Goal: Task Accomplishment & Management: Manage account settings

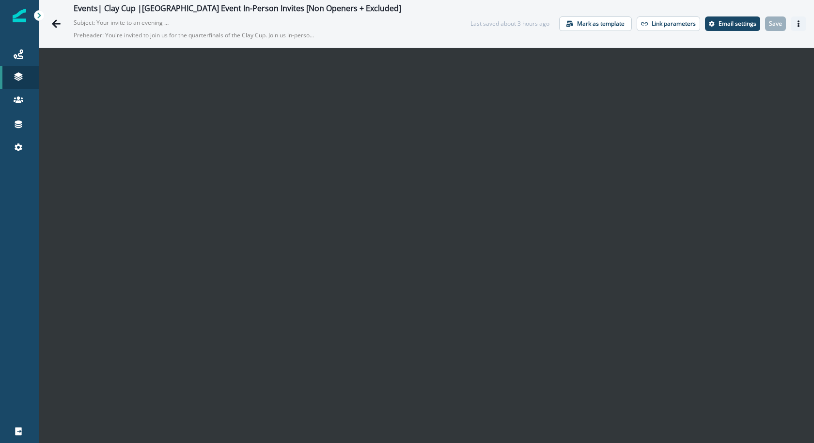
click at [796, 22] on icon "Actions" at bounding box center [798, 23] width 7 height 7
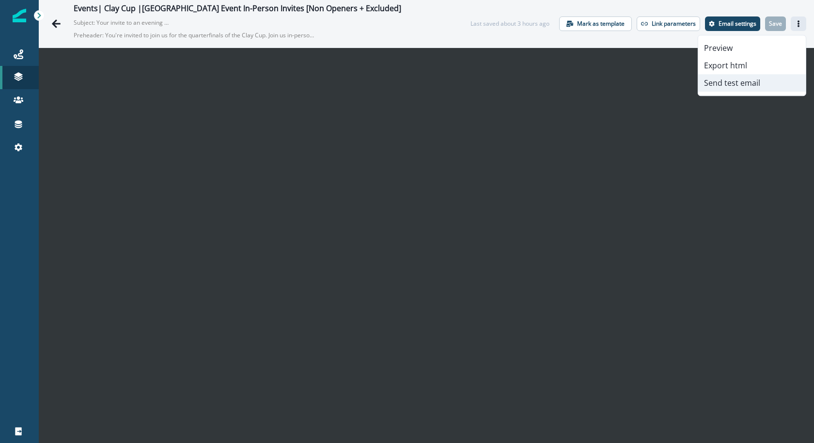
click at [761, 75] on button "Send test email" at bounding box center [752, 82] width 108 height 17
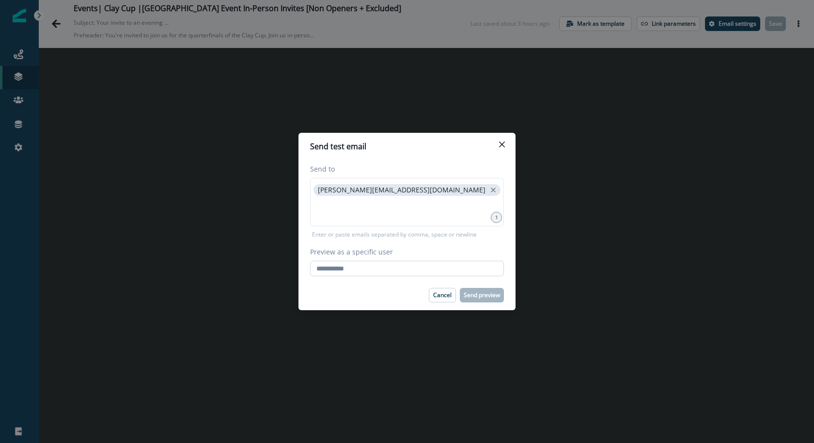
click at [364, 268] on input "Preview as a specific user" at bounding box center [407, 269] width 194 height 16
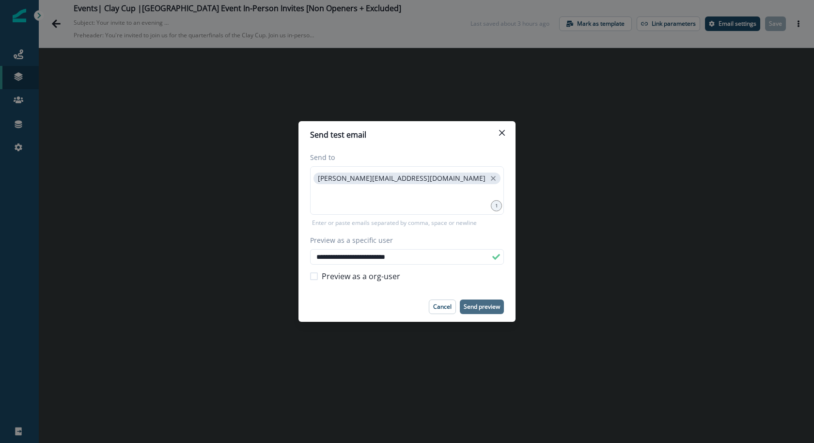
type input "**********"
click at [480, 310] on p "Send preview" at bounding box center [482, 306] width 36 height 7
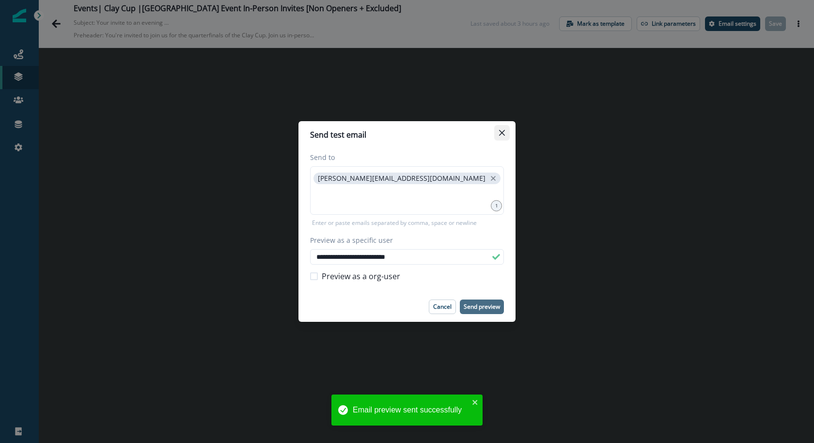
click at [502, 134] on icon "Close" at bounding box center [502, 133] width 6 height 6
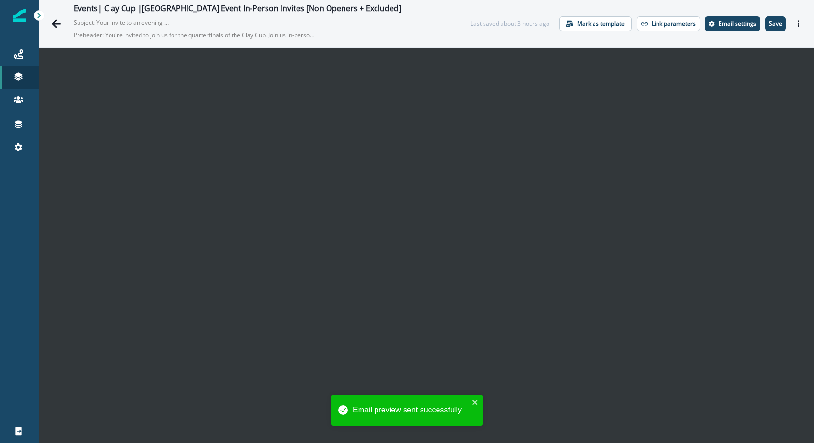
click at [778, 27] on p "Save" at bounding box center [775, 23] width 13 height 7
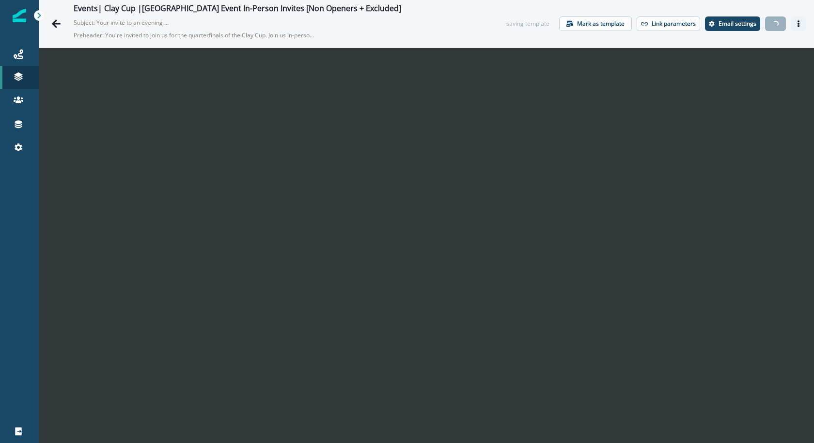
click at [797, 27] on icon "Actions" at bounding box center [798, 23] width 7 height 7
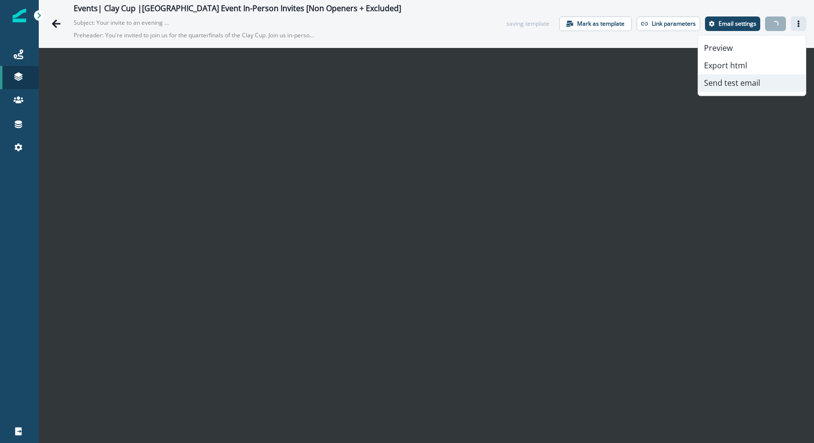
click at [765, 81] on button "Send test email" at bounding box center [752, 82] width 108 height 17
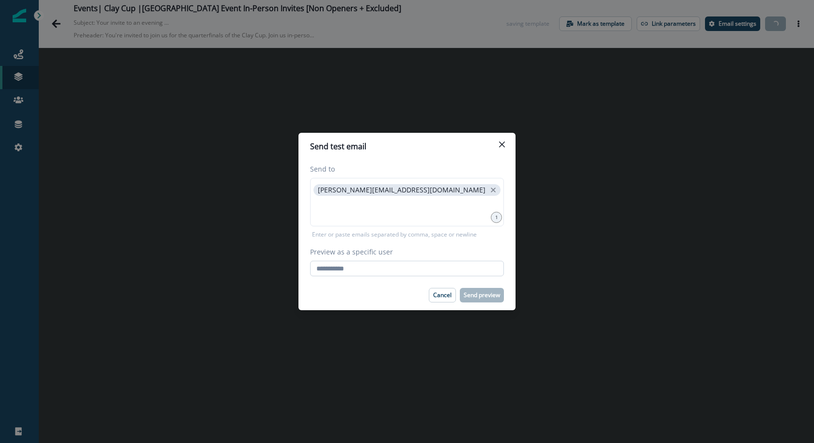
click at [397, 271] on input "Preview as a specific user" at bounding box center [407, 269] width 194 height 16
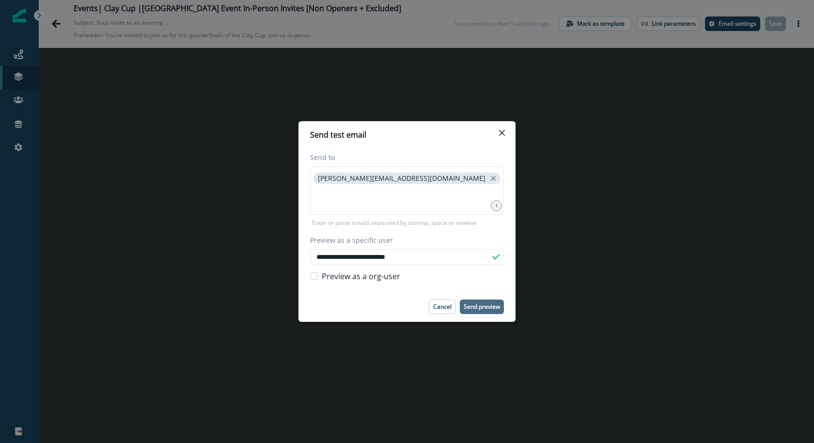
type input "**********"
click at [485, 304] on p "Send preview" at bounding box center [482, 306] width 36 height 7
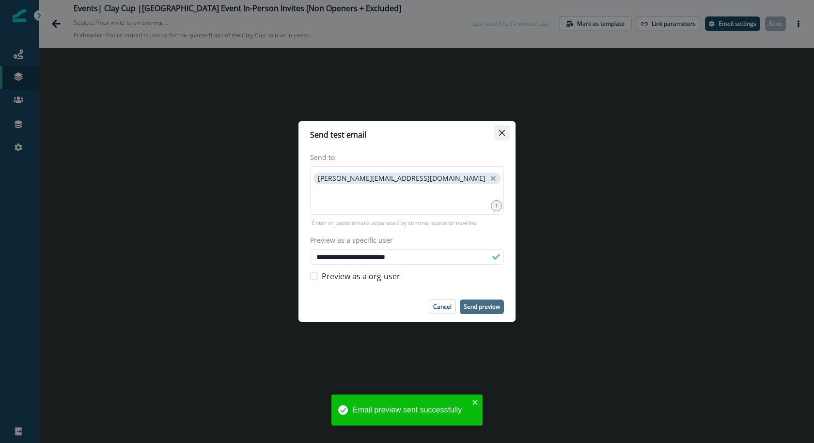
click at [509, 132] on button "Close" at bounding box center [502, 133] width 16 height 16
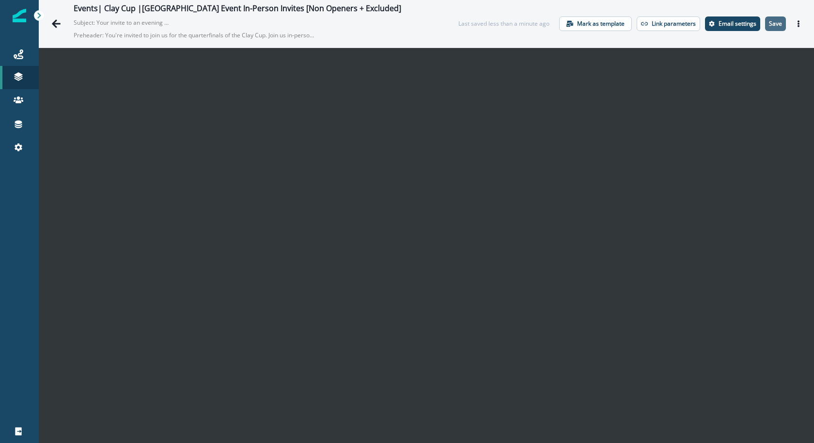
click at [773, 24] on p "Save" at bounding box center [775, 23] width 13 height 7
click at [775, 23] on p "Save" at bounding box center [775, 23] width 13 height 7
click at [784, 25] on button "Save" at bounding box center [775, 23] width 21 height 15
click at [776, 19] on button "Save" at bounding box center [775, 23] width 21 height 15
click at [797, 19] on button "Actions" at bounding box center [799, 23] width 16 height 15
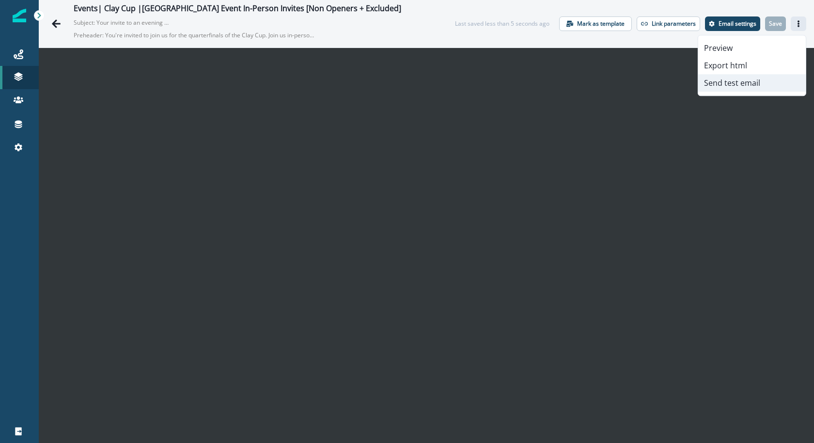
click at [741, 86] on button "Send test email" at bounding box center [752, 82] width 108 height 17
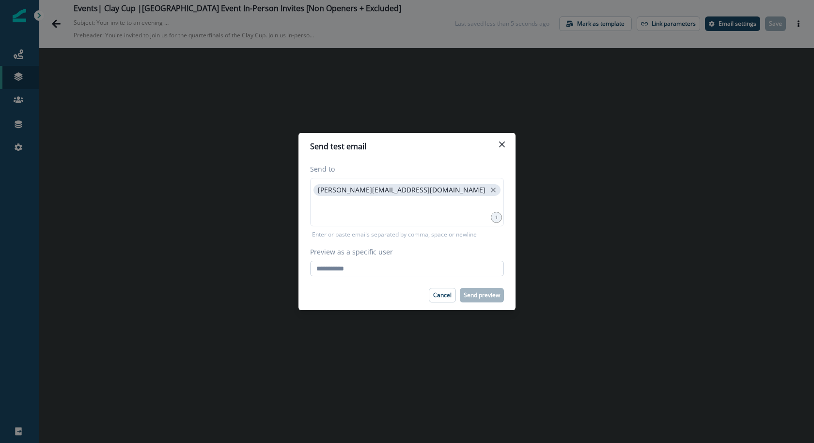
click at [405, 275] on input "Preview as a specific user" at bounding box center [407, 269] width 194 height 16
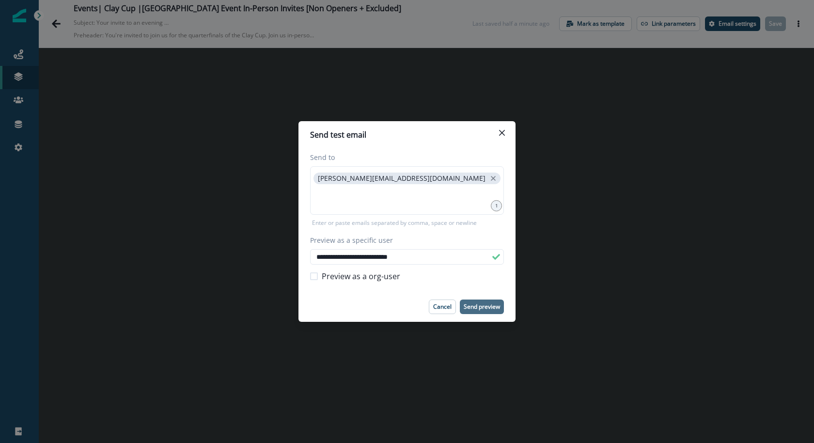
type input "**********"
click at [470, 306] on p "Send preview" at bounding box center [482, 306] width 36 height 7
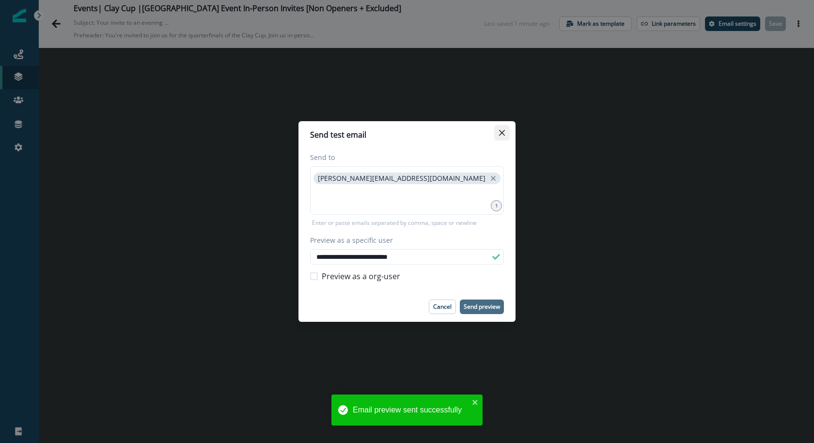
click at [503, 132] on icon "Close" at bounding box center [502, 133] width 6 height 6
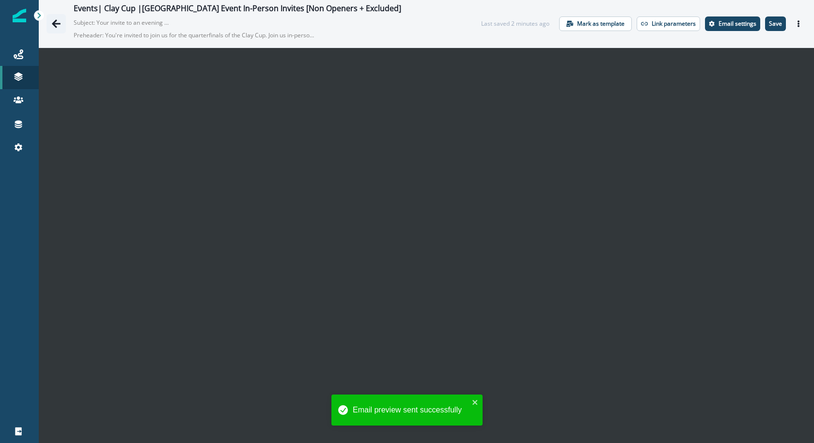
click at [60, 22] on icon "Go back" at bounding box center [56, 24] width 10 height 10
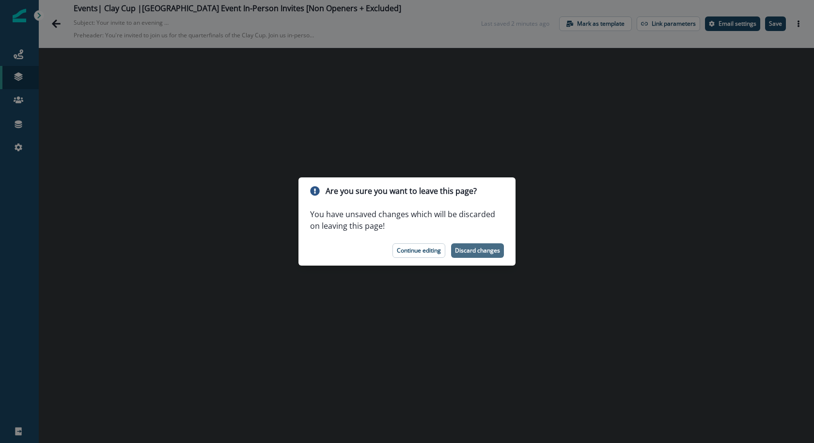
click at [485, 256] on button "Discard changes" at bounding box center [477, 250] width 53 height 15
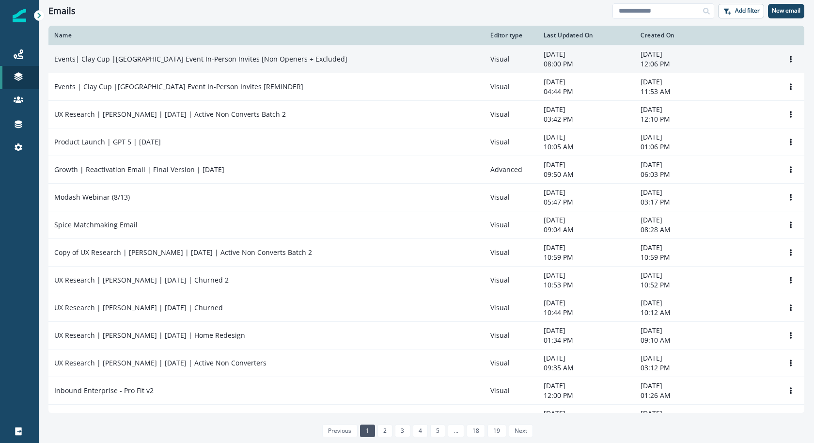
click at [314, 58] on div "Events| Clay Cup |[GEOGRAPHIC_DATA] Event In-Person Invites [Non Openers + Excl…" at bounding box center [266, 59] width 425 height 10
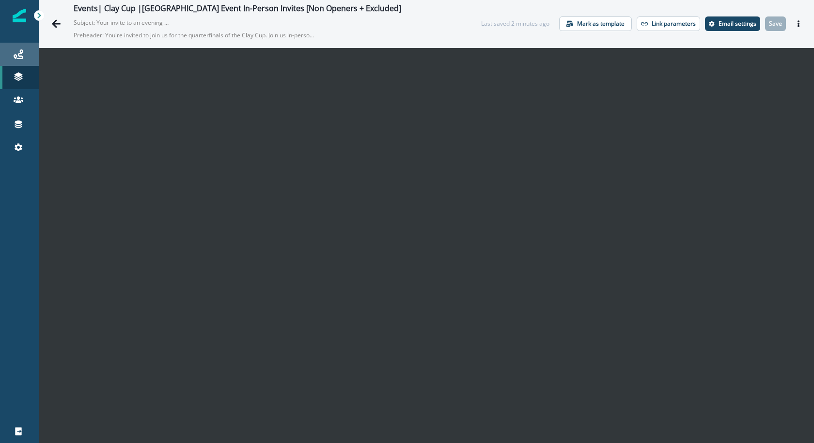
click at [26, 62] on link "Journeys" at bounding box center [19, 54] width 39 height 23
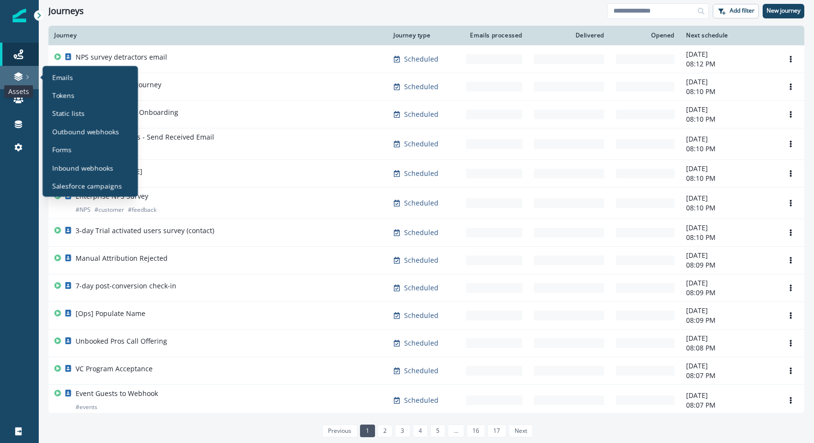
click at [23, 75] on icon at bounding box center [19, 77] width 10 height 10
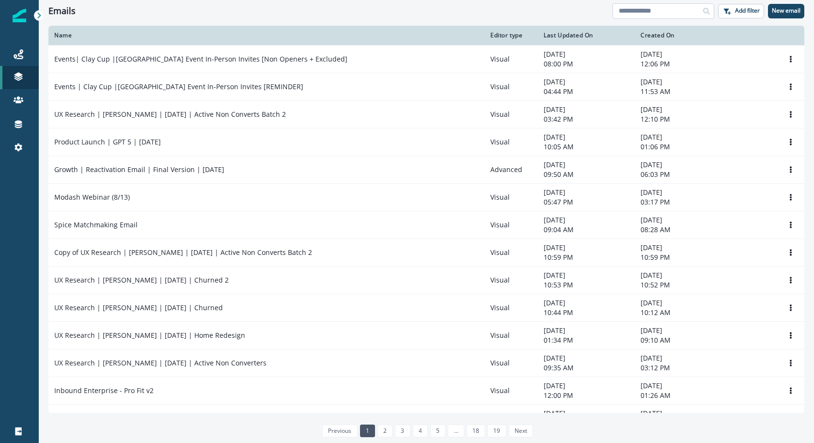
click at [692, 11] on input at bounding box center [664, 11] width 102 height 16
type input "*"
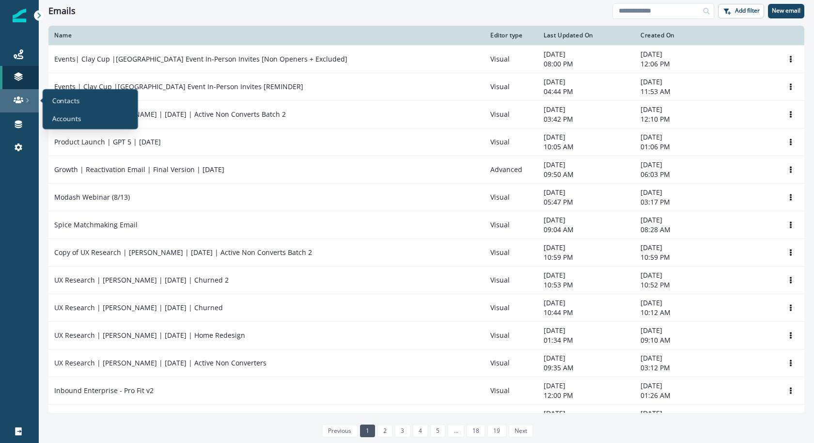
click at [13, 98] on div at bounding box center [19, 100] width 31 height 10
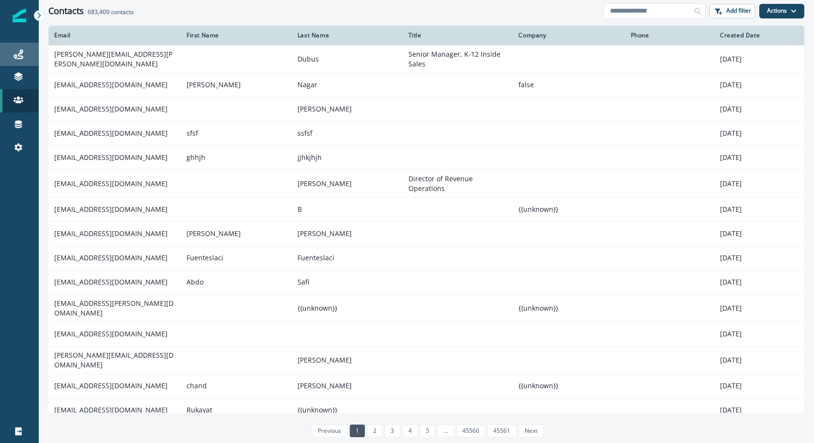
click at [25, 59] on div "Journeys" at bounding box center [19, 54] width 31 height 12
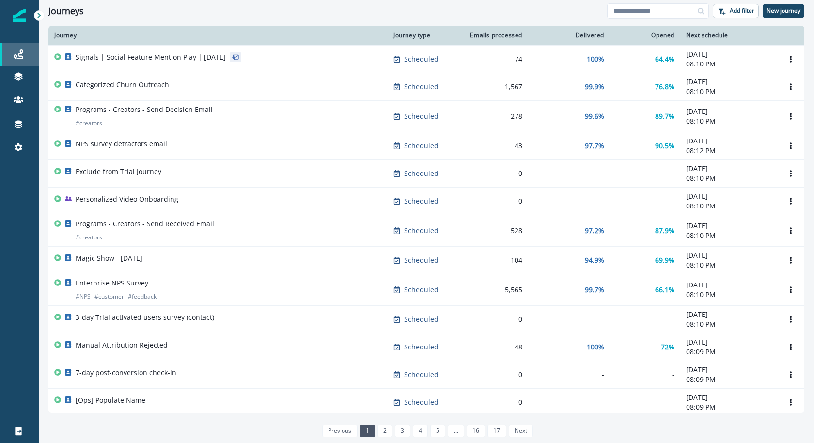
click at [25, 56] on div "Journeys" at bounding box center [19, 54] width 31 height 12
click at [662, 18] on input at bounding box center [658, 11] width 102 height 16
type input "********"
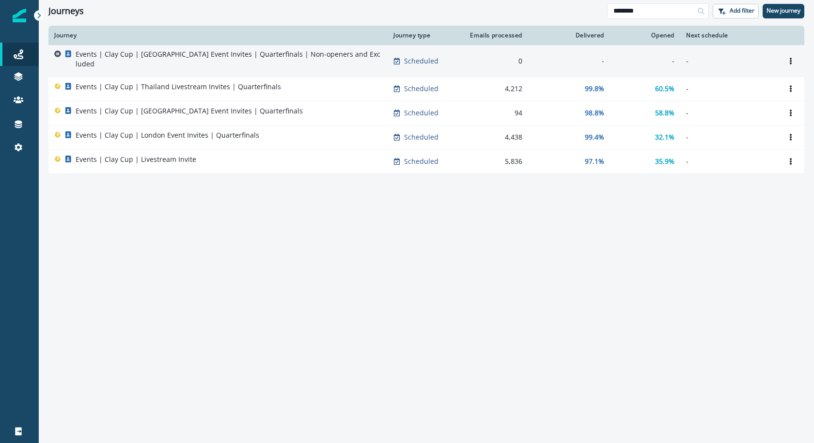
click at [264, 60] on div "Events | Clay Cup | Thailand Event Invites | Quarterfinals | Non-openers and Ex…" at bounding box center [229, 60] width 306 height 23
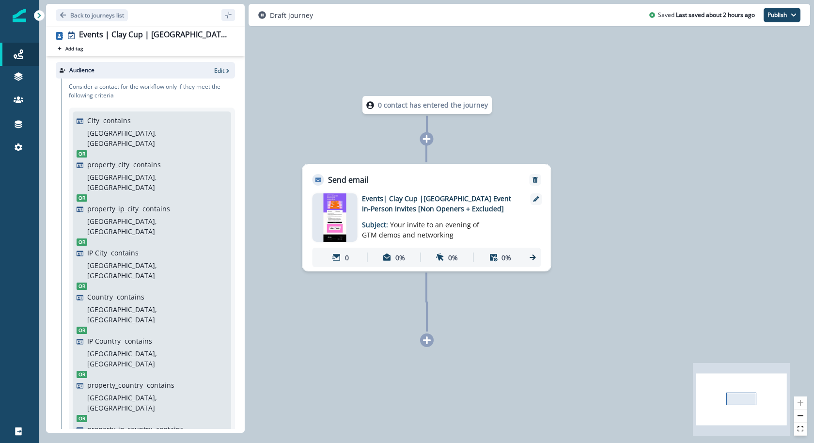
click at [336, 215] on img at bounding box center [335, 217] width 22 height 48
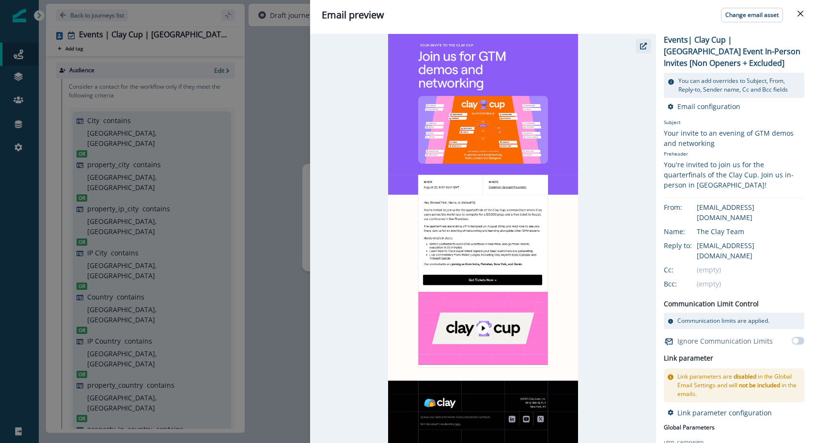
click at [641, 43] on icon "button" at bounding box center [643, 46] width 7 height 7
click at [283, 220] on div "Email preview Change email asset Events| Clay Cup |Thailand Event In-Person Inv…" at bounding box center [407, 221] width 814 height 443
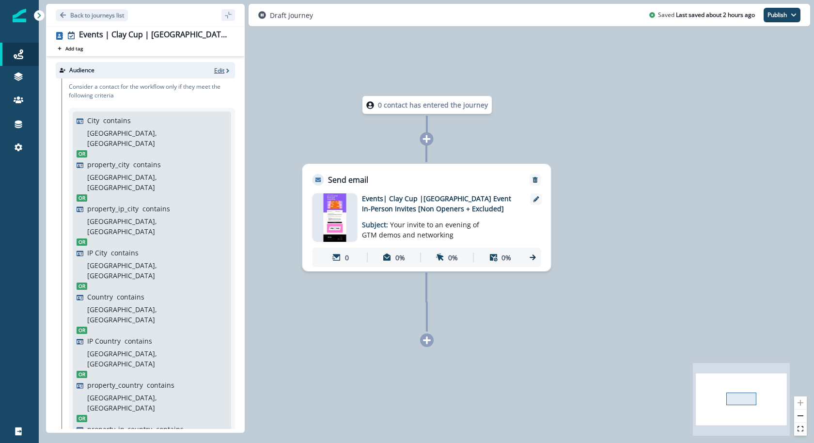
click at [222, 70] on p "Edit" at bounding box center [219, 70] width 10 height 8
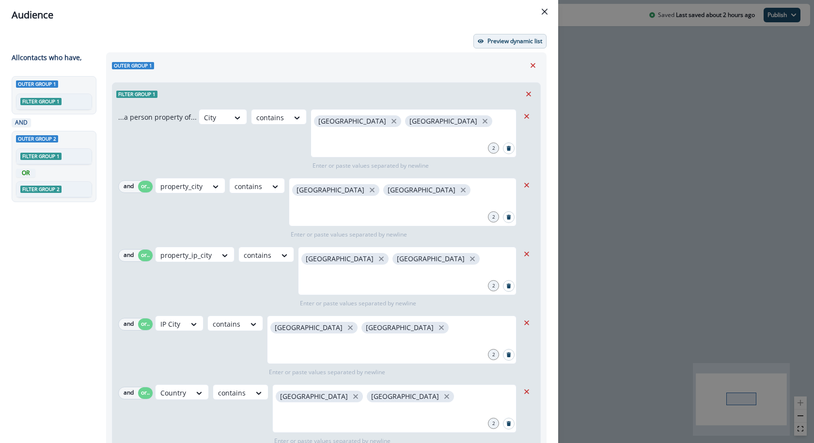
click at [519, 42] on p "Preview dynamic list" at bounding box center [515, 41] width 55 height 7
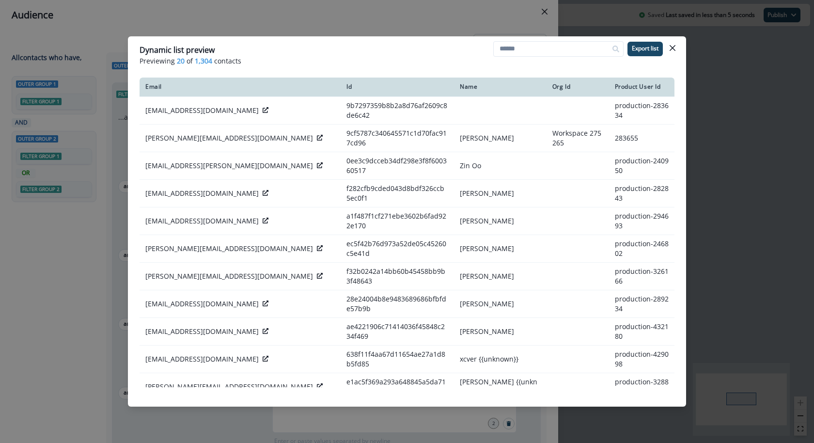
click at [299, 31] on div "Dynamic list preview Previewing 20 of 1,304 contacts Export list Email Id Name …" at bounding box center [407, 221] width 814 height 443
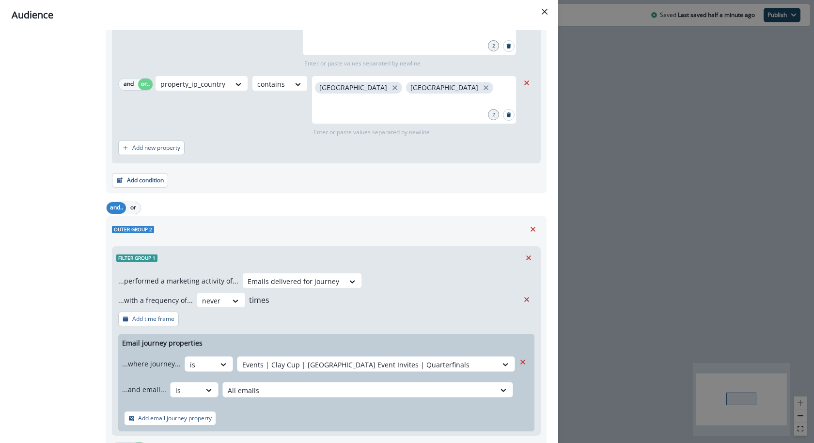
scroll to position [421, 0]
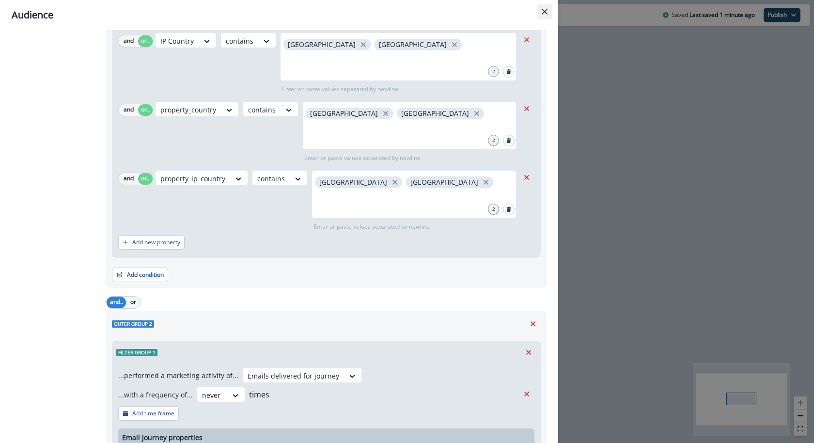
click at [546, 12] on icon "Close" at bounding box center [545, 12] width 6 height 6
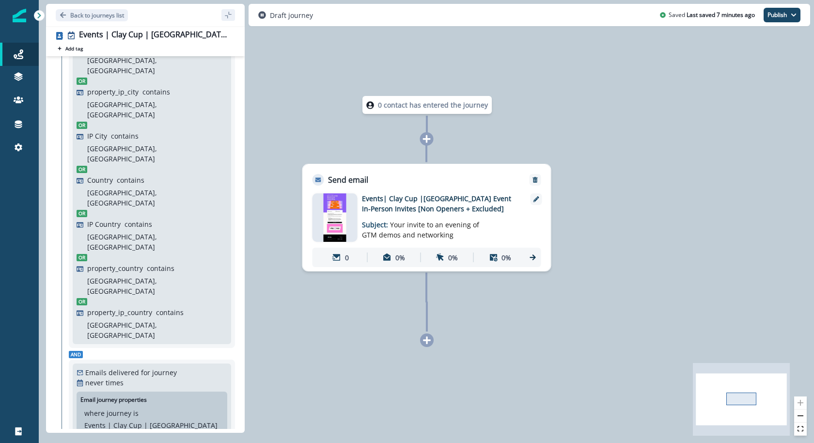
scroll to position [0, 0]
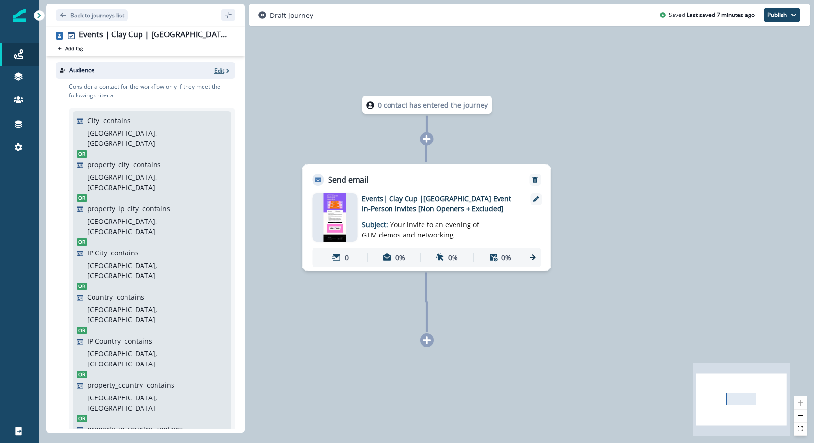
click at [222, 74] on p "Edit" at bounding box center [219, 70] width 10 height 8
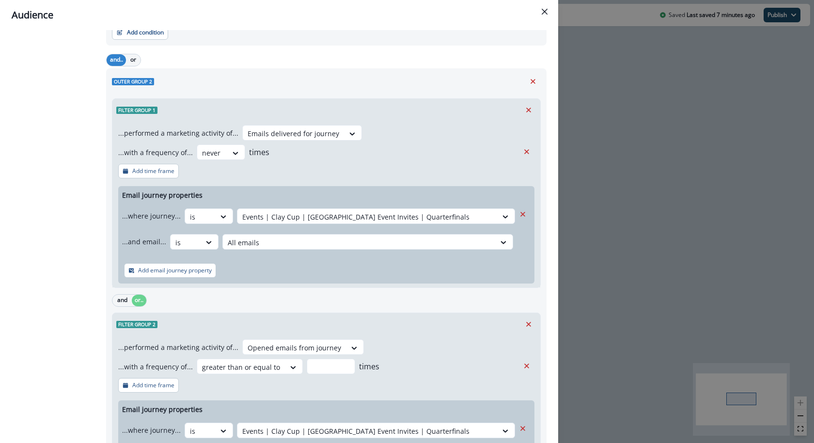
scroll to position [655, 0]
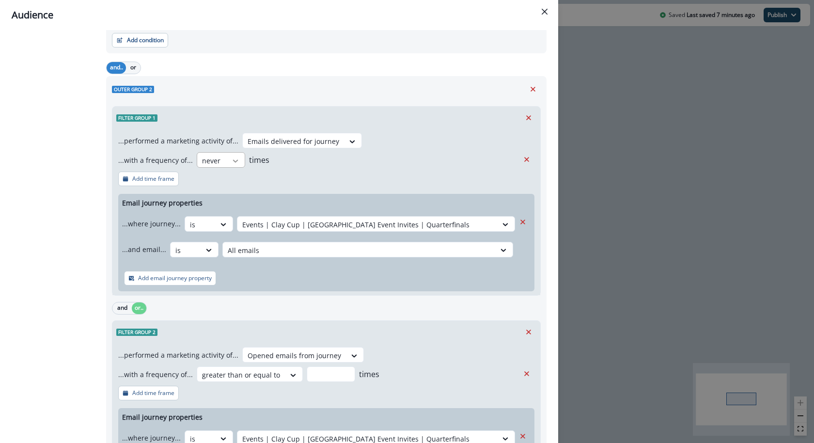
click at [231, 161] on icon at bounding box center [235, 161] width 9 height 10
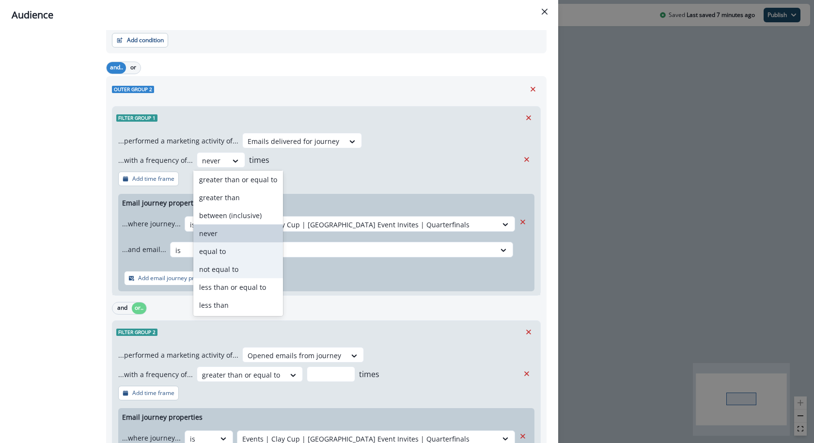
scroll to position [0, 0]
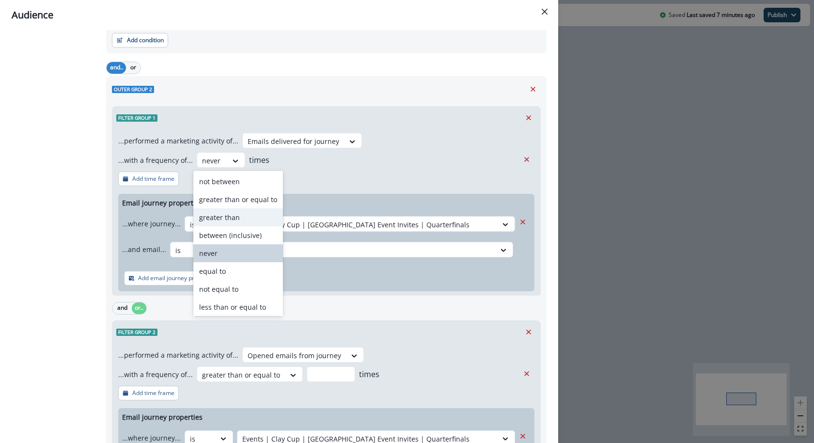
click at [235, 217] on div "greater than" at bounding box center [238, 217] width 90 height 18
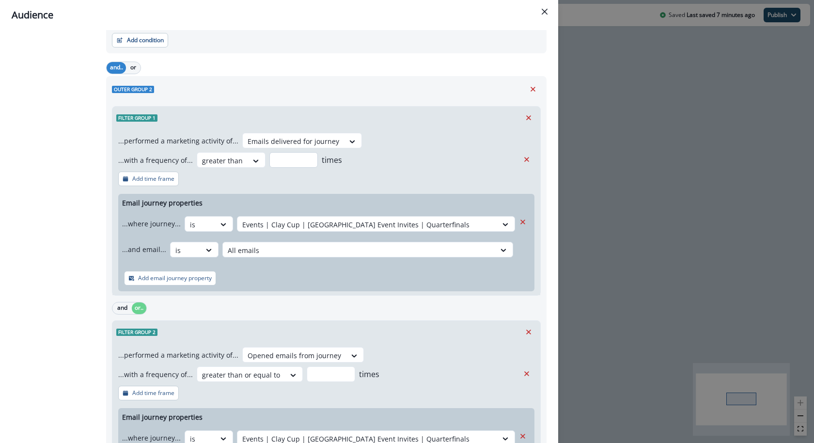
click at [269, 162] on input "number" at bounding box center [293, 160] width 48 height 16
type input "*"
click at [267, 204] on div "Email journey properties ...where journey... is Events | Clay Cup | Thailand Ev…" at bounding box center [326, 242] width 416 height 97
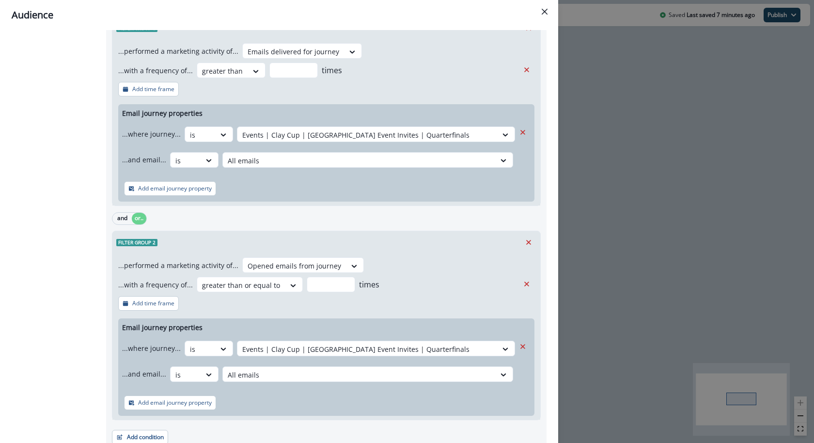
scroll to position [758, 0]
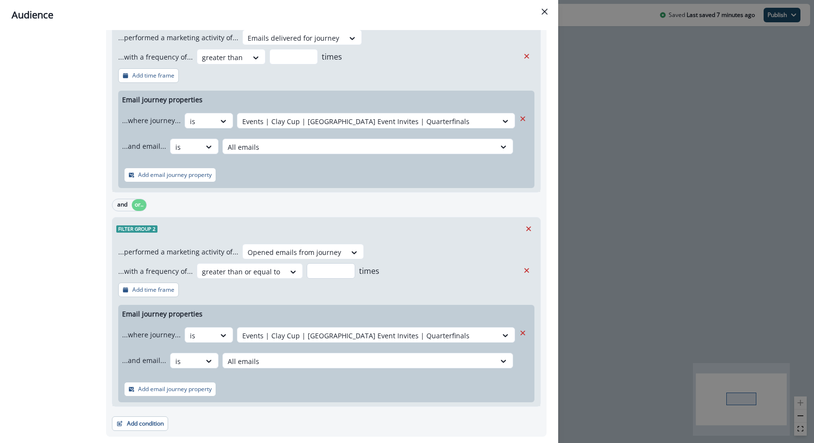
click at [332, 270] on input "*" at bounding box center [331, 271] width 48 height 16
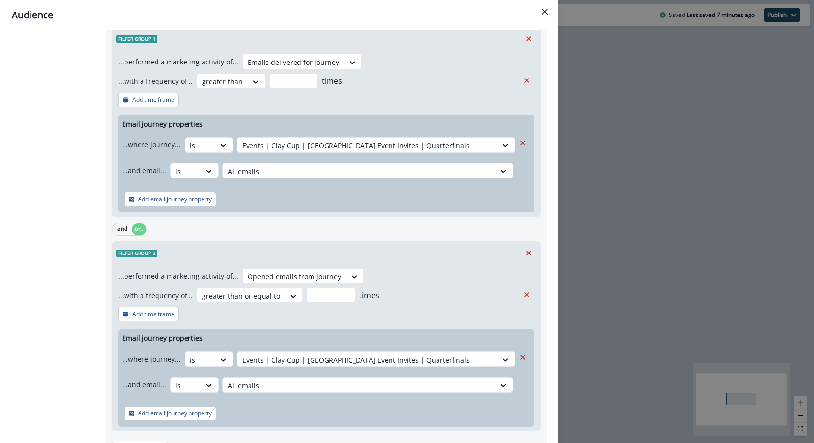
scroll to position [733, 0]
type input "*"
click at [353, 236] on div "and or.." at bounding box center [326, 229] width 429 height 17
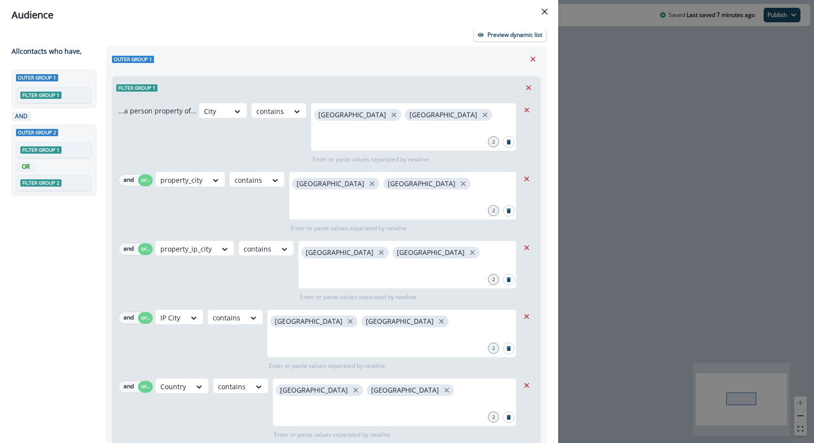
scroll to position [0, 0]
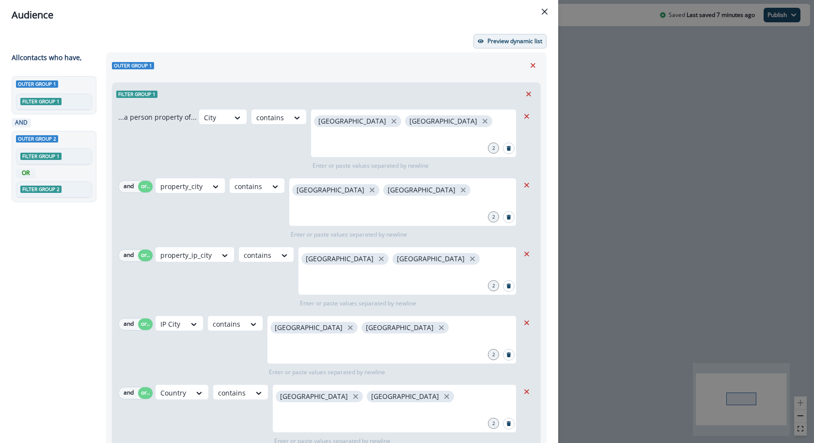
click at [510, 42] on p "Preview dynamic list" at bounding box center [515, 41] width 55 height 7
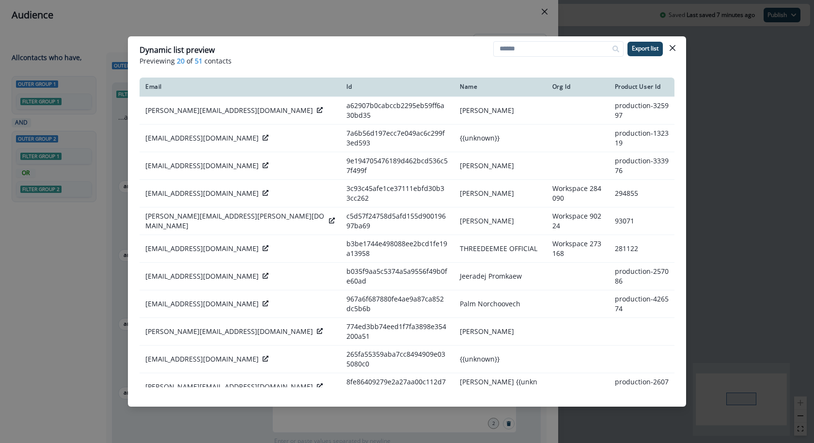
click at [447, 9] on div "Dynamic list preview Previewing 20 of 51 contacts Export list Email Id Name Org…" at bounding box center [407, 221] width 814 height 443
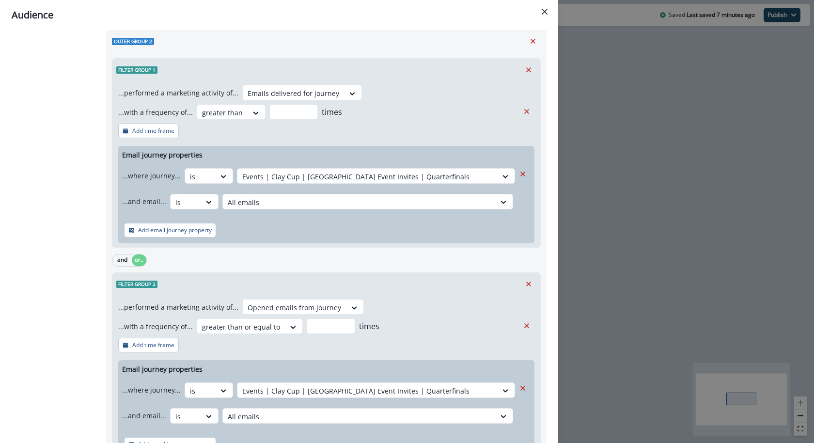
scroll to position [704, 0]
click at [241, 111] on div "greater than" at bounding box center [222, 112] width 50 height 16
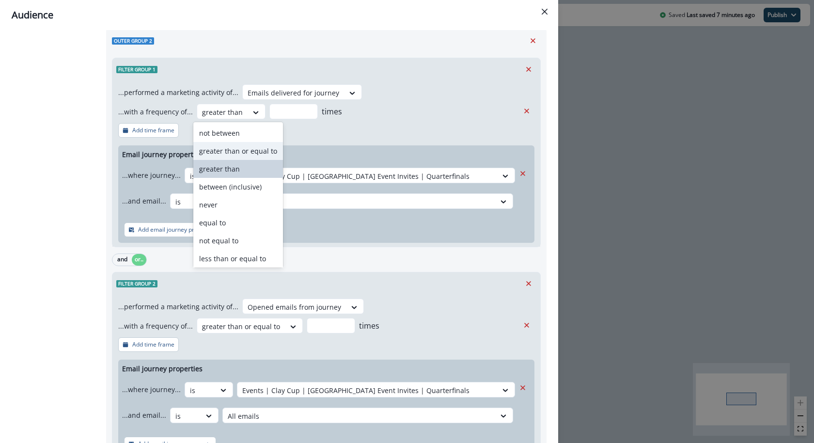
click at [240, 157] on div "greater than or equal to" at bounding box center [238, 151] width 90 height 18
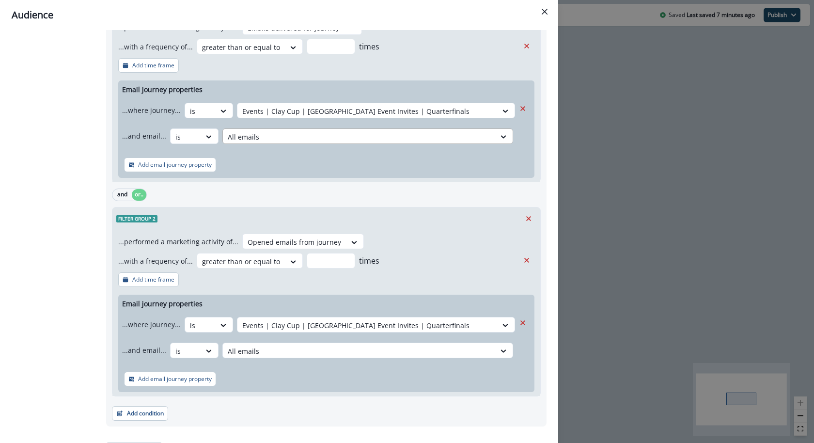
scroll to position [769, 0]
click at [317, 45] on input "number" at bounding box center [331, 46] width 48 height 16
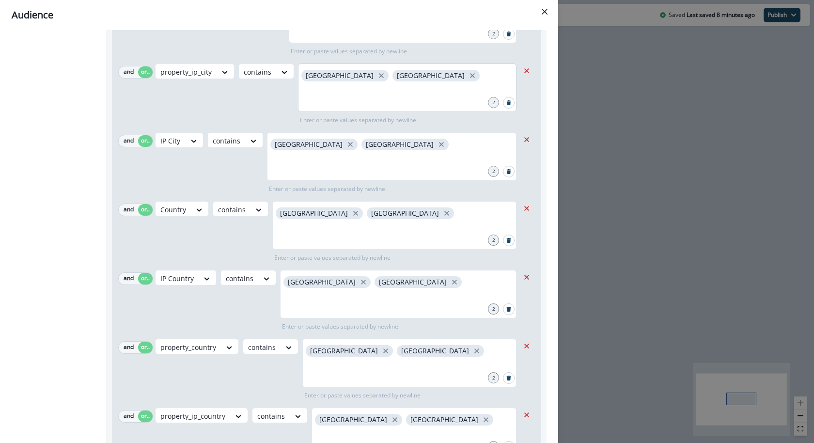
scroll to position [0, 0]
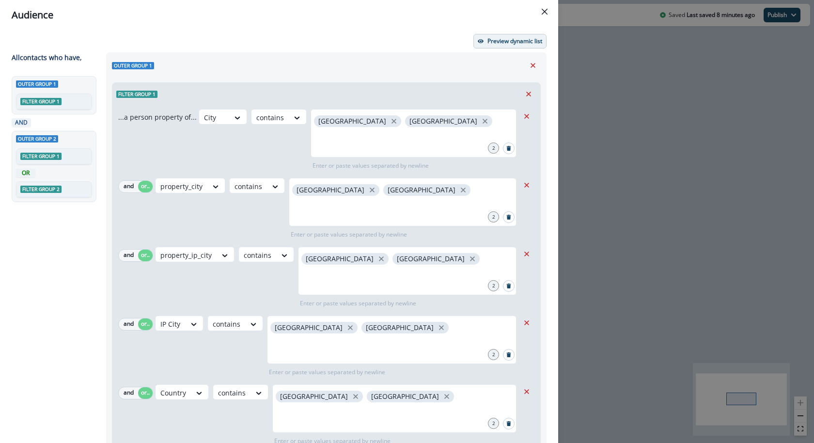
type input "*"
click at [508, 35] on button "Preview dynamic list" at bounding box center [509, 41] width 73 height 15
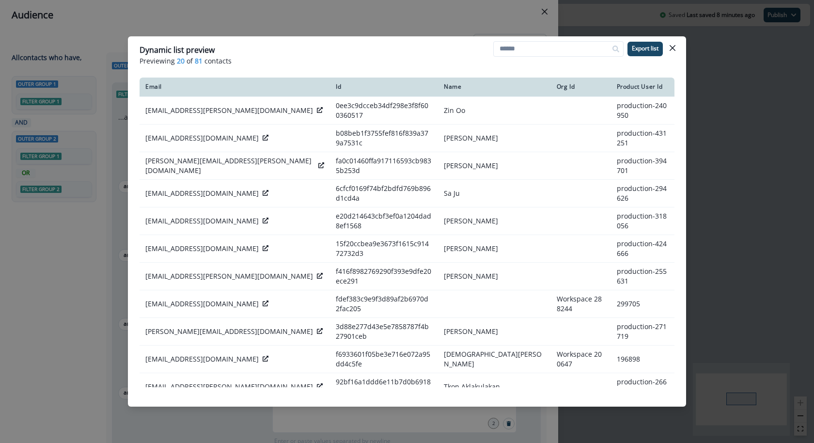
click at [453, 14] on div "Dynamic list preview Previewing 20 of 81 contacts Export list Email Id Name Org…" at bounding box center [407, 221] width 814 height 443
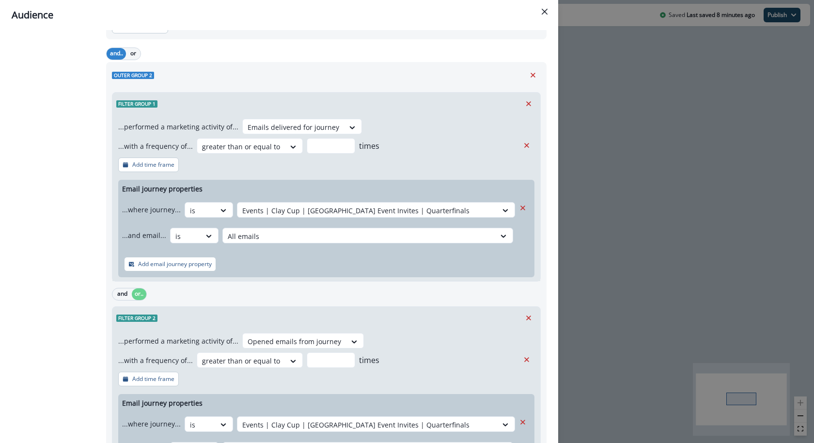
scroll to position [671, 0]
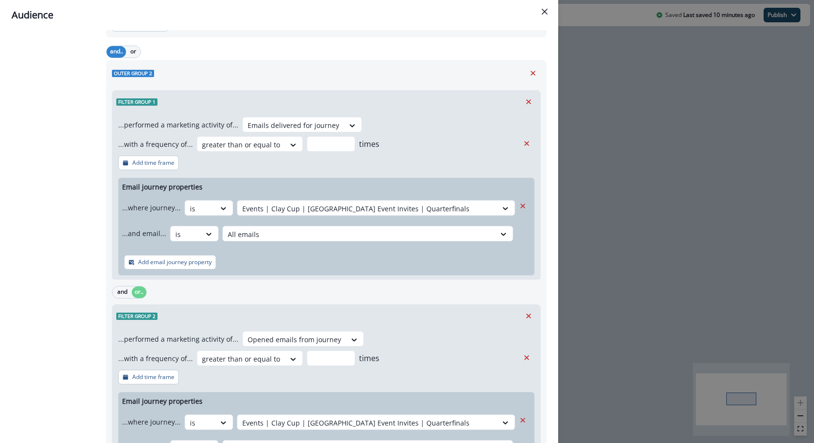
click at [554, 14] on header "Audience" at bounding box center [279, 15] width 558 height 30
click at [544, 13] on icon "Close" at bounding box center [545, 12] width 6 height 6
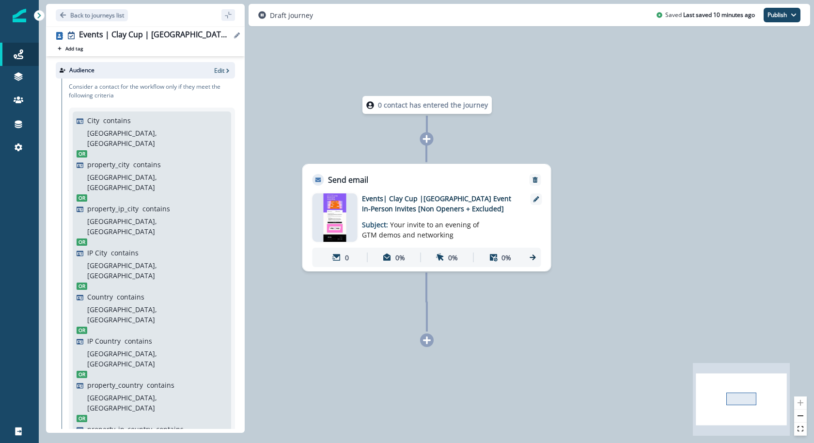
click at [231, 34] on button "Edit name" at bounding box center [237, 35] width 12 height 6
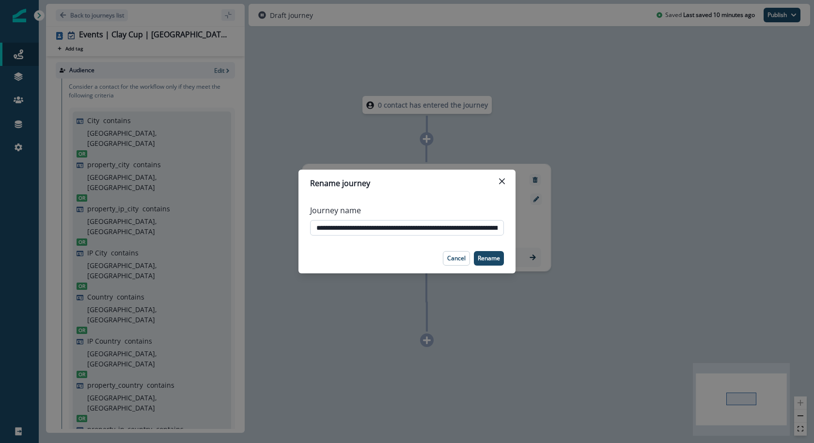
click at [415, 221] on input "**********" at bounding box center [407, 228] width 194 height 16
click at [497, 229] on input "**********" at bounding box center [407, 228] width 194 height 16
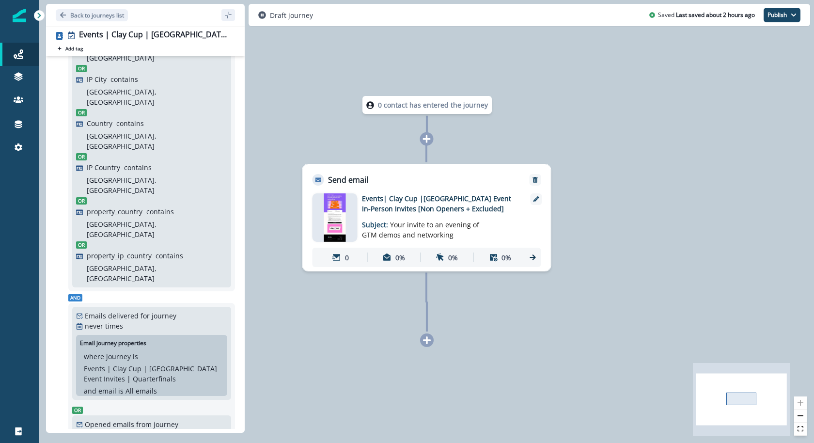
scroll to position [260, 0]
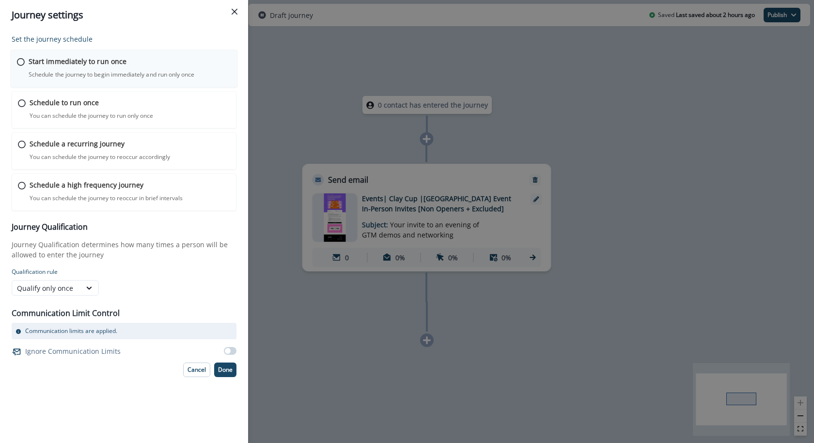
click at [119, 66] on p "Start immediately to run once" at bounding box center [78, 61] width 98 height 10
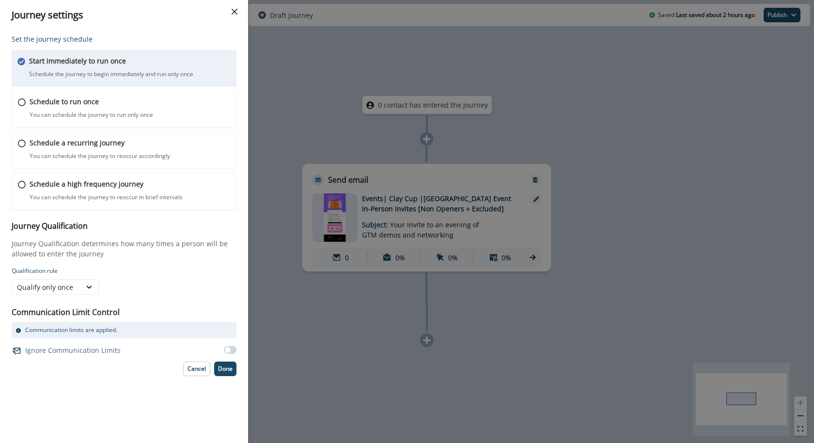
click at [231, 348] on span at bounding box center [230, 350] width 13 height 8
click at [229, 370] on p "Done" at bounding box center [225, 368] width 15 height 7
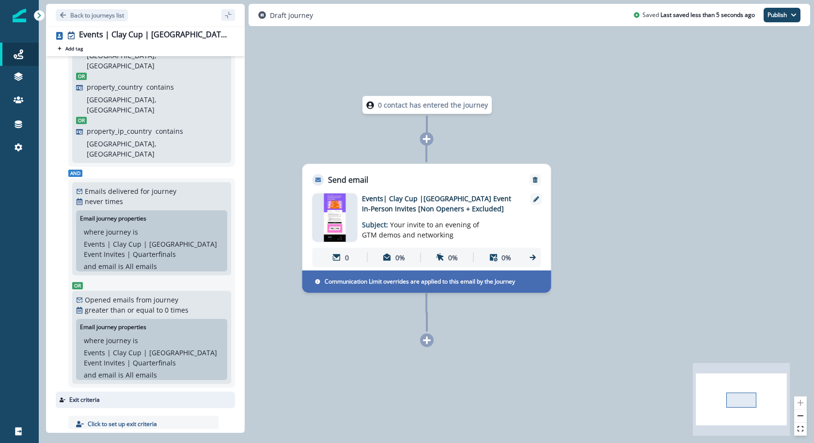
scroll to position [312, 0]
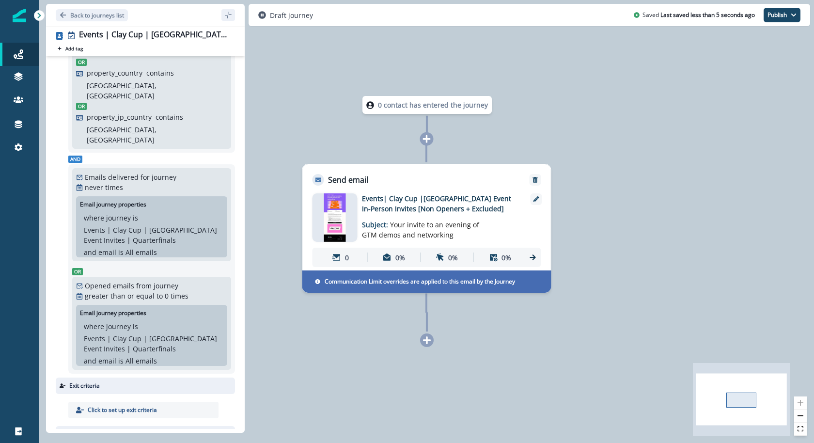
click at [219, 394] on p "Edit" at bounding box center [219, 434] width 10 height 8
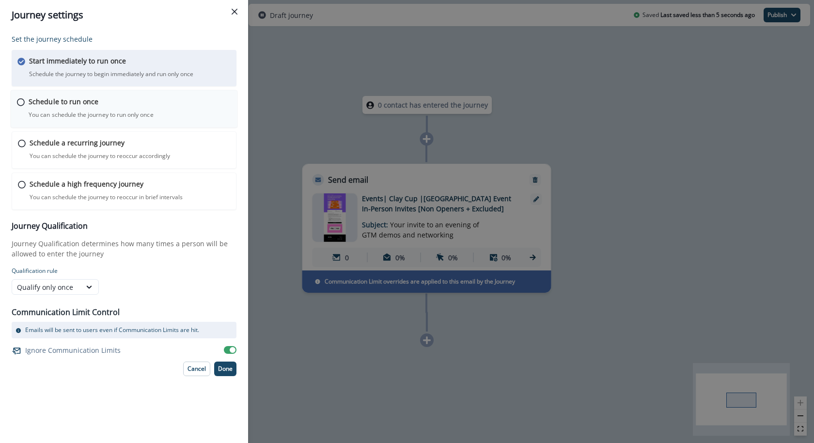
click at [192, 108] on div "Schedule to run once You can schedule the journey to run only once Journey is s…" at bounding box center [130, 107] width 203 height 23
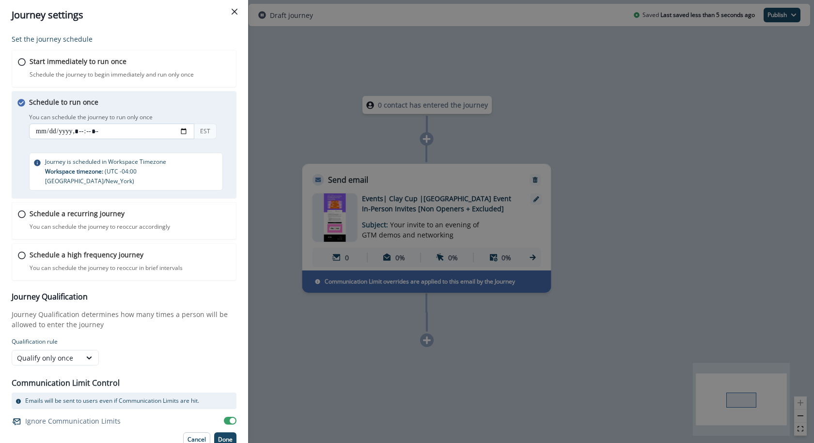
click at [180, 133] on input "datetime-local" at bounding box center [111, 132] width 165 height 16
type input "**********"
click at [220, 394] on button "Done" at bounding box center [225, 439] width 22 height 15
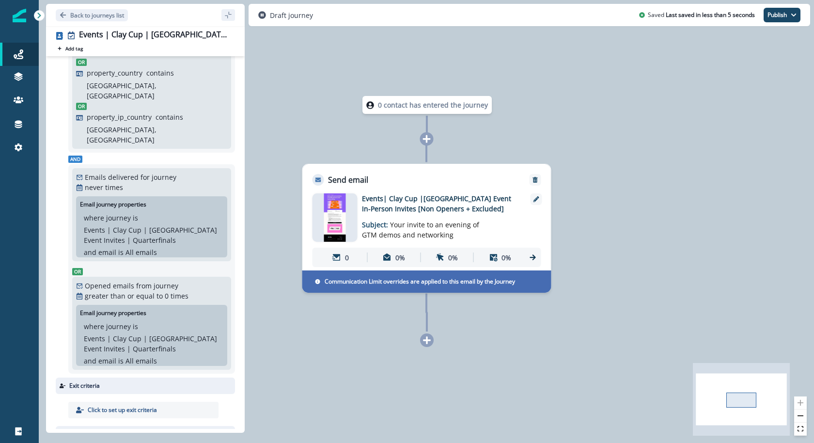
click at [325, 209] on img at bounding box center [335, 217] width 22 height 48
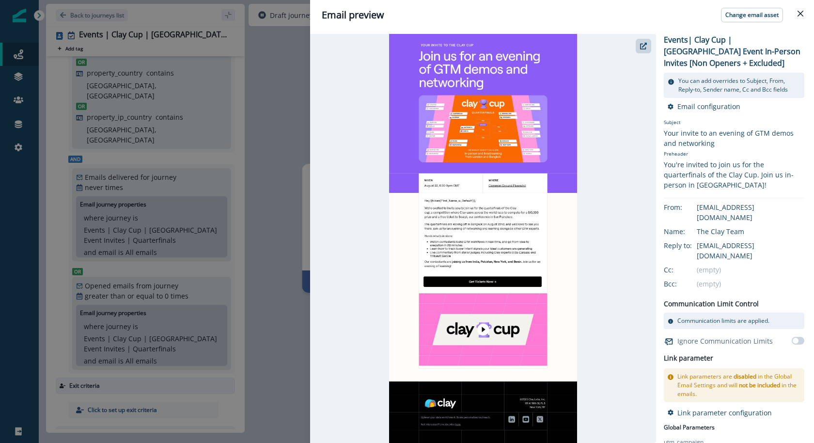
click at [285, 86] on div "Email preview Change email asset Events| Clay Cup |Thailand Event In-Person Inv…" at bounding box center [407, 221] width 814 height 443
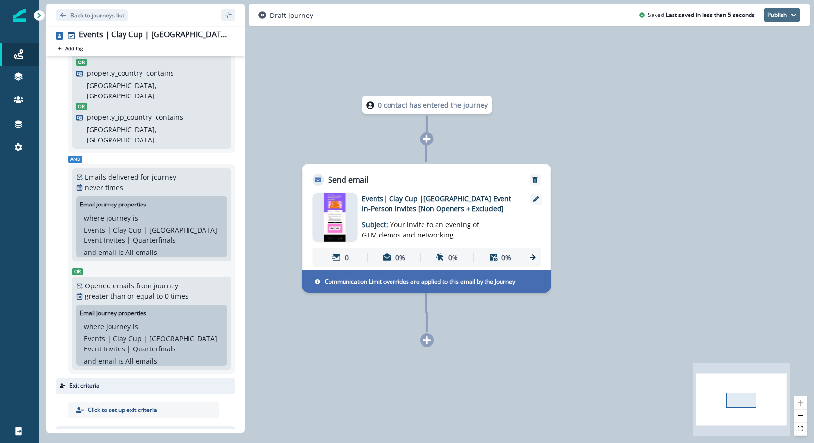
click at [735, 22] on button "Publish" at bounding box center [782, 15] width 37 height 15
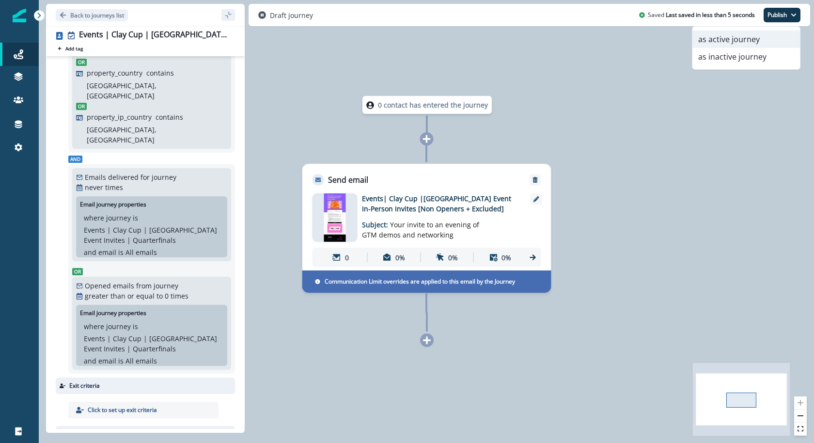
click at [735, 46] on button "as active journey" at bounding box center [747, 39] width 108 height 17
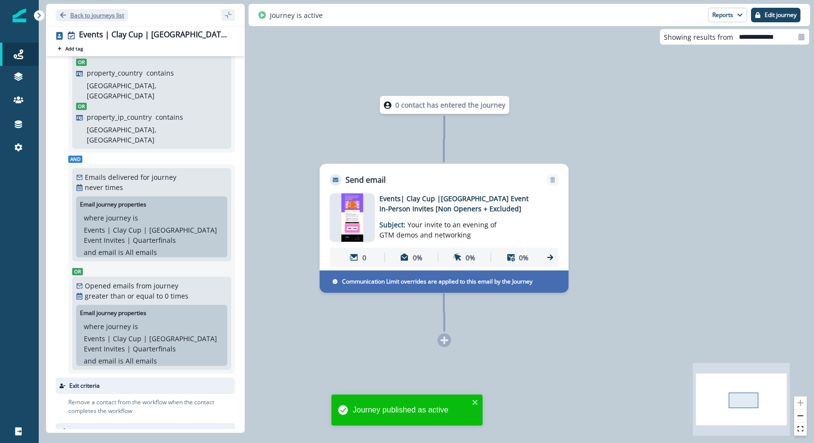
click at [104, 11] on p "Back to journeys list" at bounding box center [97, 15] width 54 height 8
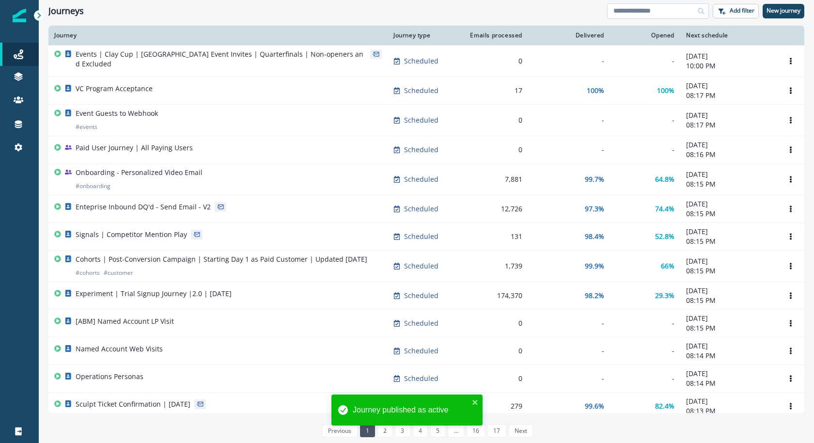
click at [653, 15] on input at bounding box center [658, 11] width 102 height 16
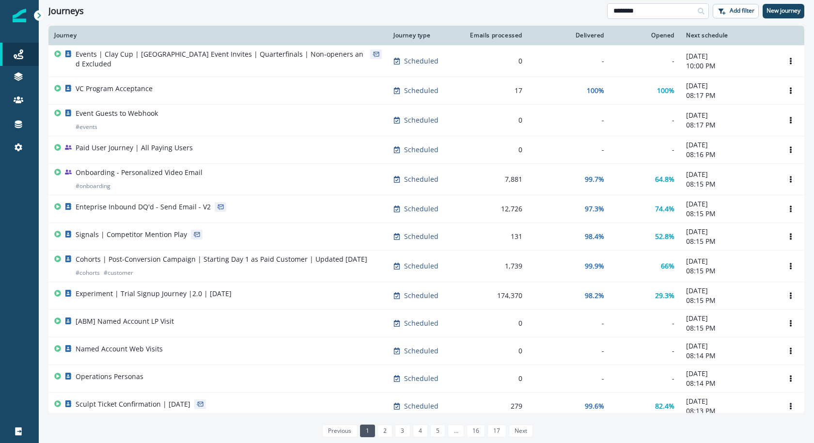
type input "********"
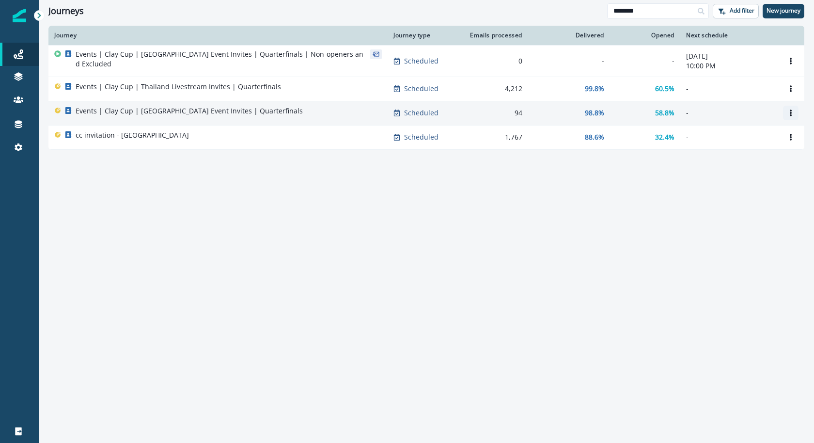
click at [735, 113] on button "Options" at bounding box center [791, 113] width 16 height 15
click at [735, 133] on button "Clone" at bounding box center [745, 133] width 108 height 16
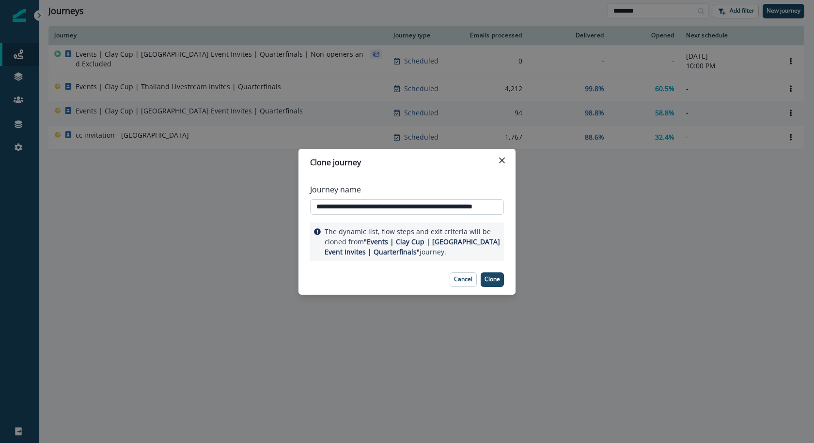
click at [504, 208] on input "**********" at bounding box center [407, 207] width 194 height 16
click at [497, 208] on input "**********" at bounding box center [407, 207] width 194 height 16
drag, startPoint x: 481, startPoint y: 208, endPoint x: 518, endPoint y: 208, distance: 37.3
click at [518, 208] on div "**********" at bounding box center [407, 221] width 814 height 443
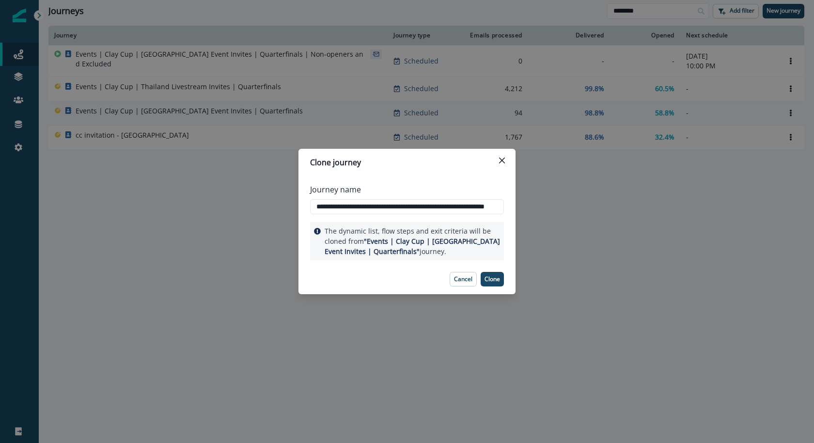
scroll to position [0, 40]
type input "**********"
click at [491, 278] on p "Clone" at bounding box center [493, 279] width 16 height 7
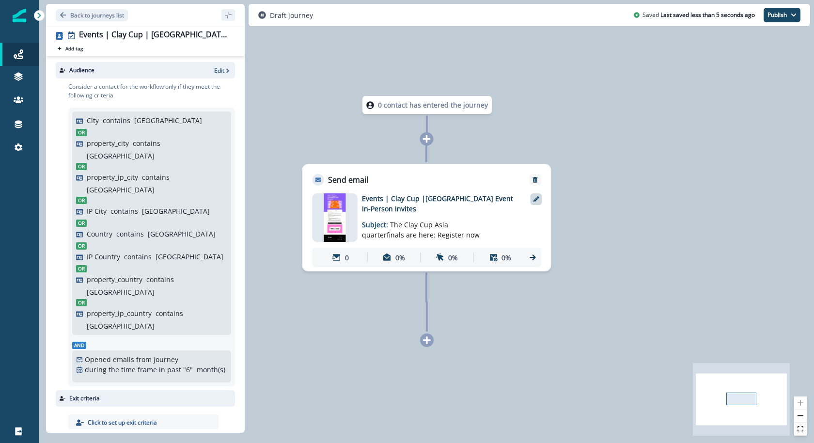
click at [534, 201] on icon at bounding box center [537, 199] width 6 height 6
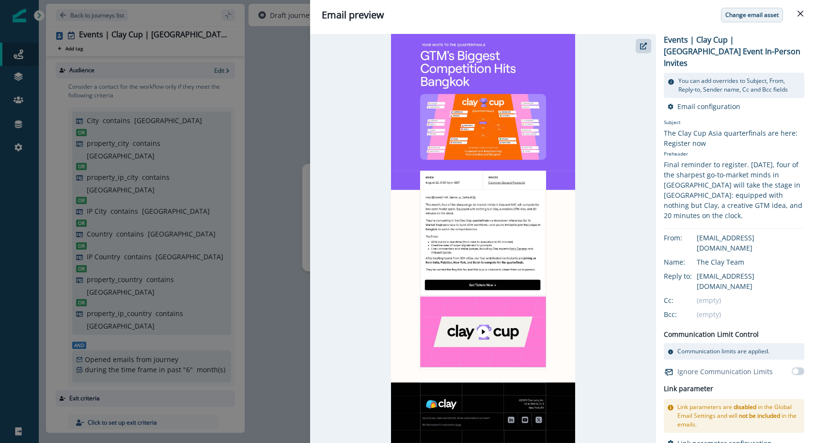
click at [735, 12] on p "Change email asset" at bounding box center [752, 15] width 53 height 7
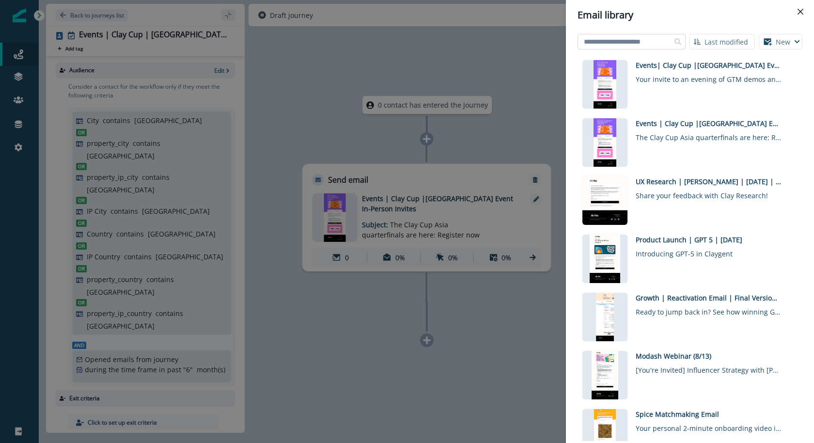
click at [617, 45] on input at bounding box center [632, 42] width 108 height 16
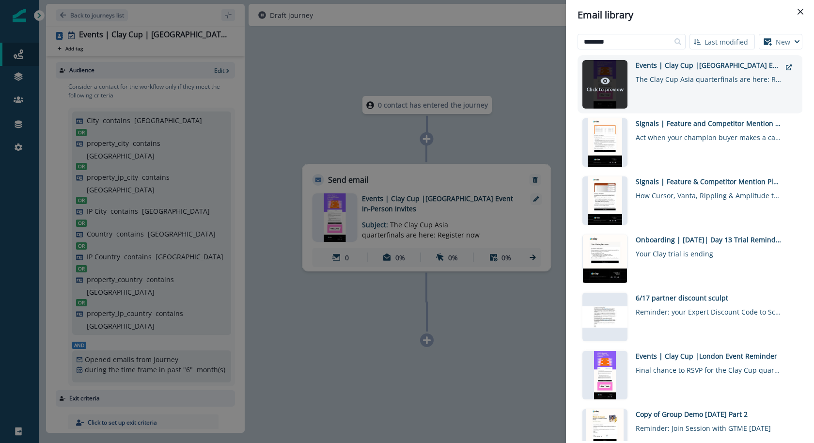
type input "********"
click at [616, 79] on div "Click to preview" at bounding box center [605, 84] width 37 height 17
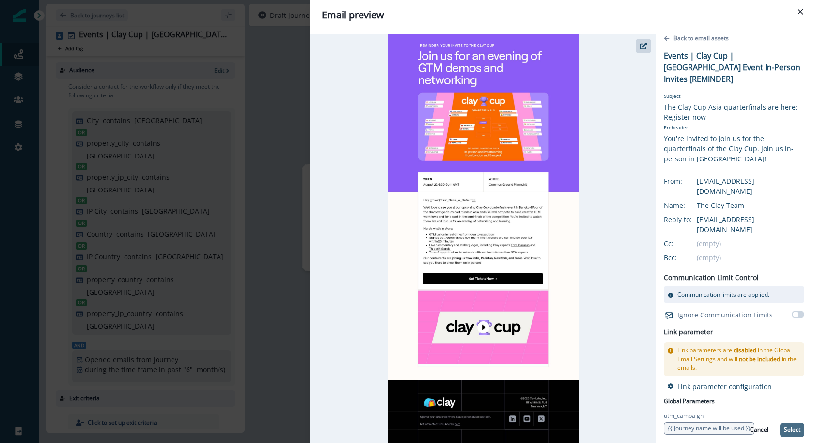
click at [735, 394] on button "Select" at bounding box center [792, 430] width 24 height 15
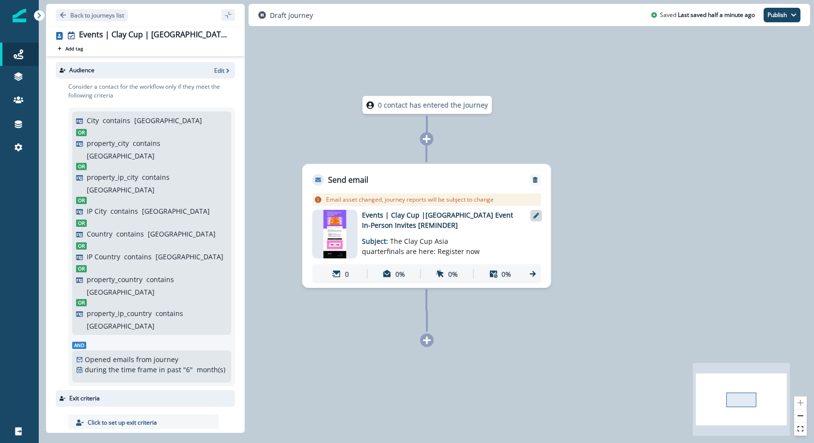
click at [539, 218] on div at bounding box center [537, 216] width 12 height 12
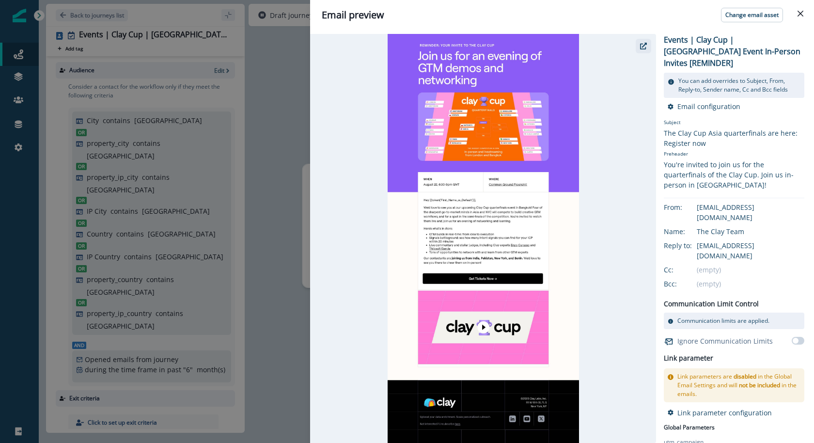
click at [640, 40] on button "button" at bounding box center [644, 46] width 16 height 15
click at [274, 139] on div "Email preview Change email asset Events | Clay Cup |Thailand Event In-Person In…" at bounding box center [407, 221] width 814 height 443
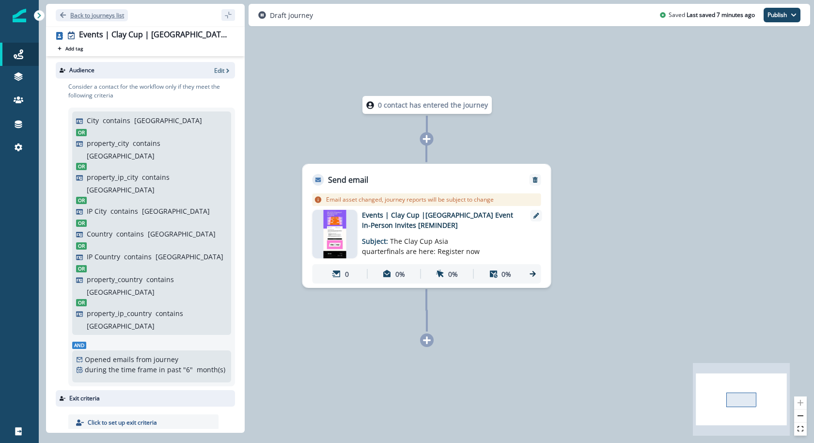
click at [98, 16] on p "Back to journeys list" at bounding box center [97, 15] width 54 height 8
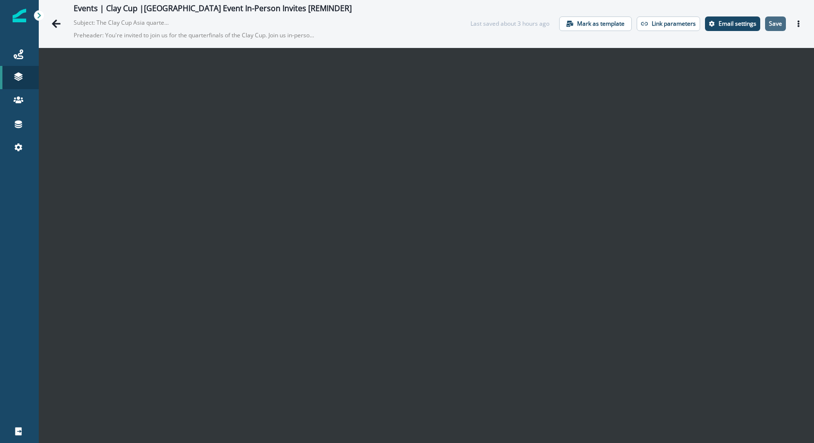
click at [778, 24] on p "Save" at bounding box center [775, 23] width 13 height 7
click at [792, 26] on button "Actions" at bounding box center [799, 23] width 16 height 15
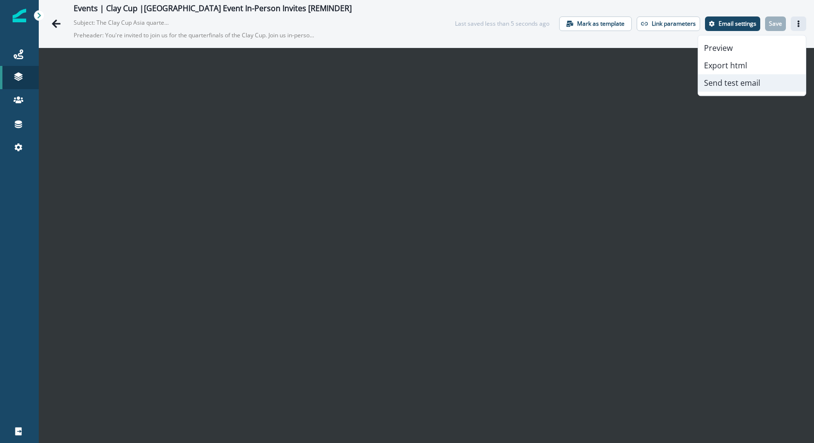
click at [763, 80] on button "Send test email" at bounding box center [752, 82] width 108 height 17
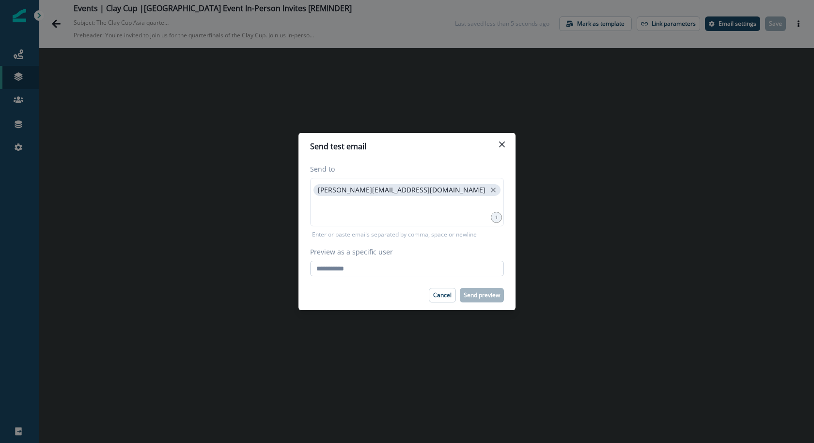
click at [440, 268] on input "Preview as a specific user" at bounding box center [407, 269] width 194 height 16
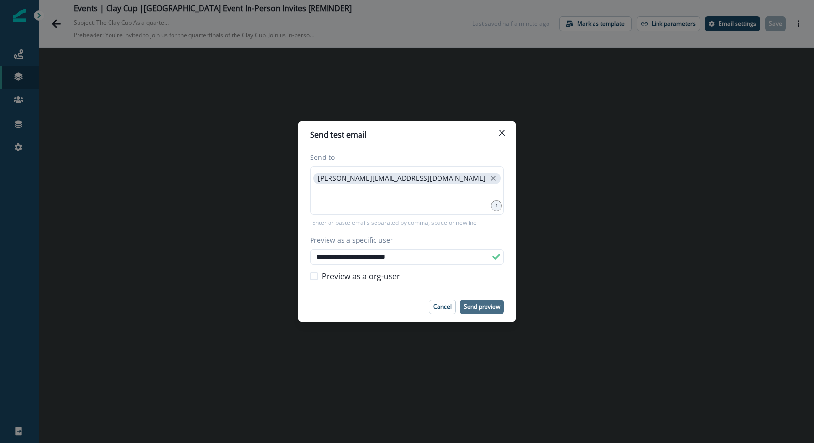
type input "**********"
click at [478, 311] on button "Send preview" at bounding box center [482, 307] width 44 height 15
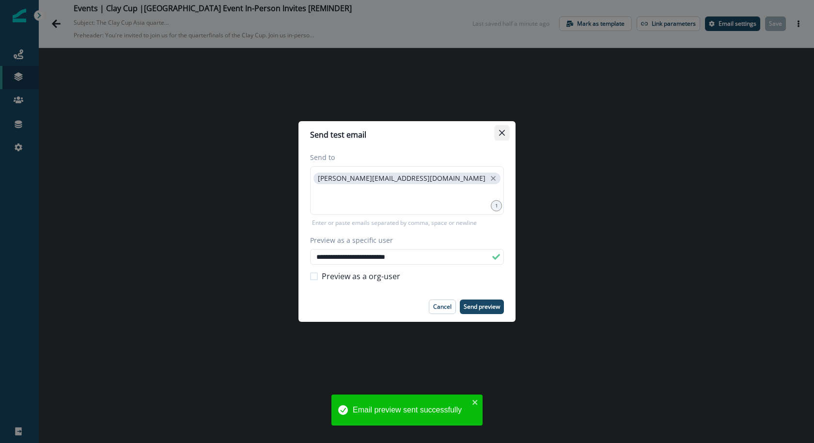
click at [505, 134] on button "Close" at bounding box center [502, 133] width 16 height 16
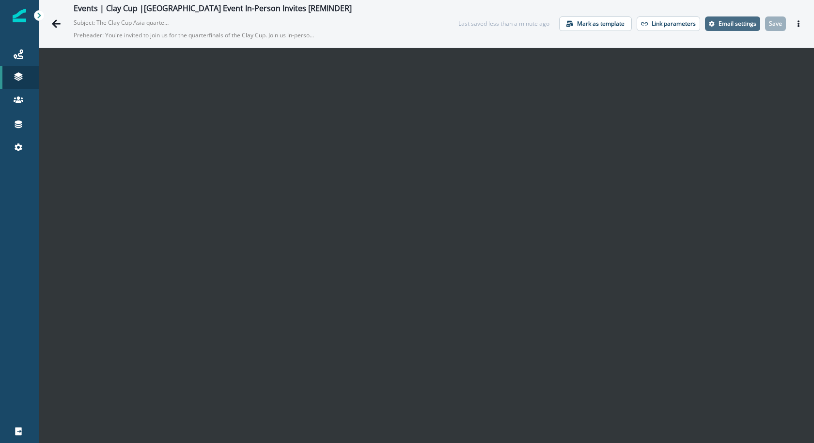
click at [727, 25] on p "Email settings" at bounding box center [738, 23] width 38 height 7
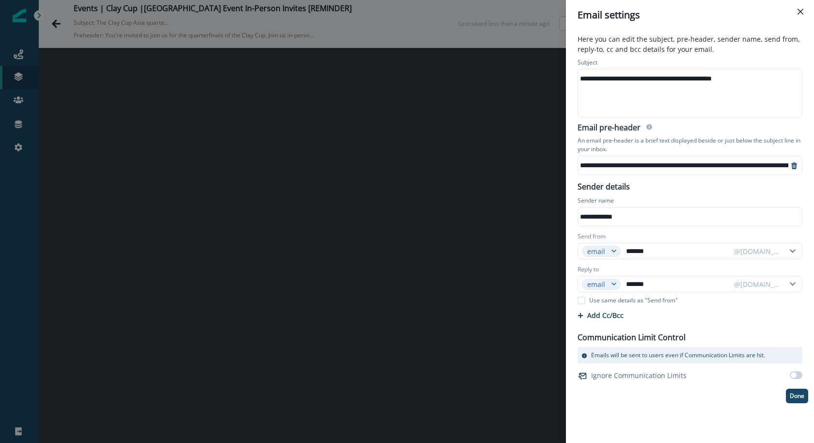
click at [667, 95] on div "**********" at bounding box center [689, 92] width 223 height 47
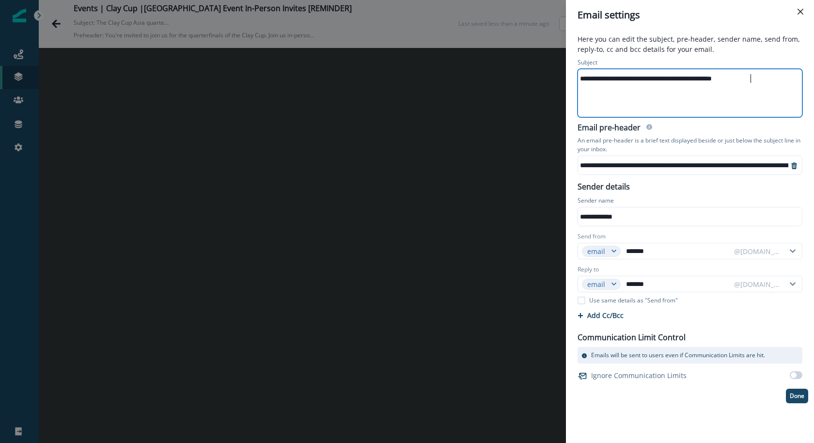
click at [667, 95] on div "**********" at bounding box center [689, 92] width 223 height 47
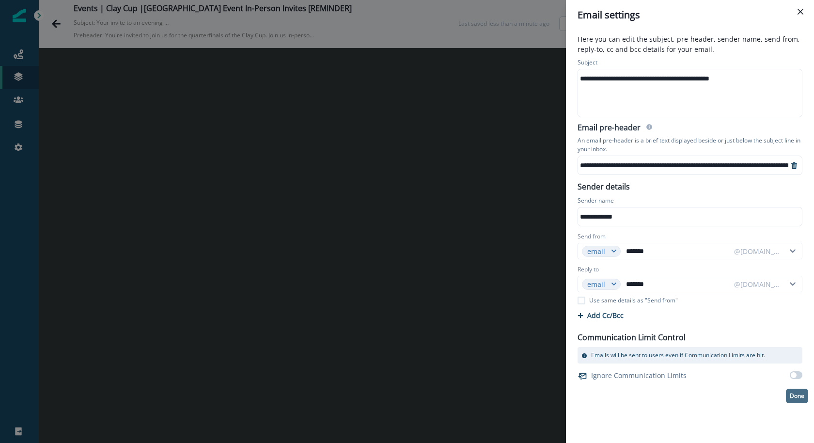
click at [793, 393] on p "Done" at bounding box center [797, 396] width 15 height 7
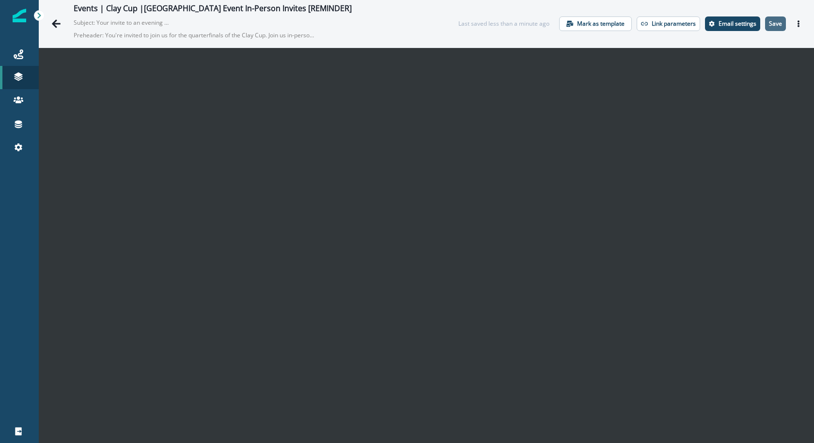
click at [774, 20] on p "Save" at bounding box center [775, 23] width 13 height 7
click at [25, 49] on div "Journeys" at bounding box center [19, 54] width 31 height 12
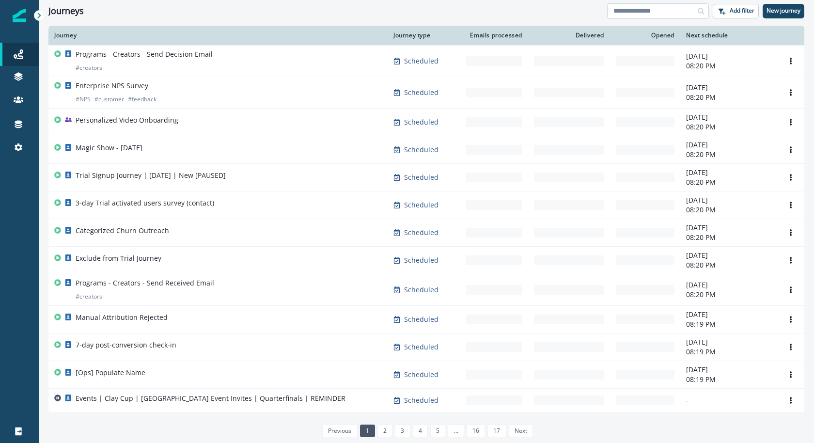
click at [684, 9] on input at bounding box center [658, 11] width 102 height 16
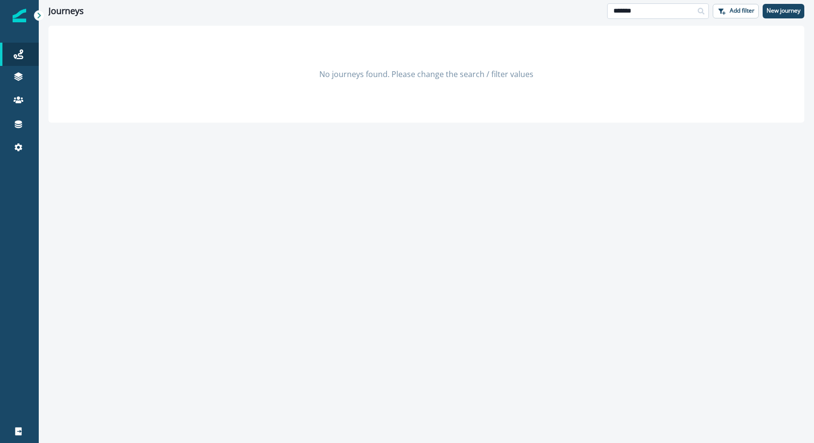
click at [665, 13] on input "*******" at bounding box center [658, 11] width 102 height 16
type input "****"
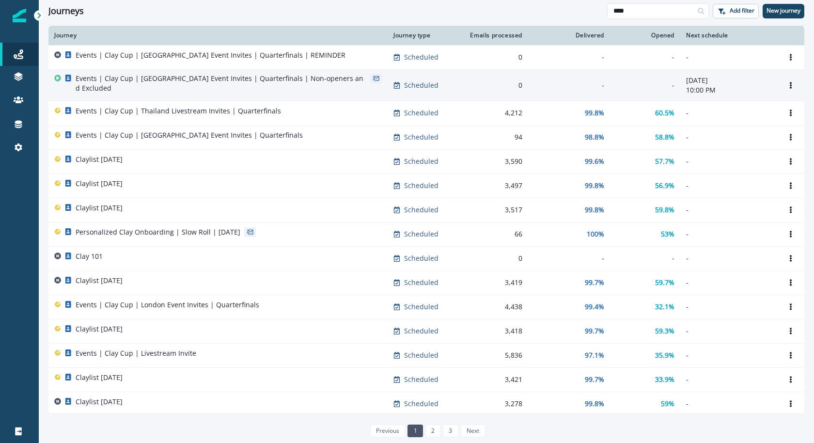
click at [283, 73] on td "Events | Clay Cup | Thailand Event Invites | Quarterfinals | Non-openers and Ex…" at bounding box center [217, 85] width 339 height 32
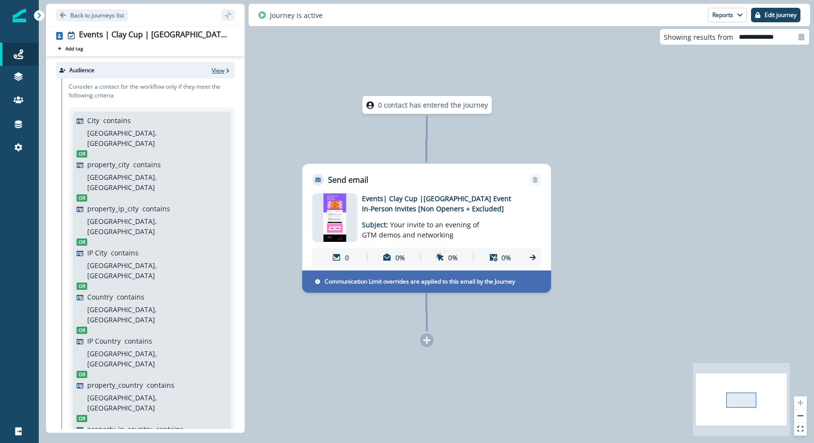
click at [221, 70] on p "View" at bounding box center [218, 70] width 13 height 8
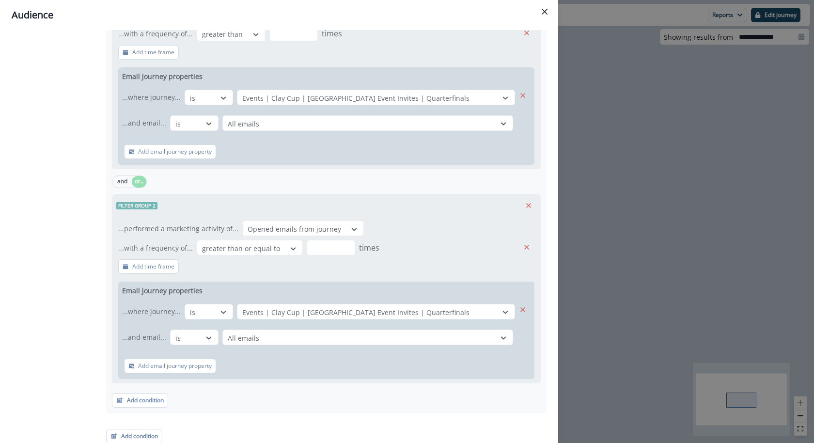
scroll to position [784, 0]
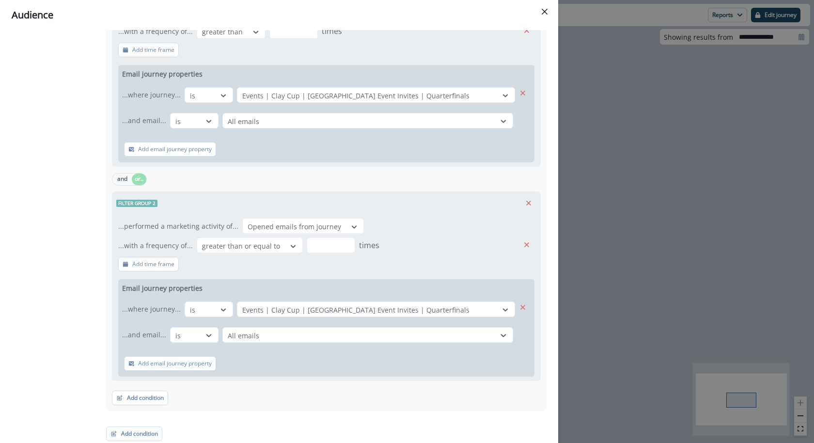
click at [695, 64] on div "Audience Preview dynamic list All contact s who have, Outer group 1 Filter grou…" at bounding box center [407, 221] width 814 height 443
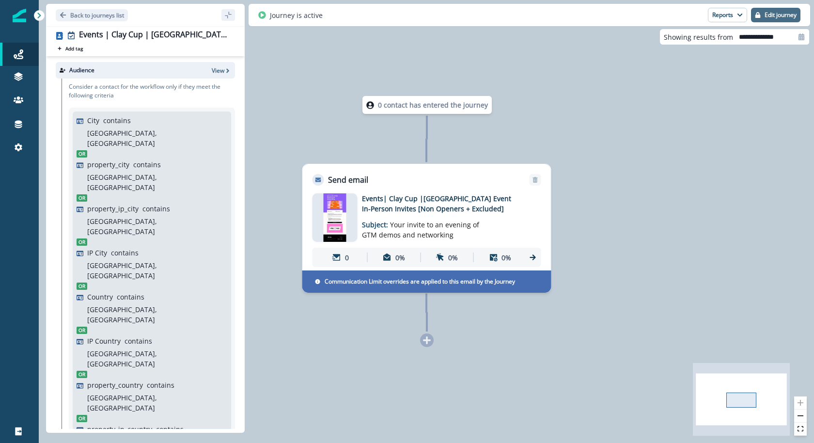
click at [799, 15] on button "Edit journey" at bounding box center [775, 15] width 49 height 15
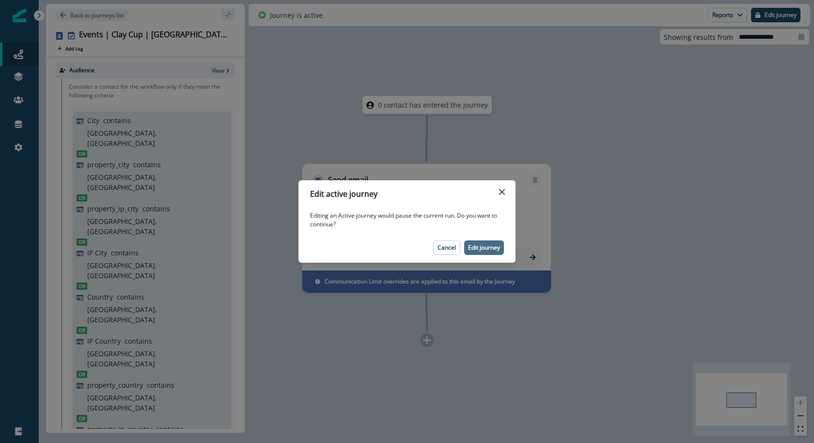
click at [482, 247] on p "Edit journey" at bounding box center [484, 247] width 32 height 7
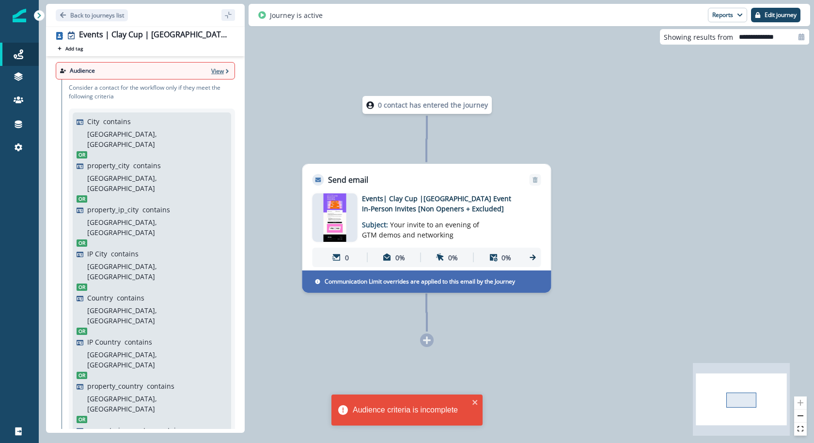
click at [219, 73] on p "View" at bounding box center [217, 71] width 13 height 8
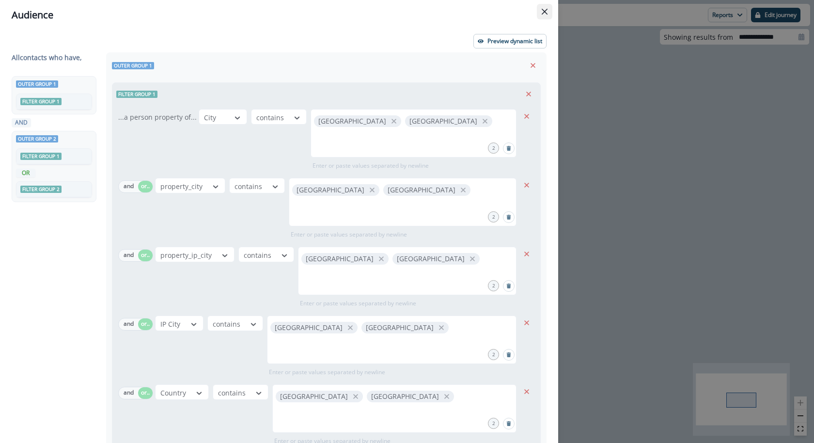
click at [548, 15] on button "Close" at bounding box center [545, 12] width 16 height 16
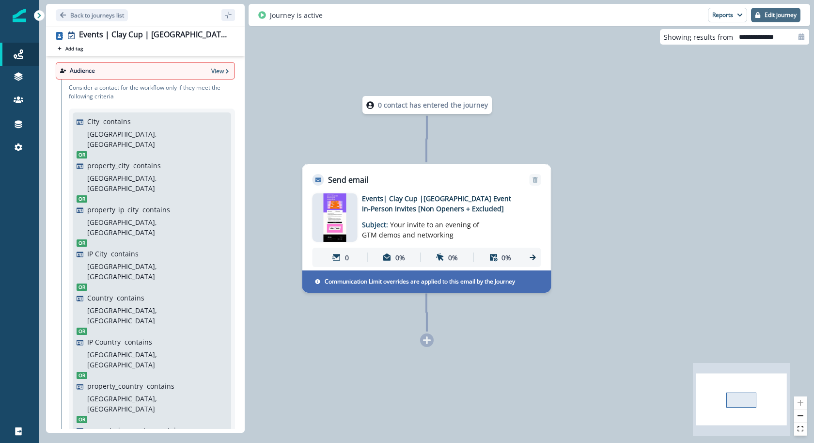
click at [778, 20] on button "Edit journey" at bounding box center [775, 15] width 49 height 15
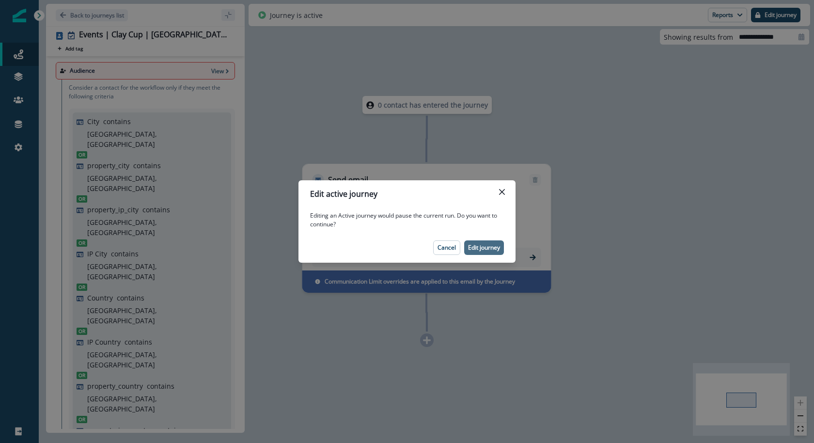
click at [472, 250] on p "Edit journey" at bounding box center [484, 247] width 32 height 7
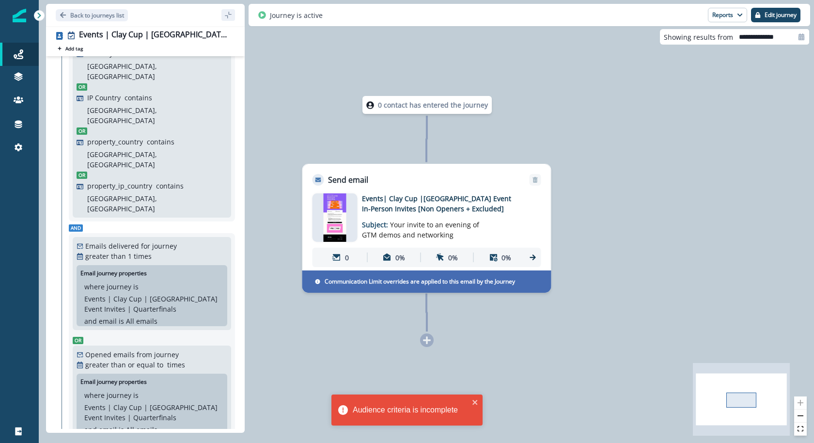
click at [143, 378] on p "Email journey properties" at bounding box center [113, 382] width 66 height 9
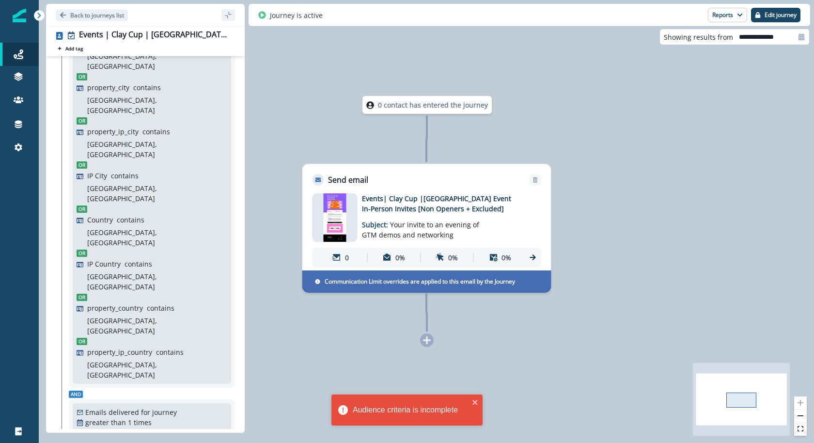
scroll to position [0, 0]
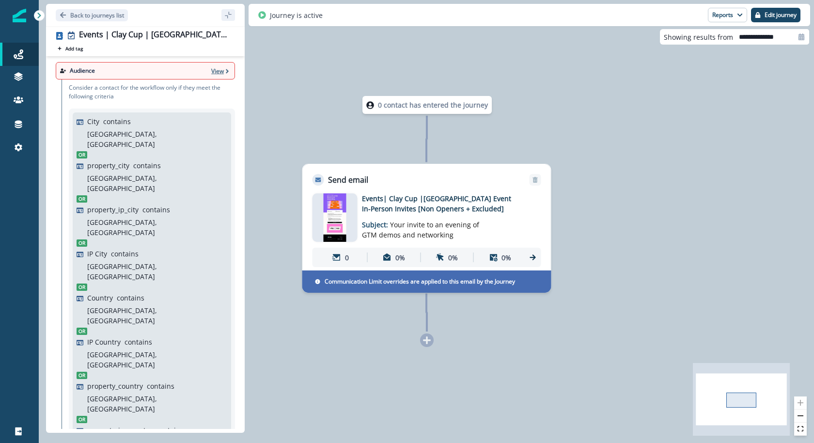
click at [221, 68] on p "View" at bounding box center [217, 71] width 13 height 8
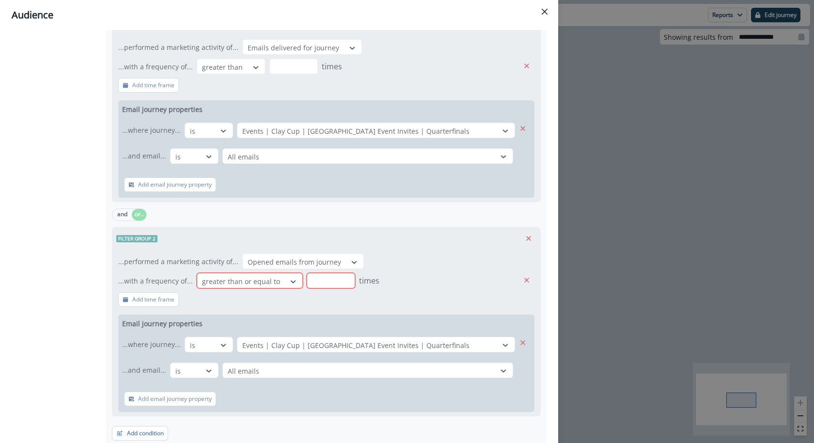
scroll to position [784, 0]
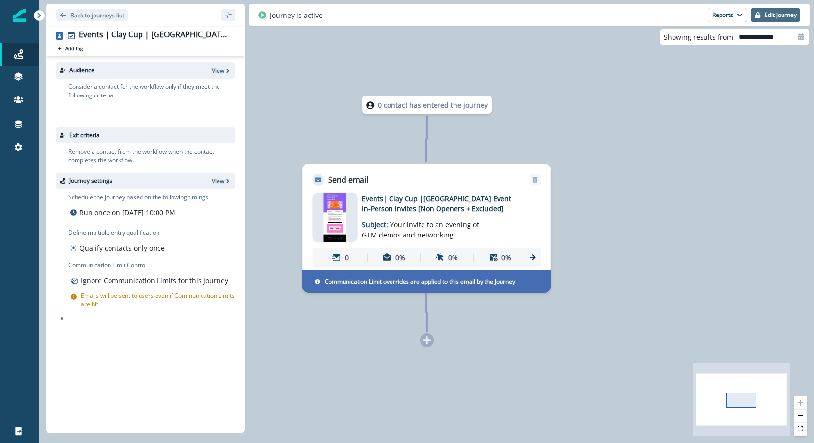
click at [789, 18] on p "Edit journey" at bounding box center [781, 15] width 32 height 7
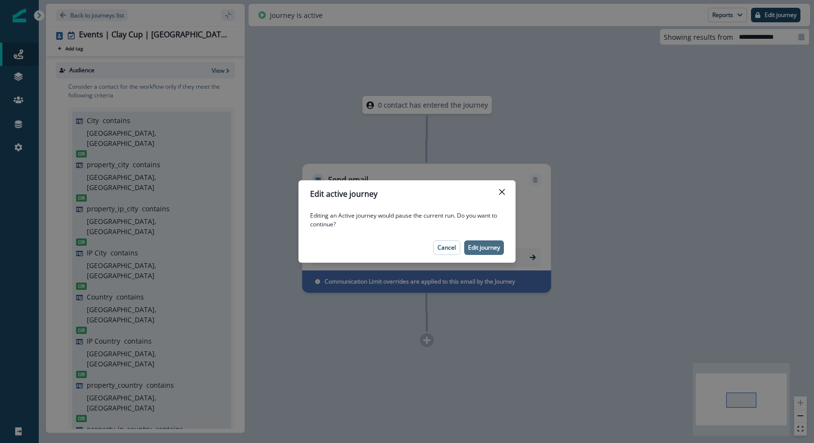
click at [493, 249] on p "Edit journey" at bounding box center [484, 247] width 32 height 7
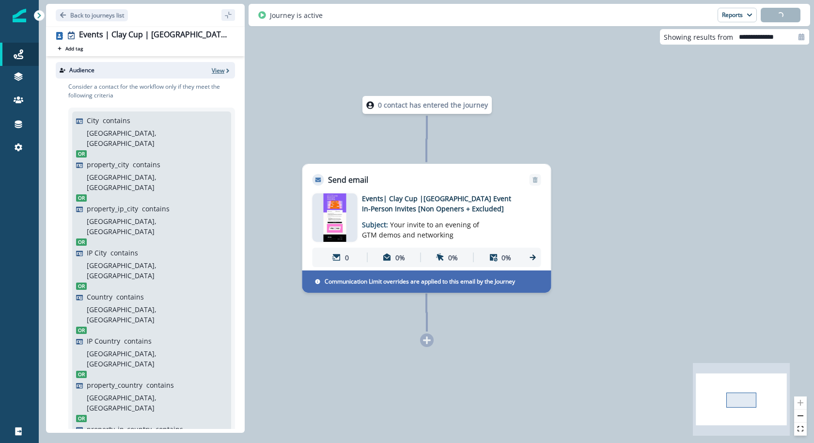
click at [220, 69] on p "View" at bounding box center [218, 70] width 13 height 8
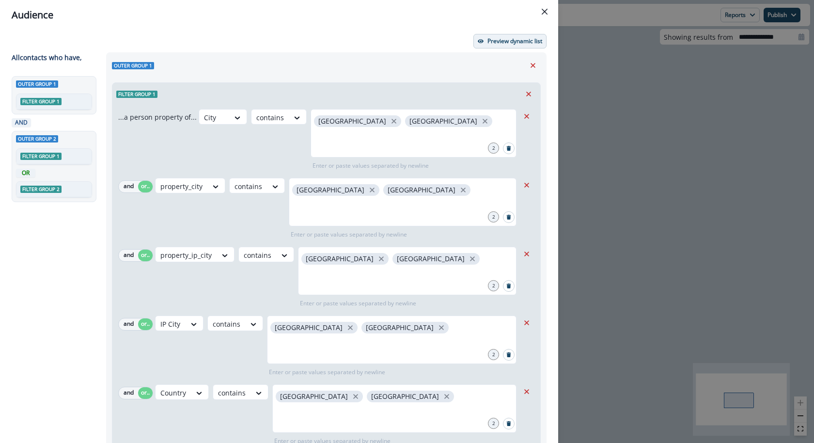
click at [519, 40] on p "Preview dynamic list" at bounding box center [515, 41] width 55 height 7
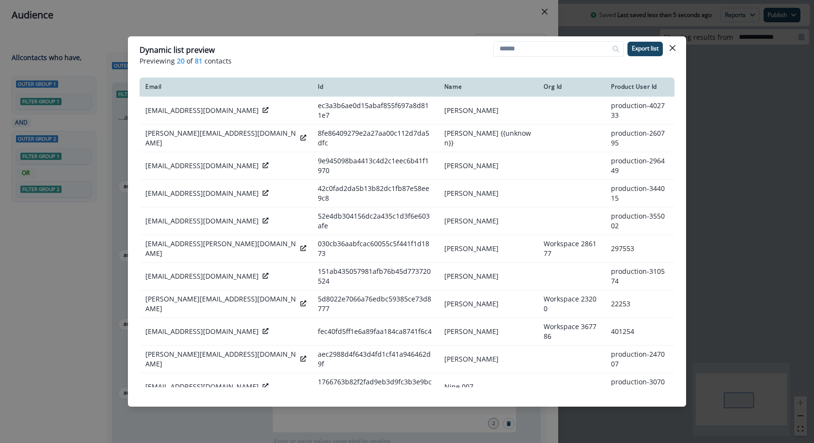
click at [395, 13] on div "Dynamic list preview Previewing 20 of 81 contacts Export list Email Id Name Org…" at bounding box center [407, 221] width 814 height 443
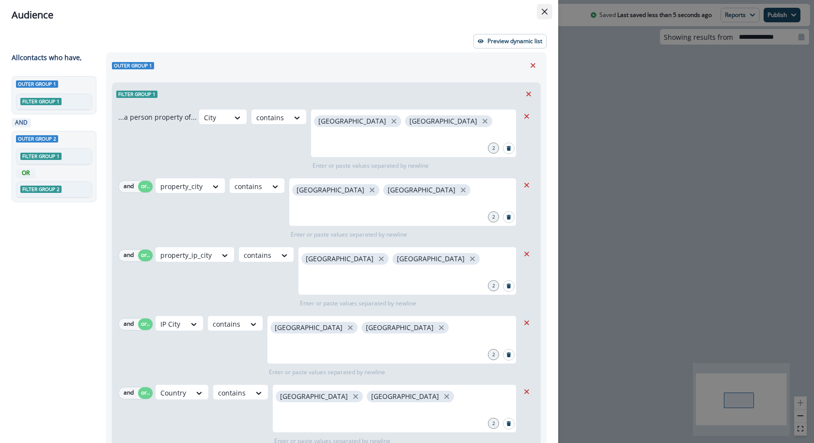
click at [545, 7] on button "Close" at bounding box center [545, 12] width 16 height 16
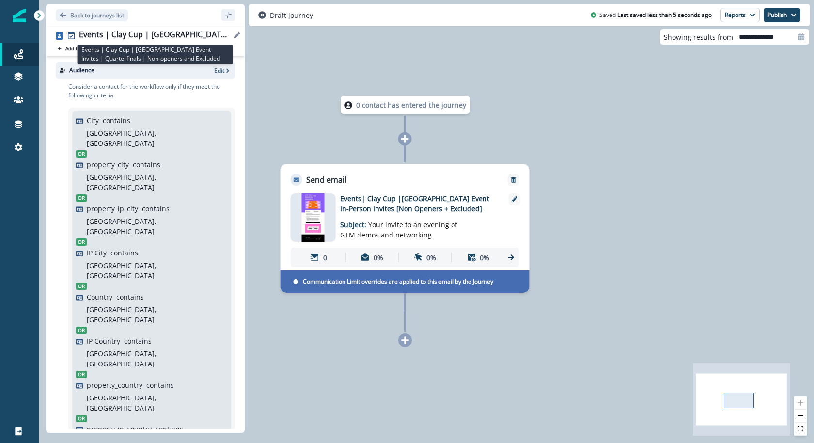
click at [217, 38] on div "Events | Clay Cup | [GEOGRAPHIC_DATA] Event Invites | Quarterfinals | Non-opene…" at bounding box center [155, 35] width 152 height 11
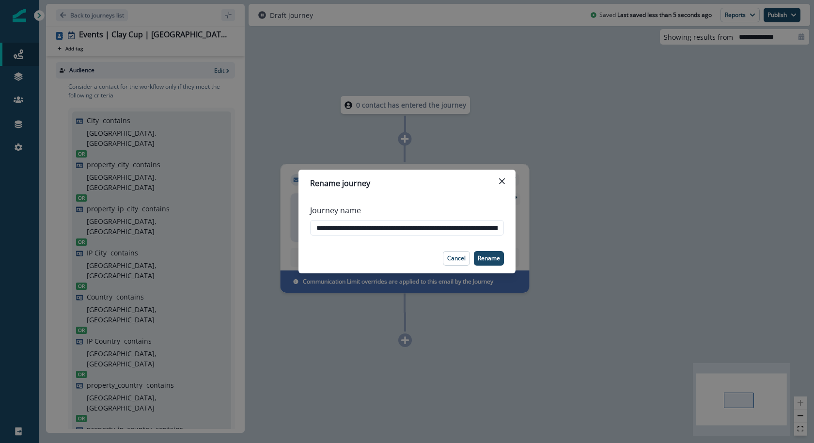
click at [288, 51] on div "**********" at bounding box center [407, 221] width 814 height 443
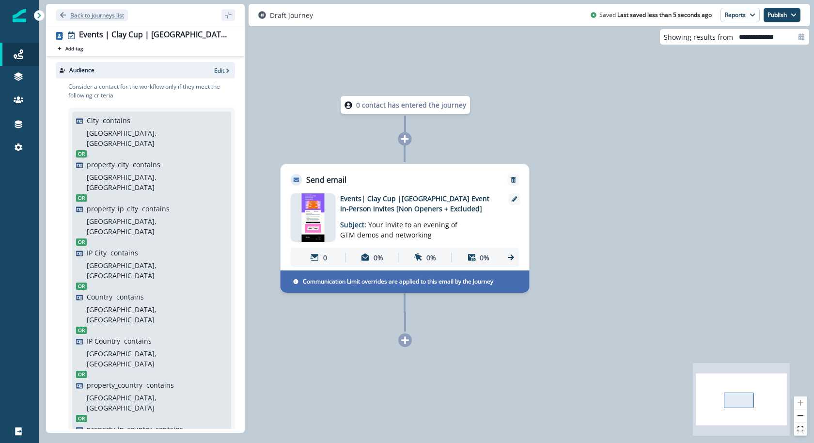
click at [71, 13] on p "Back to journeys list" at bounding box center [97, 15] width 54 height 8
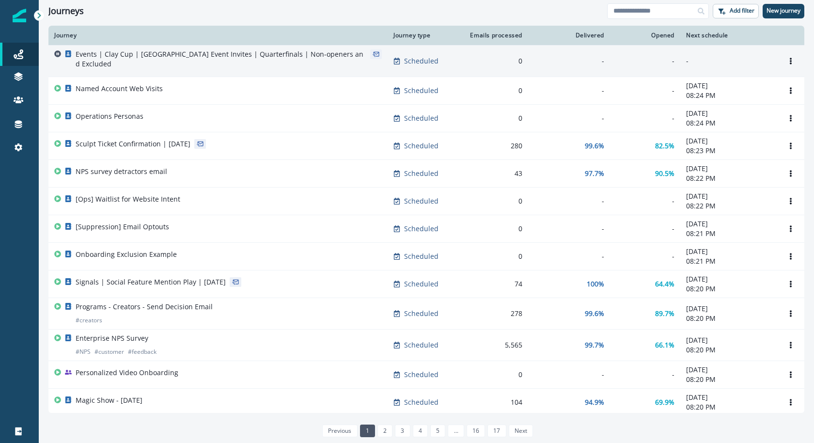
click at [295, 54] on p "Events | Clay Cup | [GEOGRAPHIC_DATA] Event Invites | Quarterfinals | Non-opene…" at bounding box center [221, 58] width 291 height 19
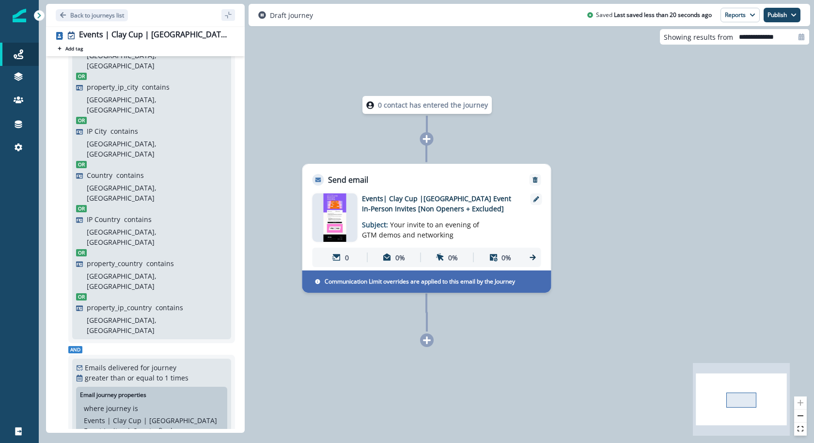
scroll to position [74, 0]
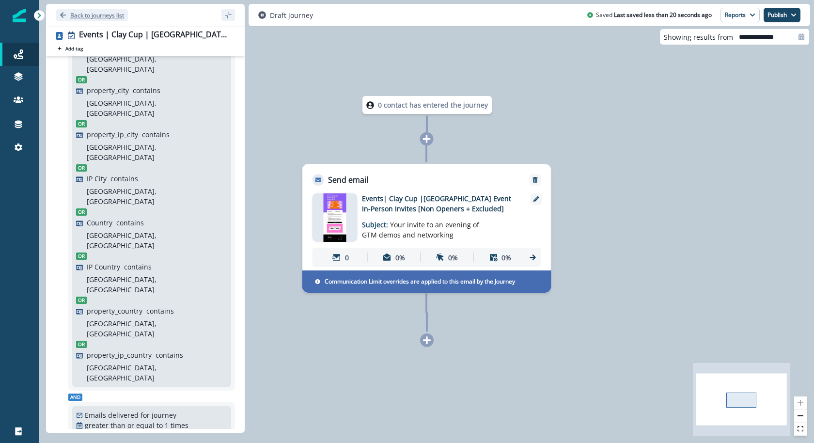
click at [95, 20] on button "Back to journeys list" at bounding box center [92, 15] width 72 height 12
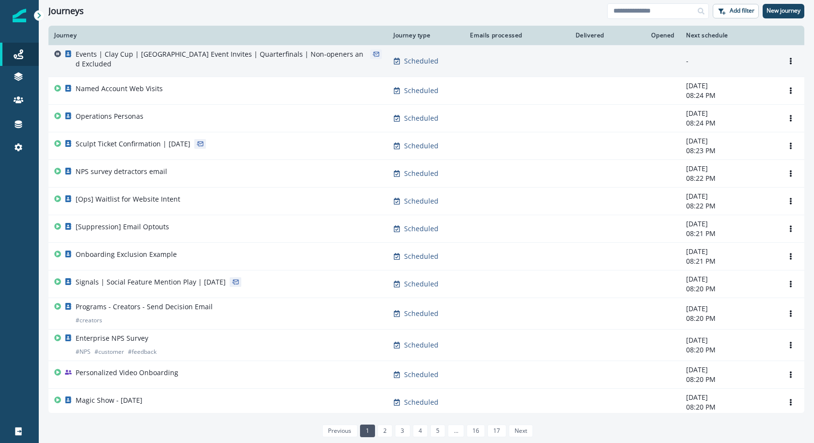
click at [147, 60] on p "Events | Clay Cup | [GEOGRAPHIC_DATA] Event Invites | Quarterfinals | Non-opene…" at bounding box center [221, 58] width 291 height 19
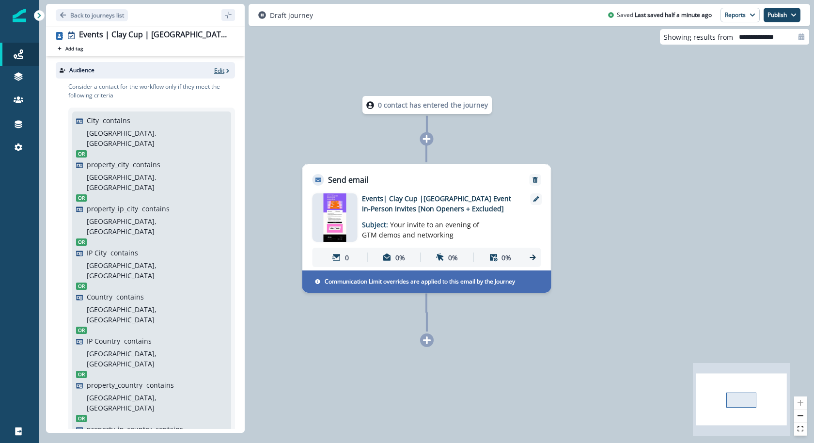
click at [217, 69] on p "Edit" at bounding box center [219, 70] width 10 height 8
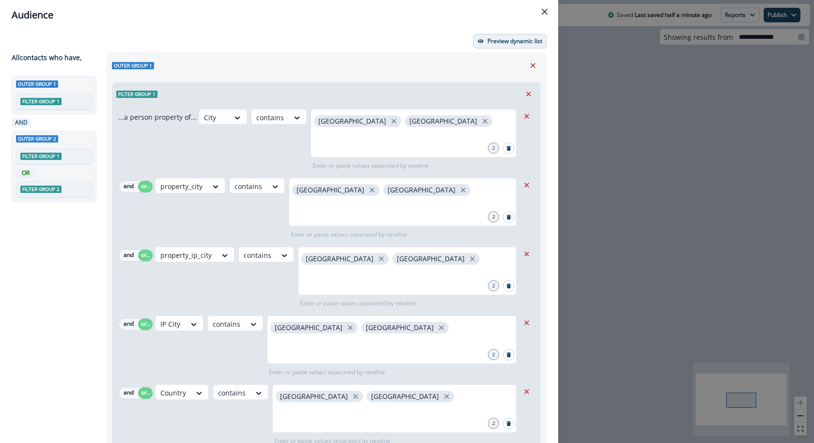
click at [506, 36] on button "Preview dynamic list" at bounding box center [509, 41] width 73 height 15
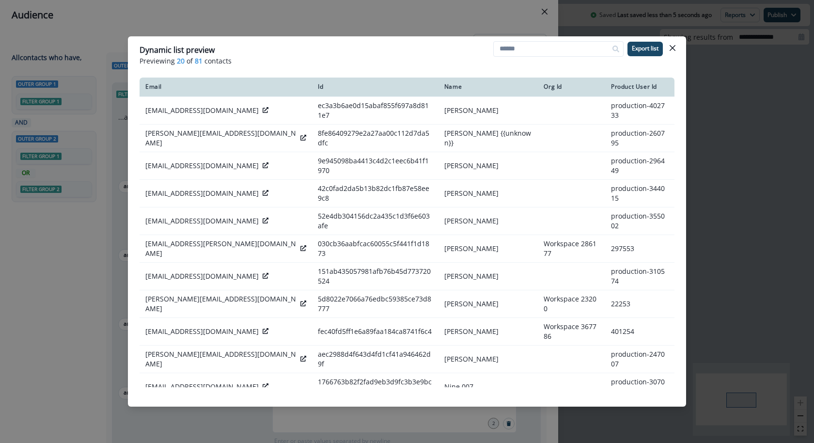
click at [374, 10] on div "Dynamic list preview Previewing 20 of 81 contacts Export list Email Id Name Org…" at bounding box center [407, 221] width 814 height 443
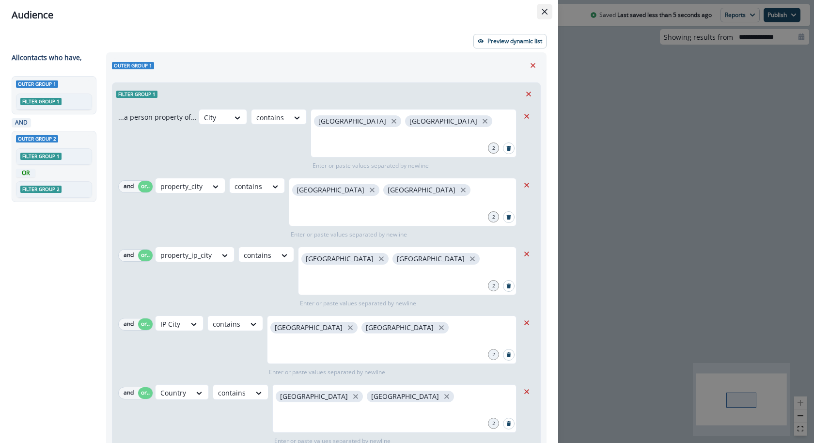
click at [543, 9] on icon "Close" at bounding box center [545, 12] width 6 height 6
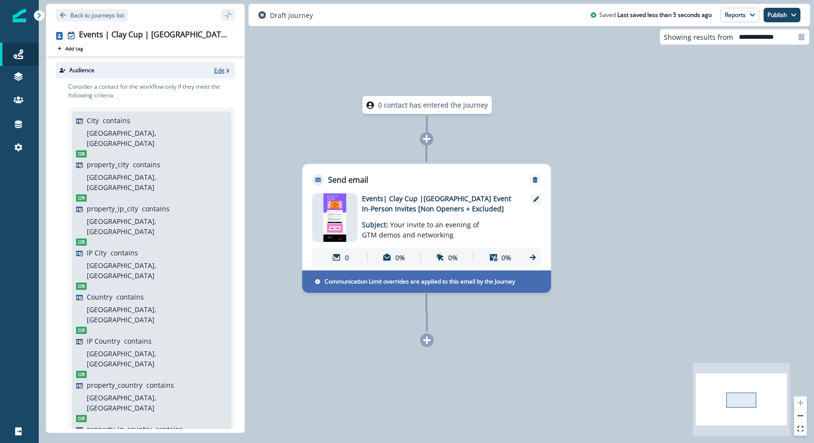
click at [220, 71] on p "Edit" at bounding box center [219, 70] width 10 height 8
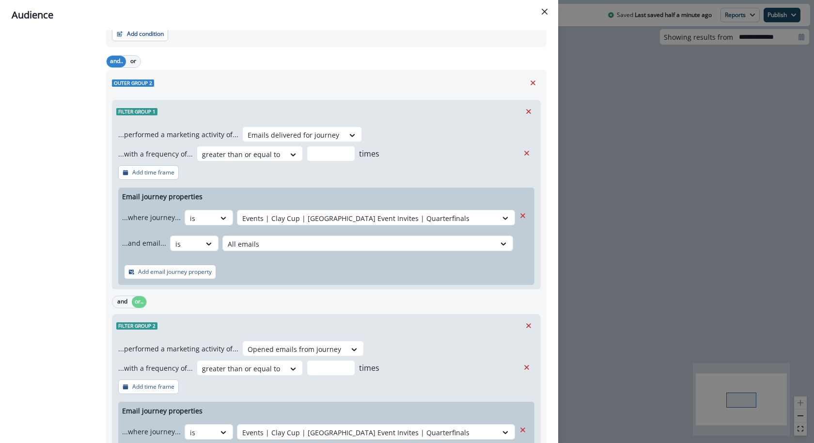
scroll to position [658, 0]
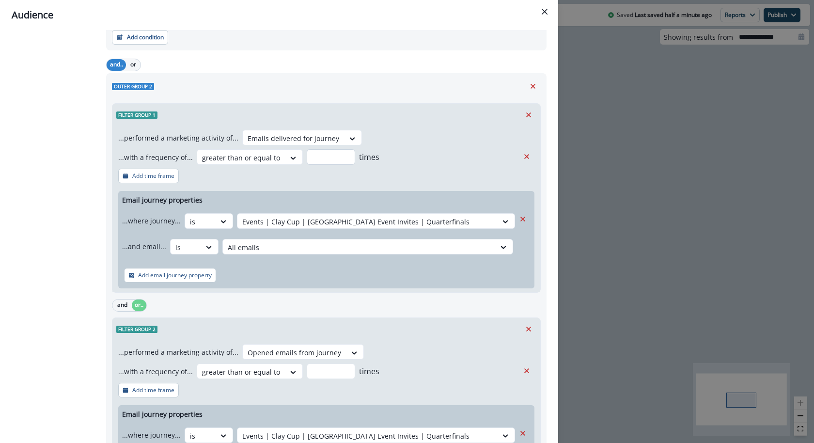
click at [317, 153] on input "*" at bounding box center [331, 157] width 48 height 16
type input "*"
click at [307, 193] on div "Email journey properties ...where journey... is Events | Clay Cup | Thailand Ev…" at bounding box center [326, 239] width 416 height 97
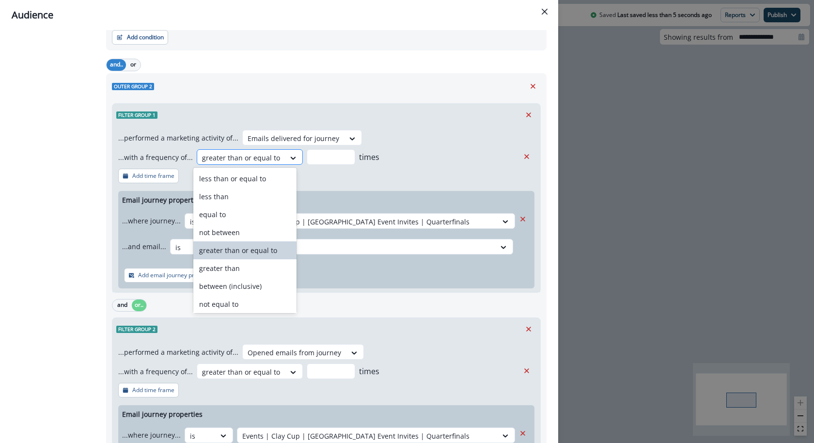
click at [261, 150] on div "greater than or equal to" at bounding box center [241, 158] width 88 height 16
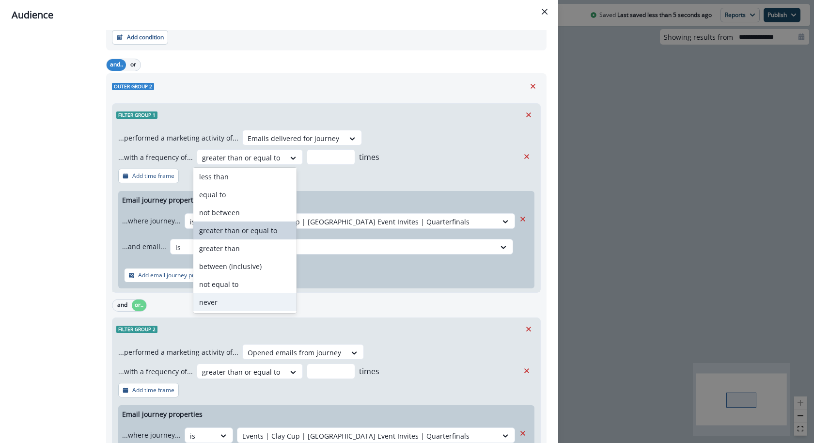
click at [237, 298] on div "never" at bounding box center [244, 302] width 103 height 18
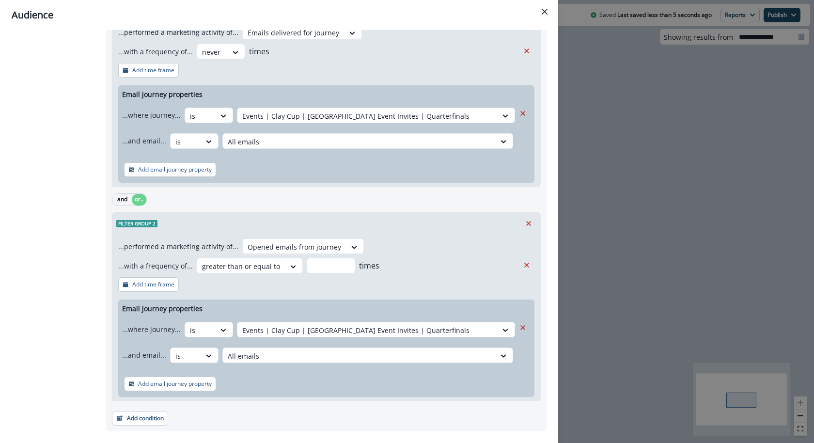
scroll to position [784, 0]
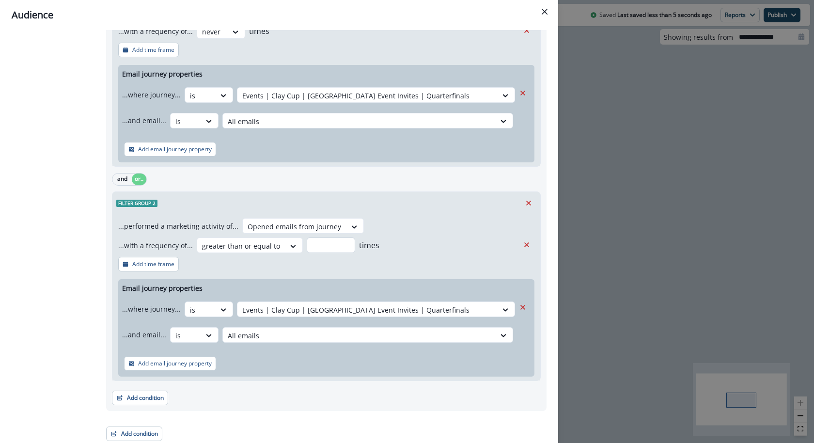
click at [319, 243] on input "*" at bounding box center [331, 245] width 48 height 16
click at [262, 243] on div at bounding box center [241, 246] width 78 height 12
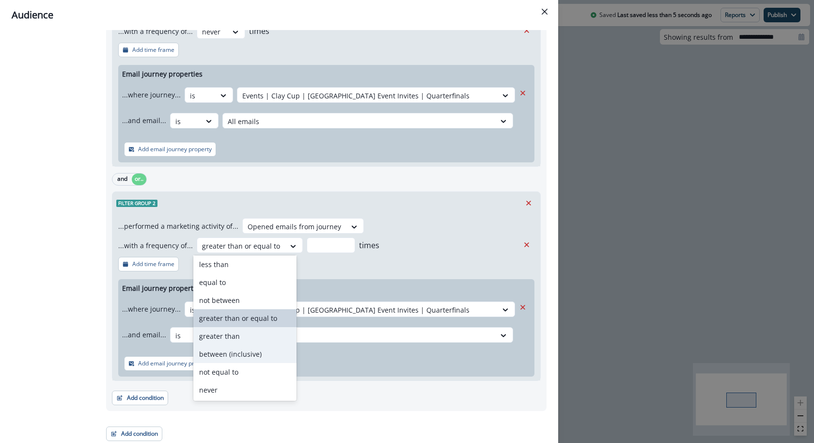
scroll to position [20, 0]
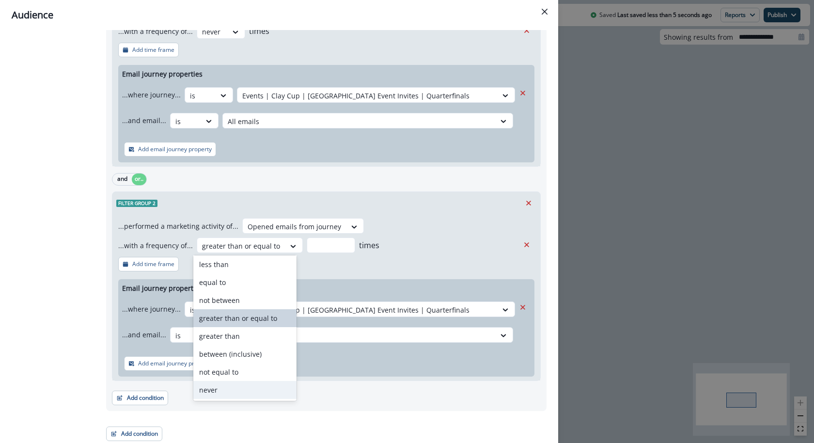
click at [225, 390] on div "never" at bounding box center [244, 390] width 103 height 18
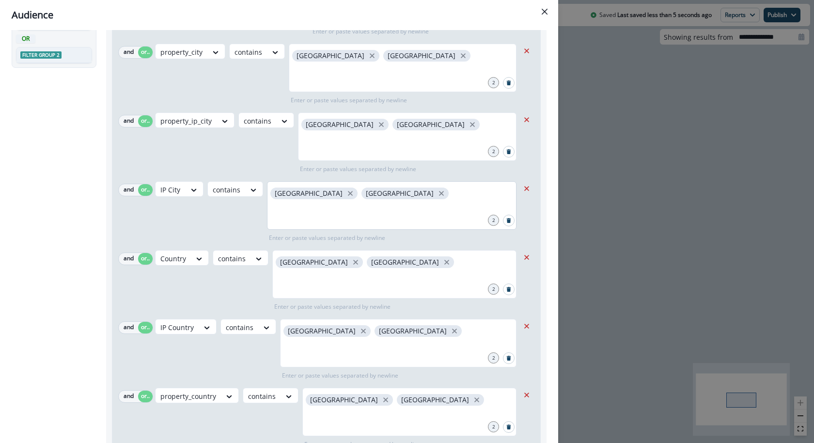
scroll to position [0, 0]
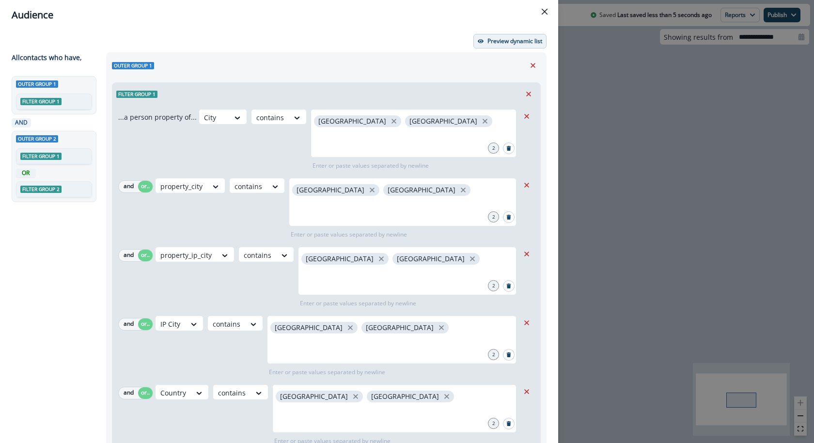
click at [516, 43] on p "Preview dynamic list" at bounding box center [515, 41] width 55 height 7
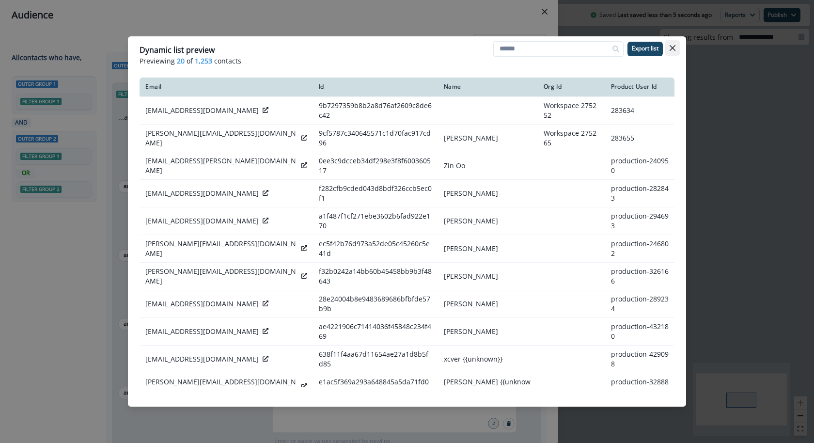
click at [674, 47] on icon "Close" at bounding box center [673, 48] width 6 height 6
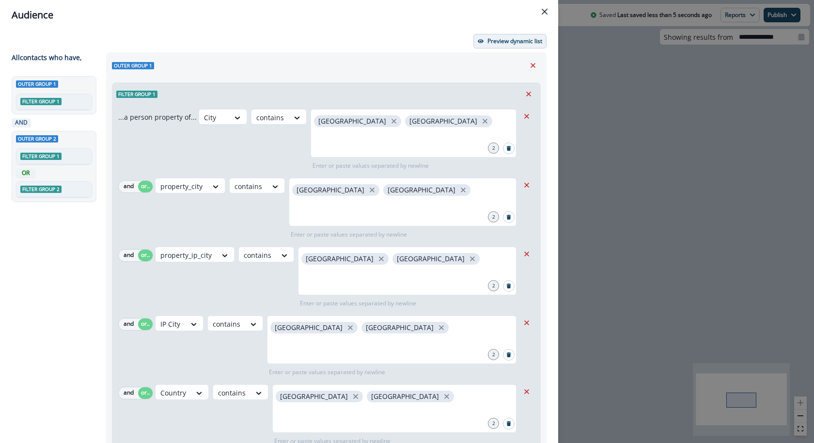
click at [520, 39] on p "Preview dynamic list" at bounding box center [515, 41] width 55 height 7
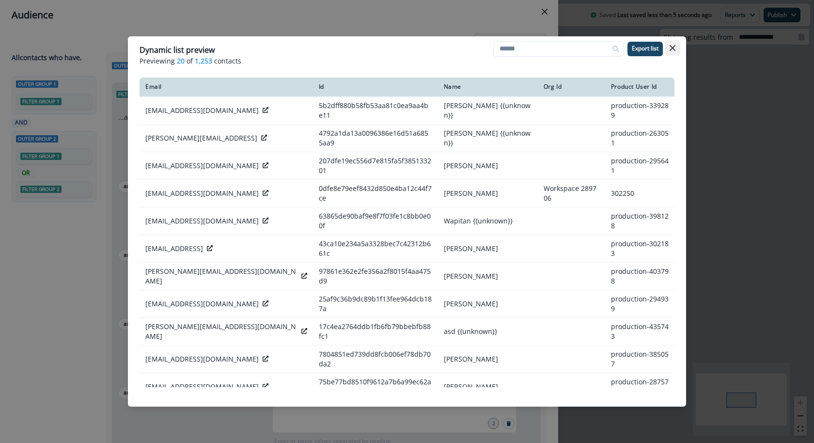
click at [670, 49] on icon "Close" at bounding box center [673, 48] width 6 height 6
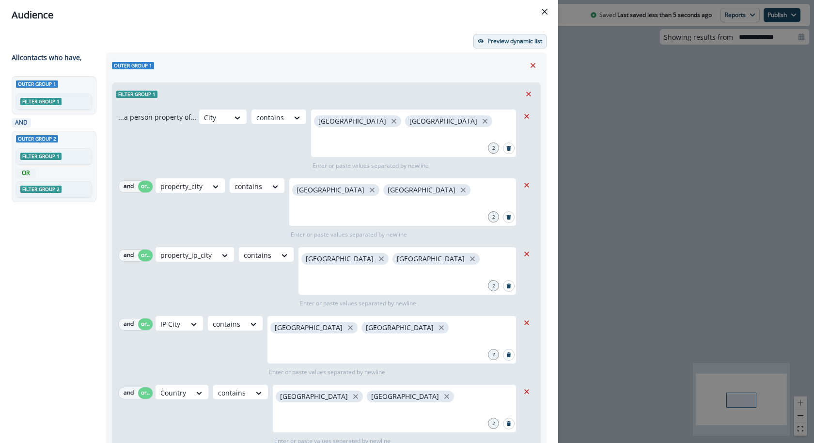
click at [522, 43] on p "Preview dynamic list" at bounding box center [515, 41] width 55 height 7
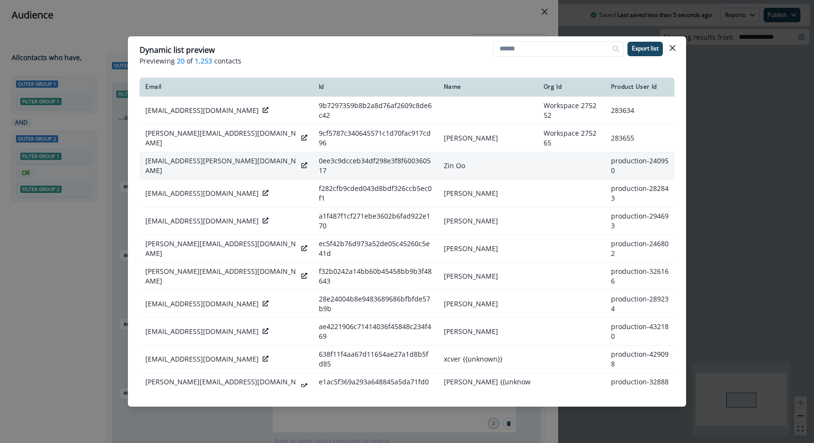
click at [301, 162] on icon at bounding box center [304, 165] width 6 height 6
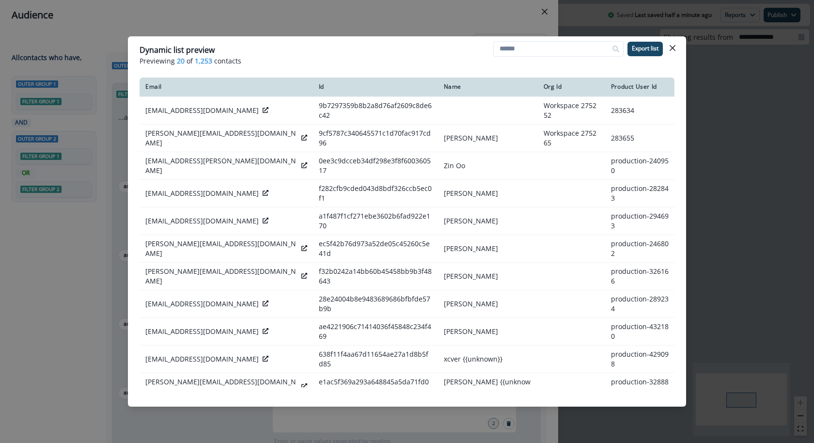
click at [500, 22] on div "Dynamic list preview Previewing 20 of 1,253 contacts Export list Email Id Name …" at bounding box center [407, 221] width 814 height 443
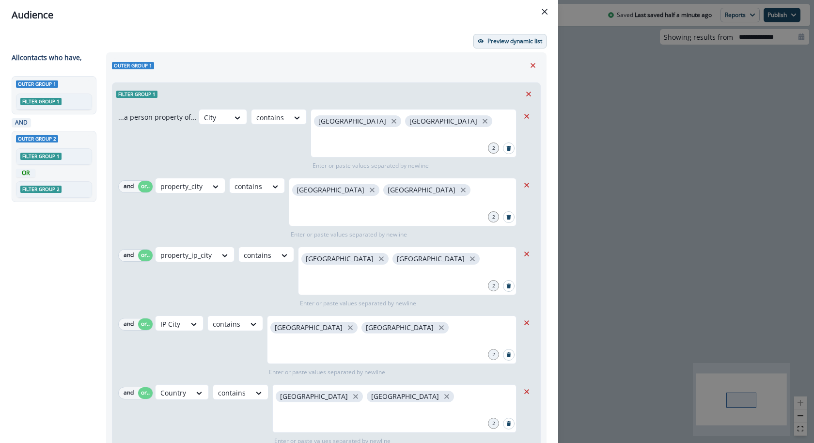
click at [506, 40] on p "Preview dynamic list" at bounding box center [515, 41] width 55 height 7
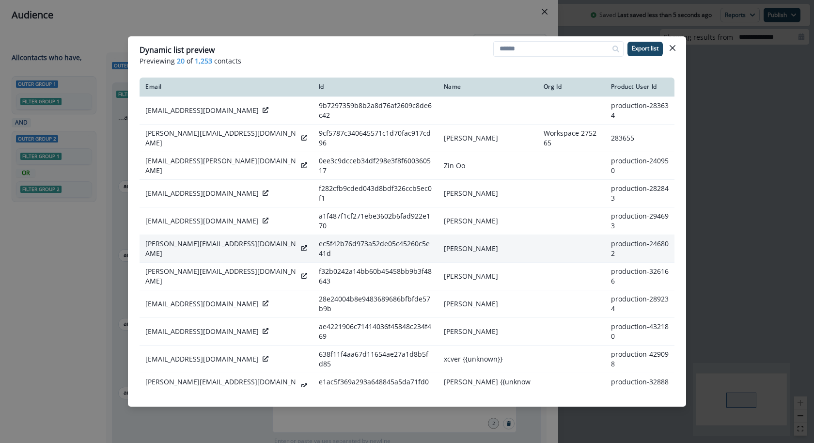
click at [301, 245] on icon at bounding box center [304, 248] width 6 height 6
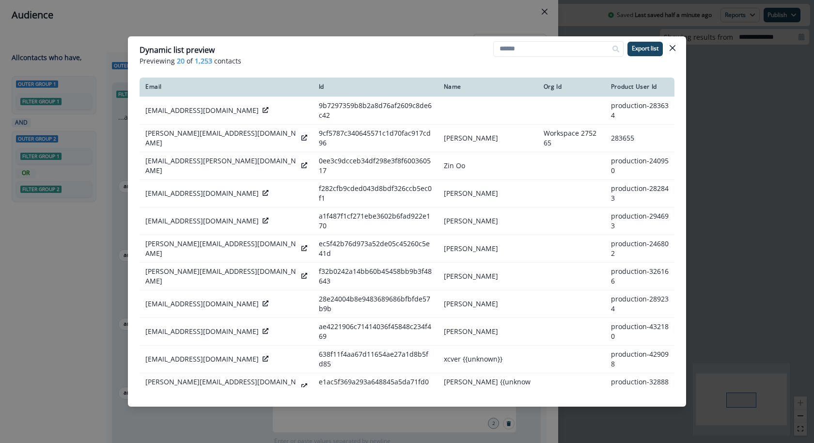
click at [456, 11] on div "Dynamic list preview Previewing 20 of 1,253 contacts Export list Email Id Name …" at bounding box center [407, 221] width 814 height 443
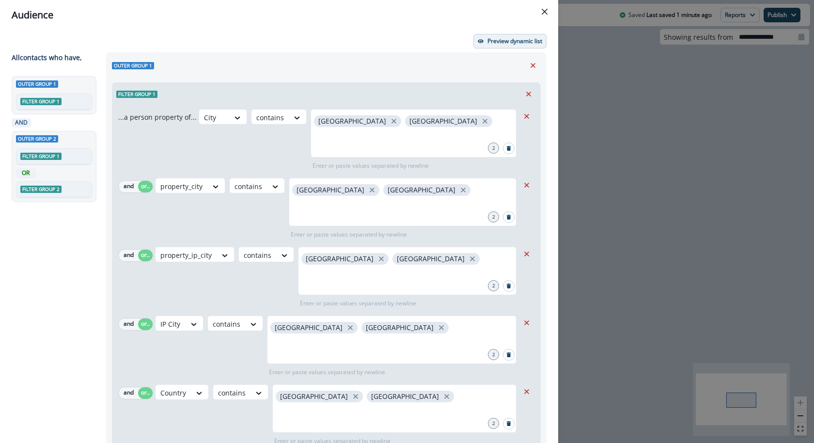
click at [496, 39] on p "Preview dynamic list" at bounding box center [515, 41] width 55 height 7
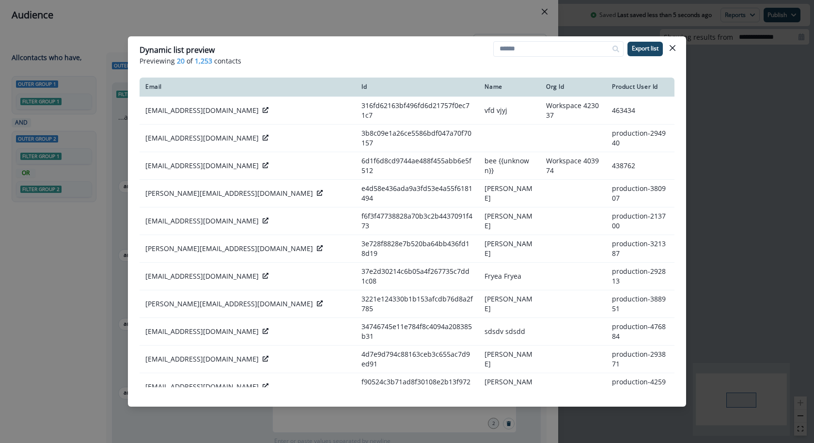
scroll to position [194, 0]
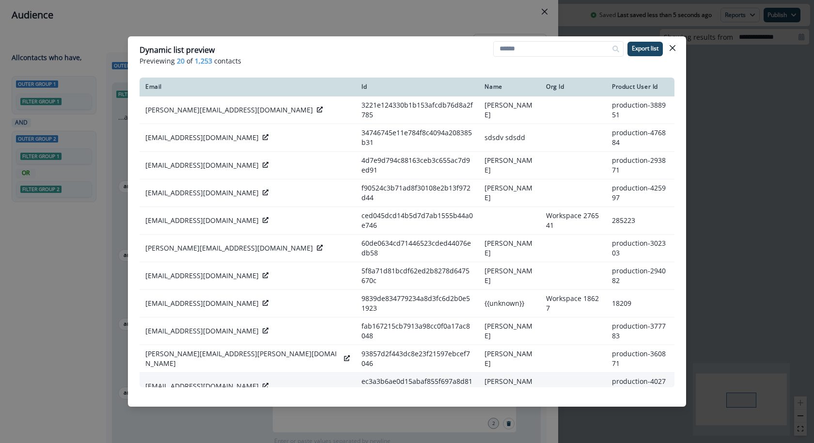
click at [263, 383] on icon at bounding box center [266, 386] width 6 height 6
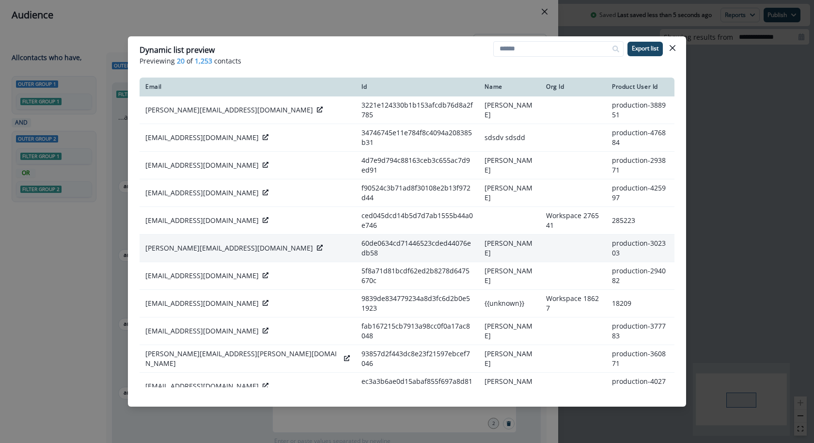
click at [317, 245] on icon at bounding box center [320, 248] width 6 height 6
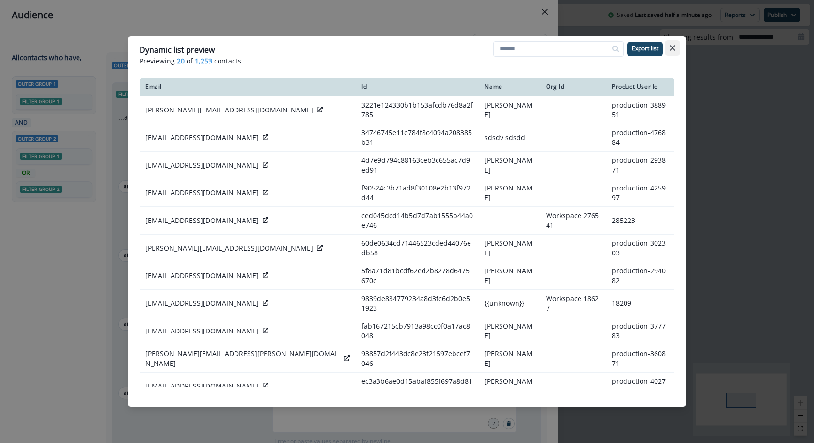
click at [679, 48] on button "Close" at bounding box center [673, 48] width 16 height 16
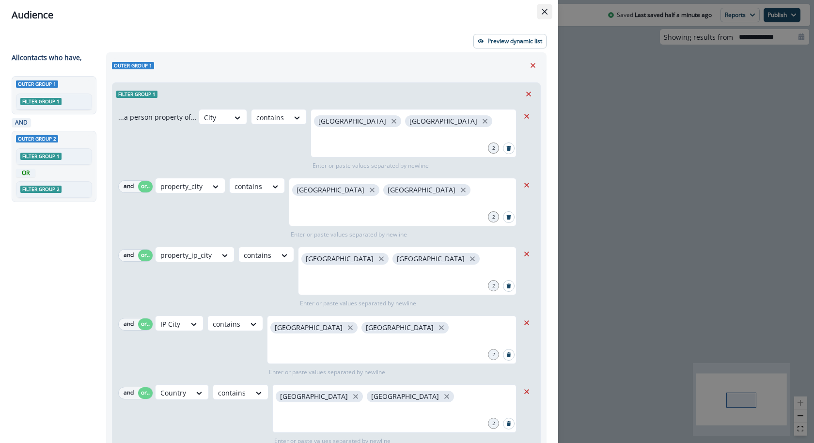
click at [549, 12] on button "Close" at bounding box center [545, 12] width 16 height 16
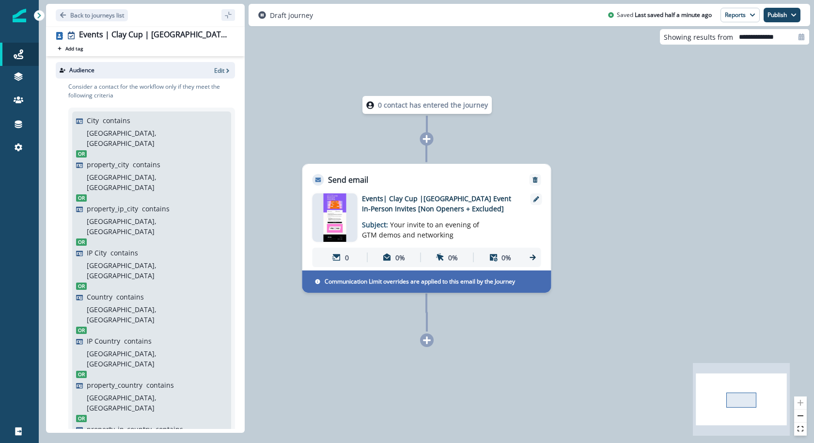
click at [343, 200] on img at bounding box center [335, 217] width 22 height 48
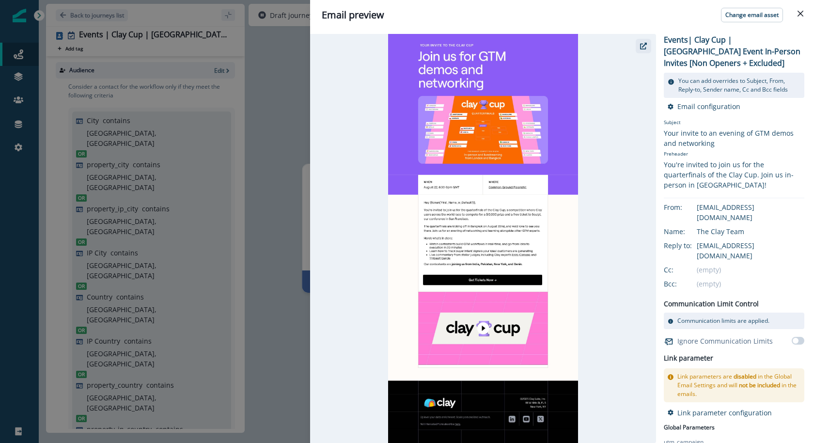
click at [643, 49] on button "button" at bounding box center [644, 46] width 16 height 15
click at [280, 166] on div "Email preview Change email asset Events| Clay Cup |Thailand Event In-Person Inv…" at bounding box center [407, 221] width 814 height 443
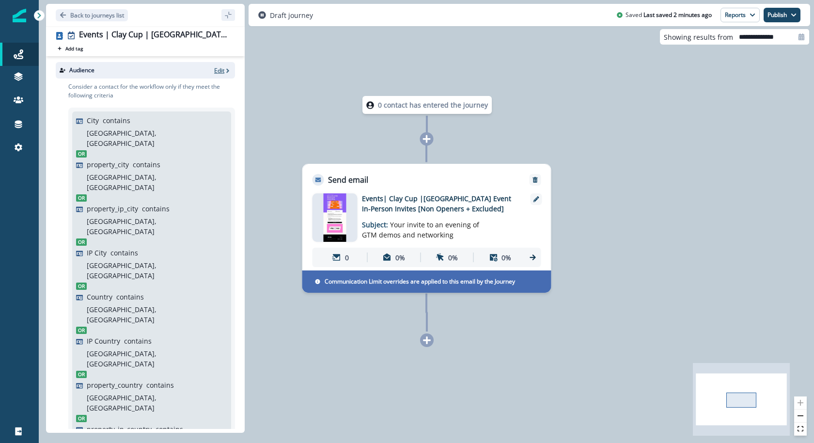
click at [221, 71] on p "Edit" at bounding box center [219, 70] width 10 height 8
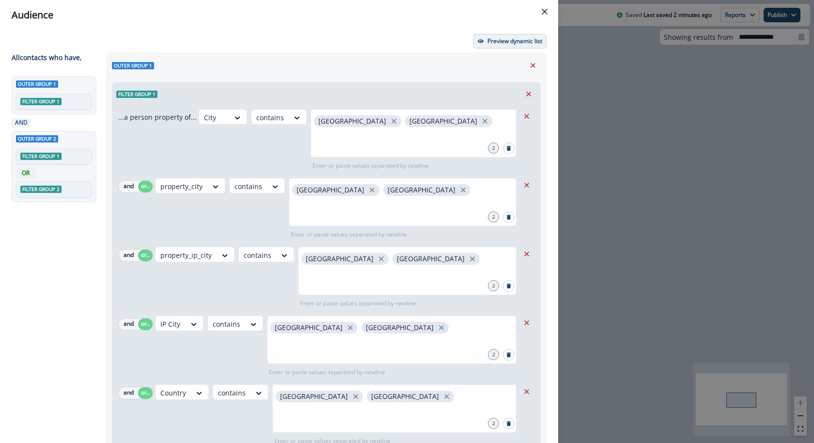
click at [519, 42] on p "Preview dynamic list" at bounding box center [515, 41] width 55 height 7
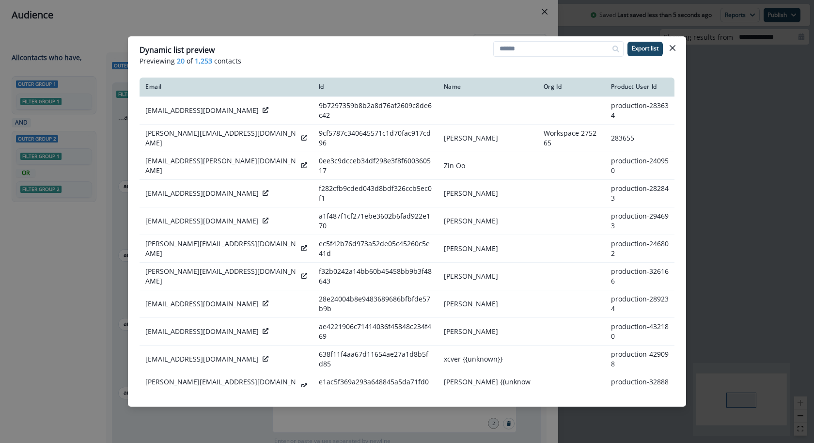
click at [400, 24] on div "Dynamic list preview Previewing 20 of 1,253 contacts Export list Email Id Name …" at bounding box center [407, 221] width 814 height 443
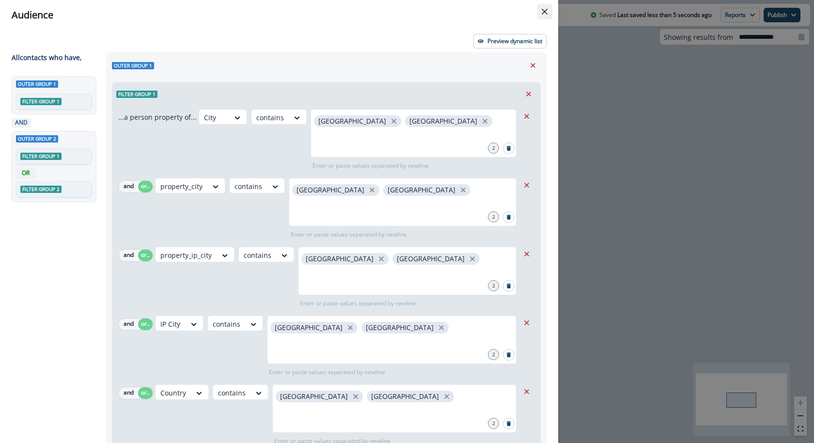
click at [542, 8] on button "Close" at bounding box center [545, 12] width 16 height 16
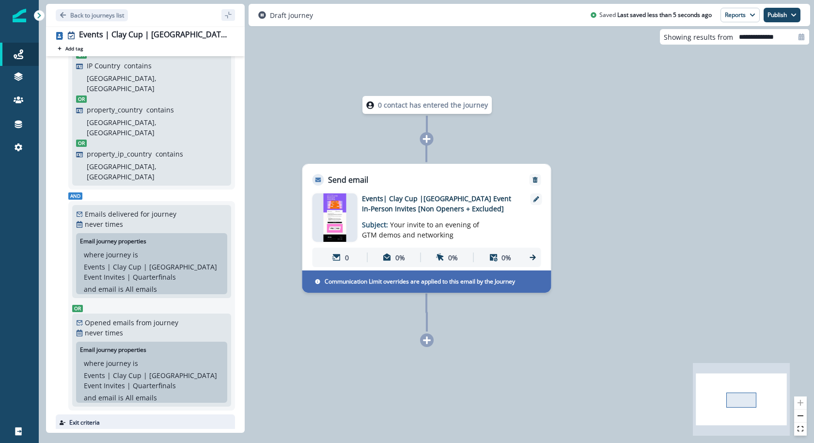
scroll to position [323, 0]
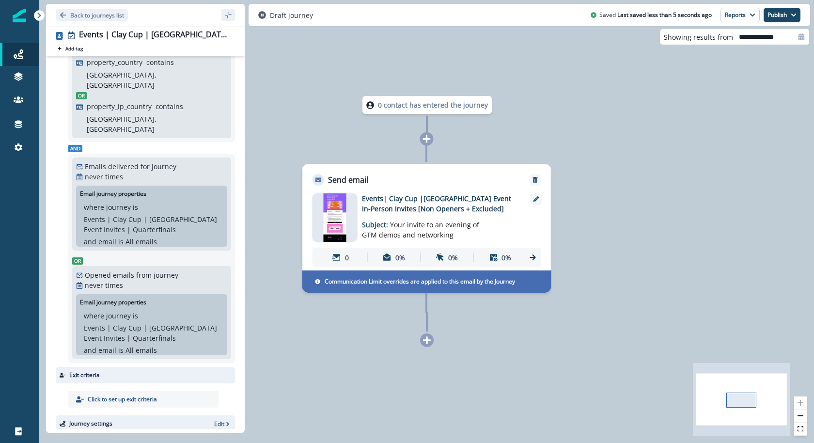
click at [213, 415] on div "Journey settings Edit" at bounding box center [145, 423] width 179 height 16
click at [218, 420] on p "Edit" at bounding box center [219, 424] width 10 height 8
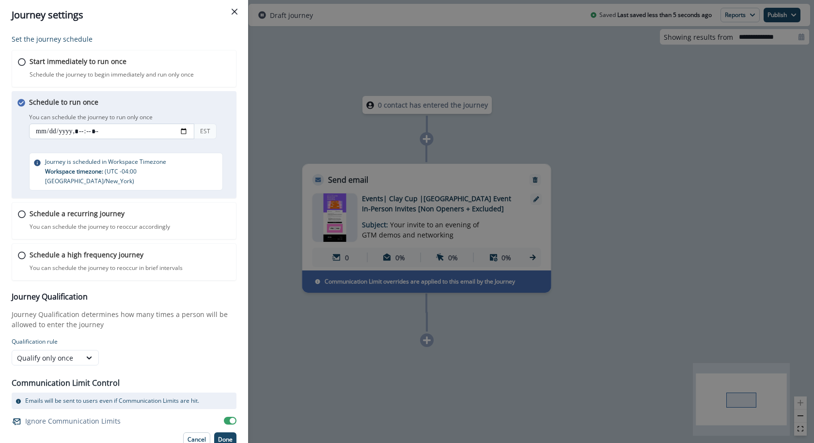
click at [69, 129] on input "datetime-local" at bounding box center [111, 132] width 165 height 16
type input "**********"
click at [181, 109] on div "Schedule to run once You can schedule the journey to run only once You can sche…" at bounding box center [133, 144] width 208 height 94
click at [228, 432] on button "Done" at bounding box center [225, 439] width 22 height 15
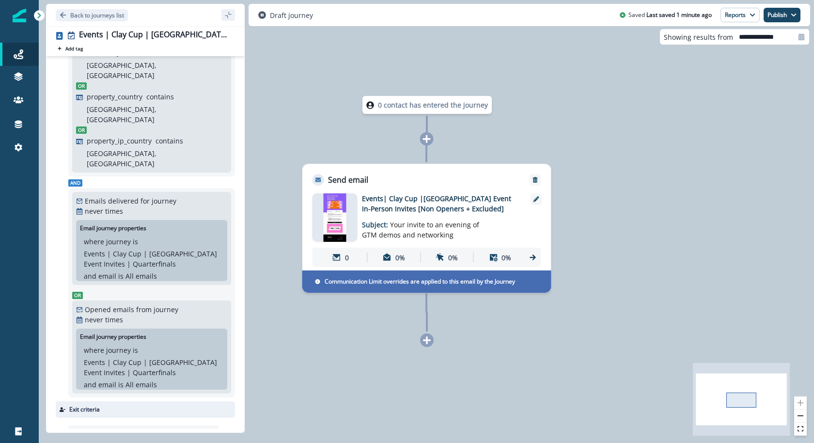
scroll to position [0, 0]
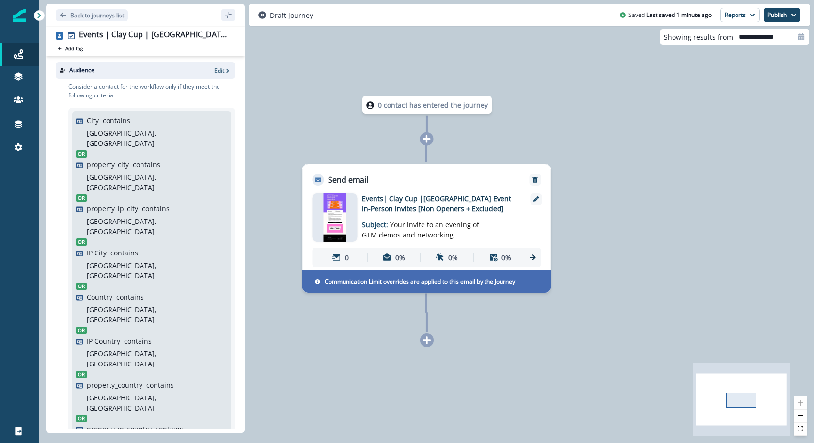
click at [222, 74] on div "Audience Edit" at bounding box center [145, 70] width 179 height 16
click at [222, 68] on p "Edit" at bounding box center [219, 70] width 10 height 8
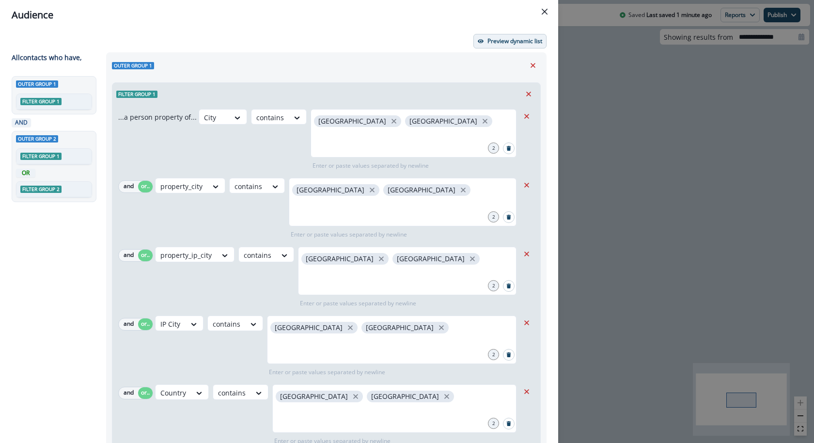
click at [505, 45] on button "Preview dynamic list" at bounding box center [509, 41] width 73 height 15
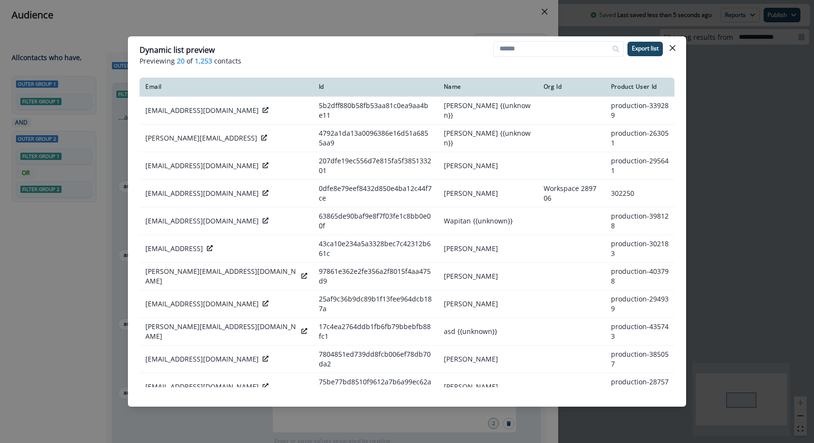
click at [425, 14] on div "Dynamic list preview Previewing 20 of 1,253 contacts Export list Email Id Name …" at bounding box center [407, 221] width 814 height 443
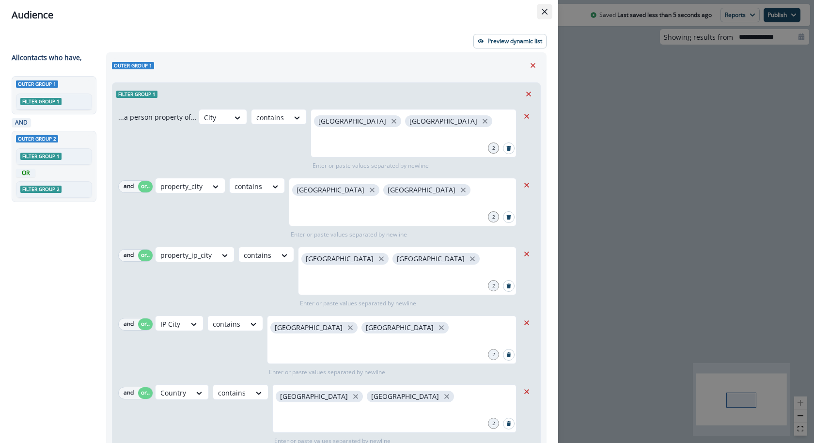
click at [546, 11] on icon "Close" at bounding box center [545, 12] width 6 height 6
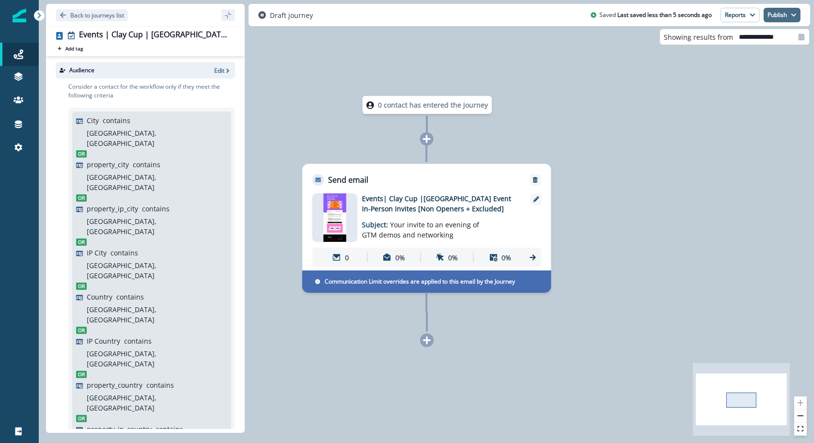
click at [792, 14] on icon "button" at bounding box center [793, 15] width 5 height 3
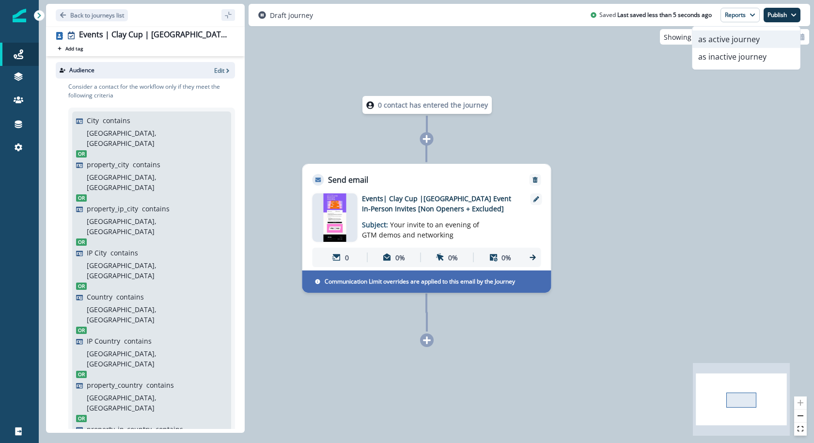
click at [773, 35] on button "as active journey" at bounding box center [747, 39] width 108 height 17
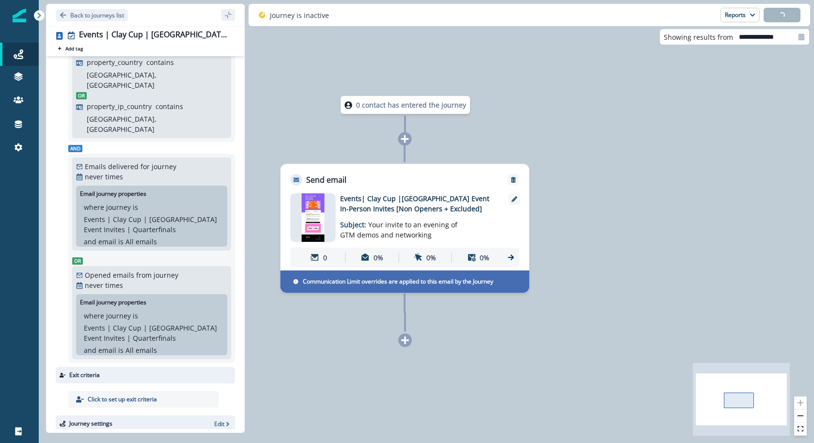
scroll to position [320, 0]
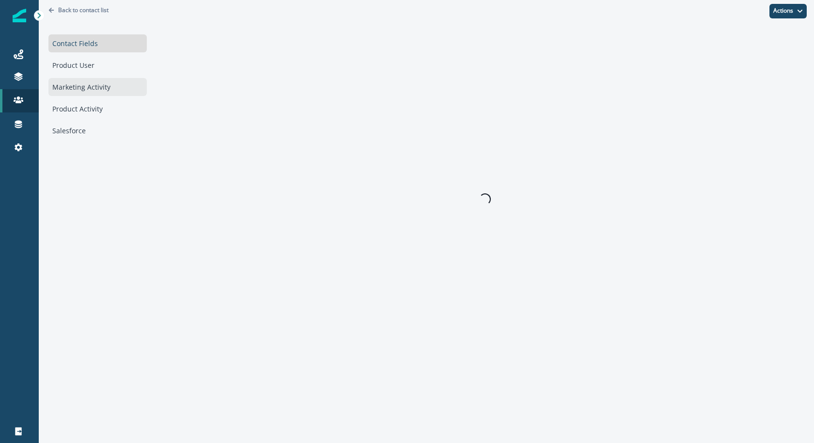
click at [106, 90] on div "Marketing Activity" at bounding box center [97, 87] width 98 height 18
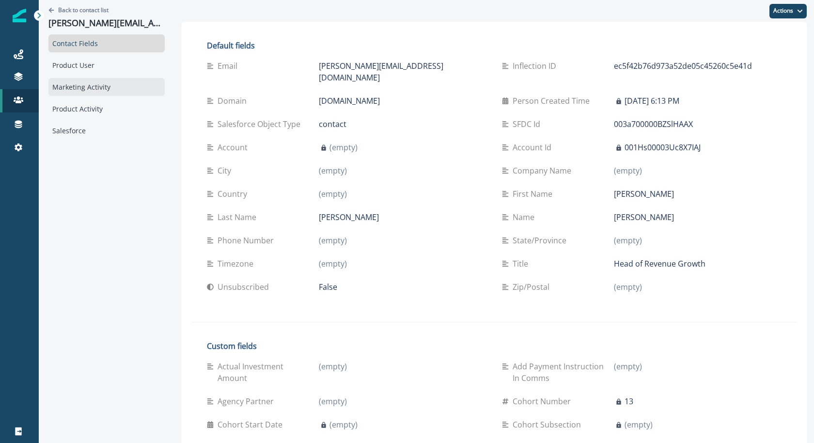
click at [125, 84] on div "Marketing Activity" at bounding box center [106, 87] width 116 height 18
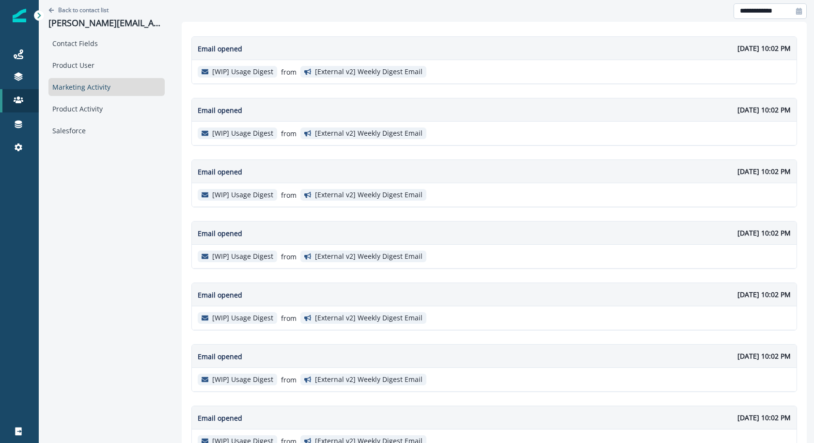
click at [762, 8] on input "**********" at bounding box center [770, 11] width 73 height 16
select select "*"
select select "****"
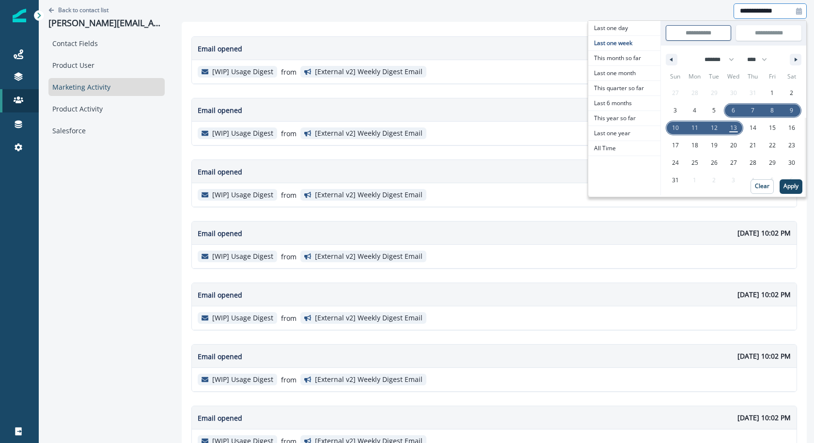
click at [735, 111] on span "6" at bounding box center [733, 110] width 3 height 17
click at [793, 190] on button "Apply" at bounding box center [791, 186] width 23 height 15
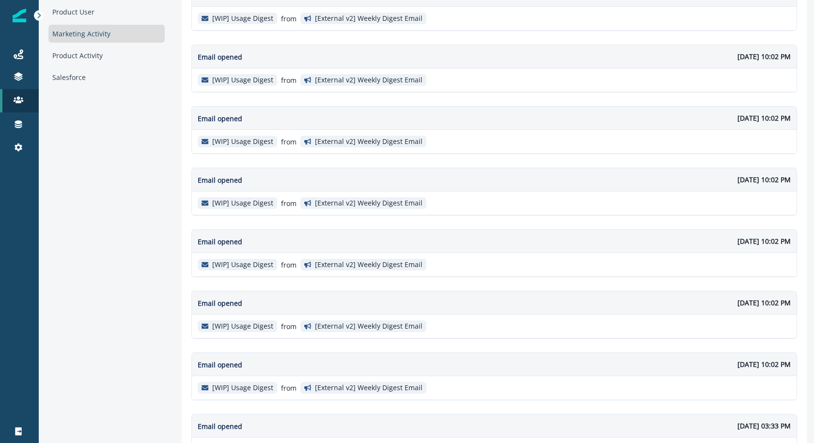
scroll to position [536, 0]
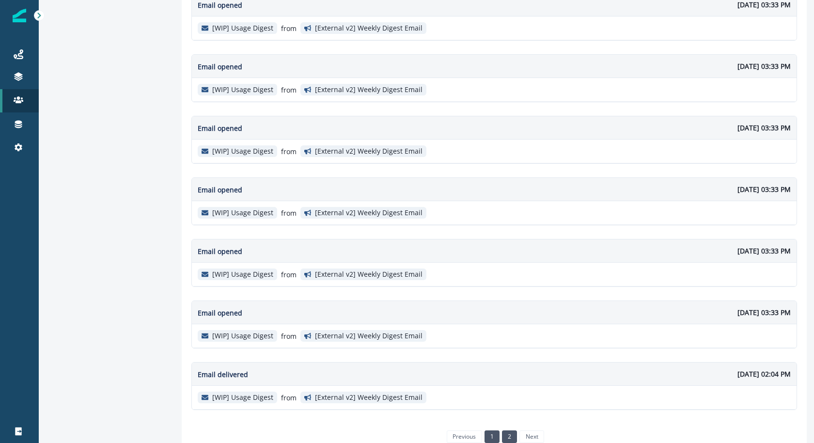
click at [502, 430] on link "2" at bounding box center [509, 436] width 15 height 13
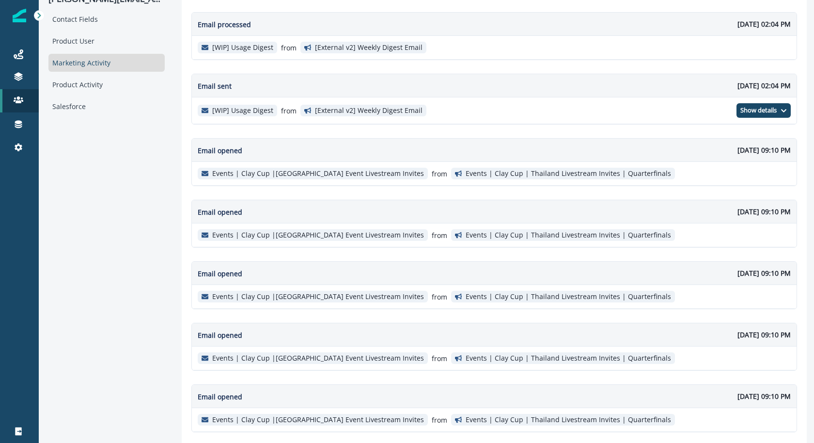
scroll to position [0, 0]
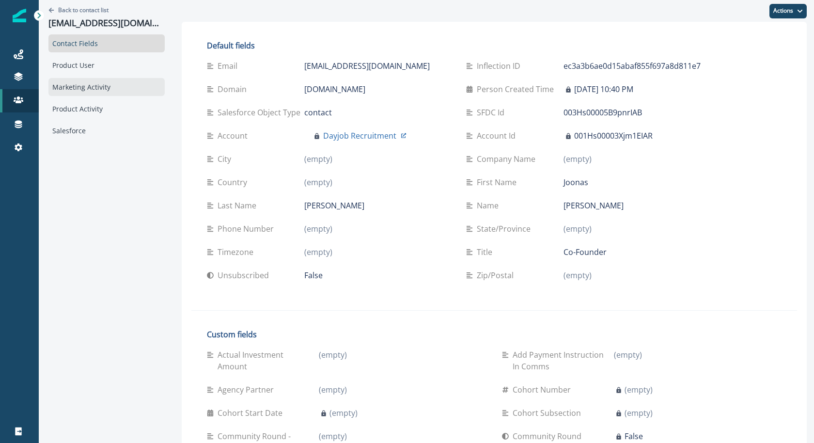
click at [78, 92] on div "Marketing Activity" at bounding box center [106, 87] width 116 height 18
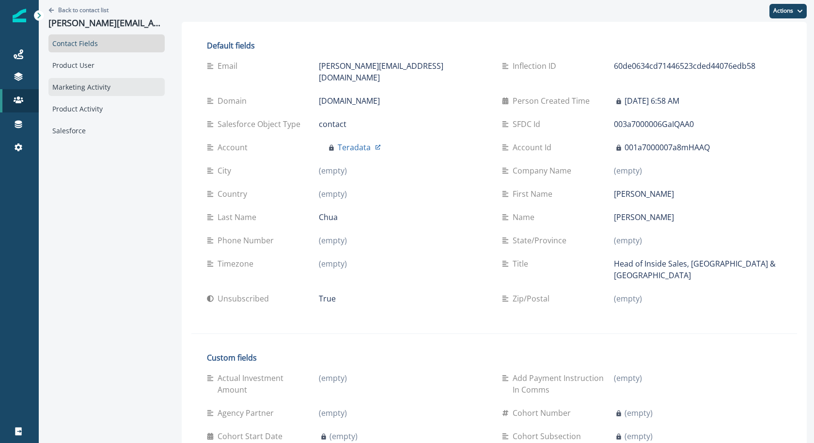
click at [98, 86] on div "Marketing Activity" at bounding box center [106, 87] width 116 height 18
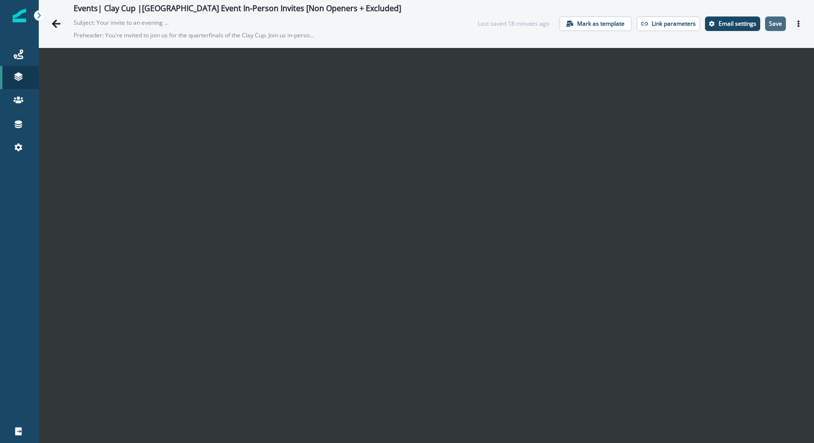
click at [778, 22] on p "Save" at bounding box center [775, 23] width 13 height 7
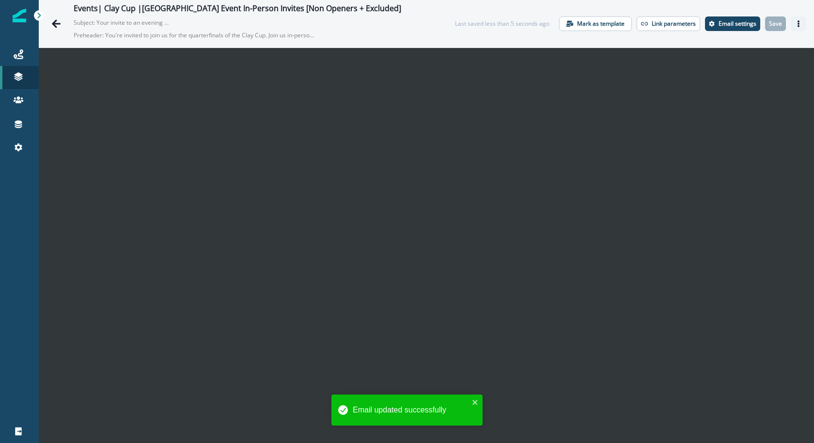
click at [795, 23] on icon "Actions" at bounding box center [798, 23] width 7 height 7
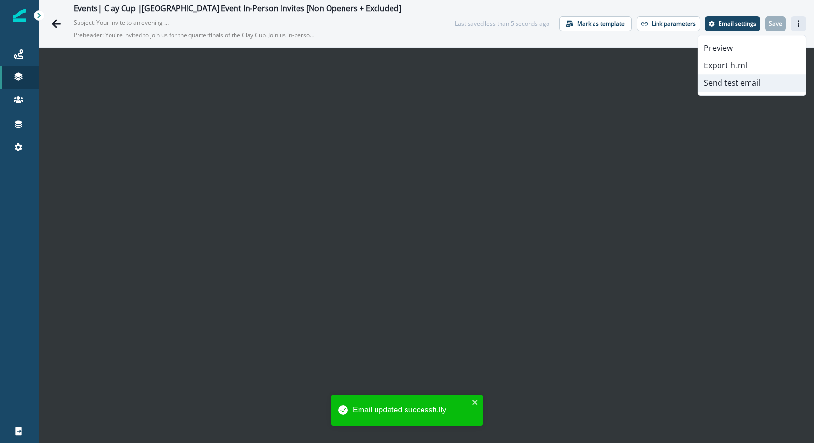
click at [765, 83] on button "Send test email" at bounding box center [752, 82] width 108 height 17
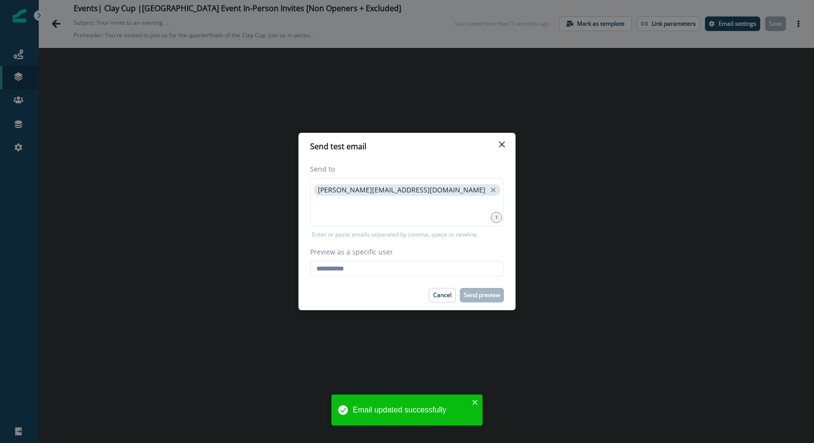
click at [390, 280] on footer "Cancel Send preview" at bounding box center [407, 295] width 217 height 30
click at [390, 273] on input "Preview as a specific user" at bounding box center [407, 269] width 194 height 16
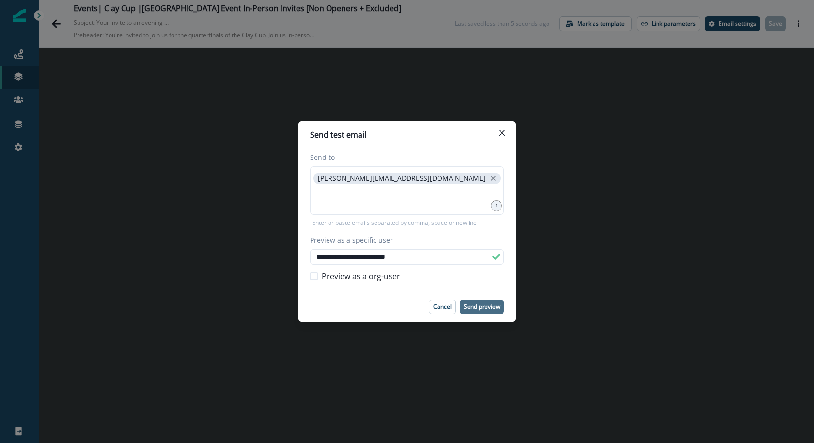
type input "**********"
click at [486, 306] on p "Send preview" at bounding box center [482, 306] width 36 height 7
click at [497, 131] on button "Close" at bounding box center [502, 133] width 16 height 16
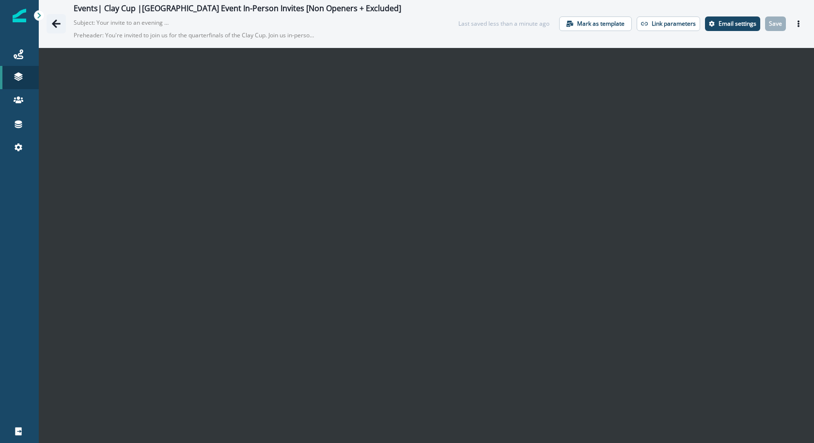
click at [54, 22] on icon "Go back" at bounding box center [56, 23] width 9 height 8
